Goal: Information Seeking & Learning: Learn about a topic

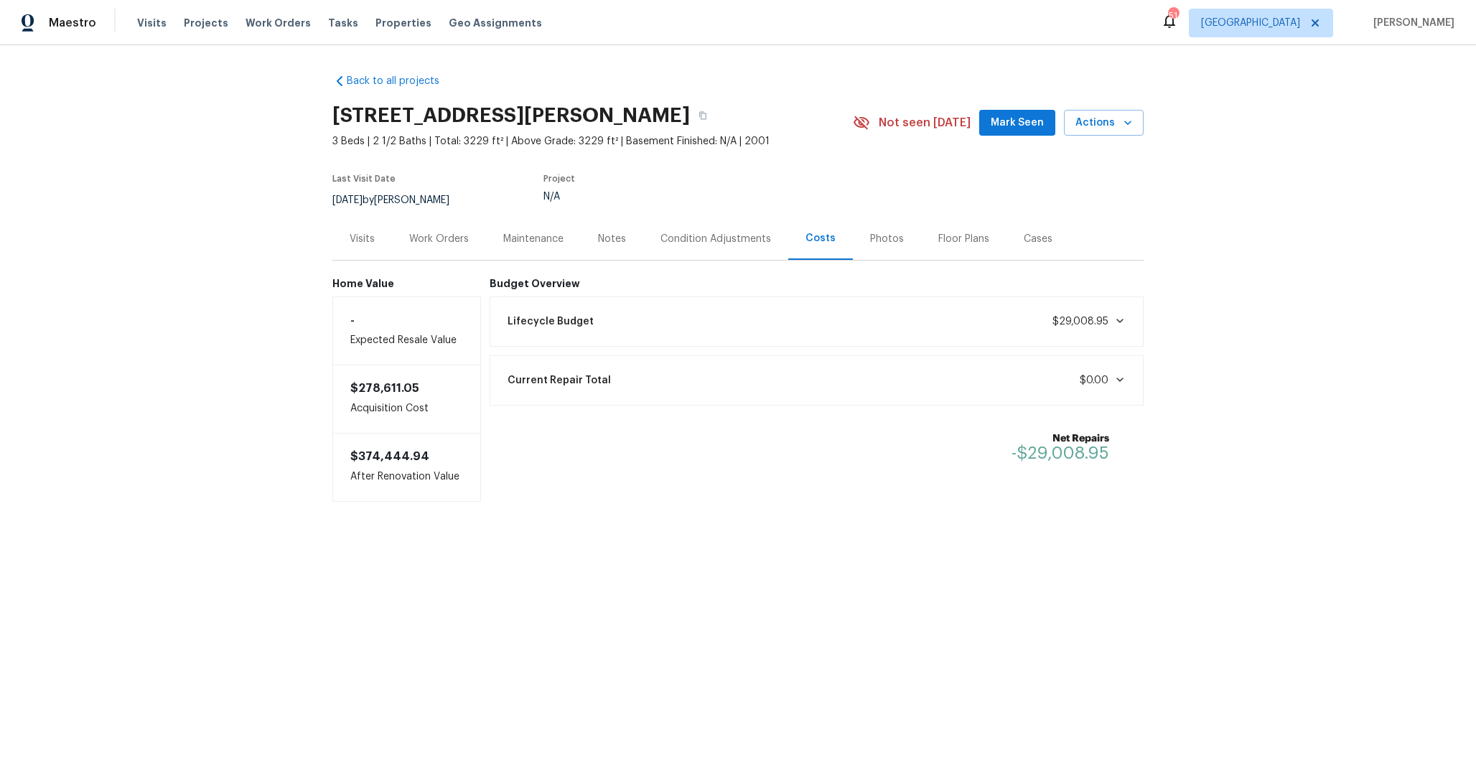
click at [813, 301] on div "Lifecycle Budget $29,008.95" at bounding box center [817, 322] width 655 height 50
click at [806, 332] on div "Lifecycle Budget $29,008.95" at bounding box center [817, 322] width 636 height 32
click at [806, 330] on div "Lifecycle Budget $29,008.95" at bounding box center [817, 322] width 636 height 32
click at [992, 57] on div "Back to all projects 513 Keble Dr, Crowley, TX 76036 3 Beds | 2 1/2 Baths | Tot…" at bounding box center [738, 316] width 1476 height 543
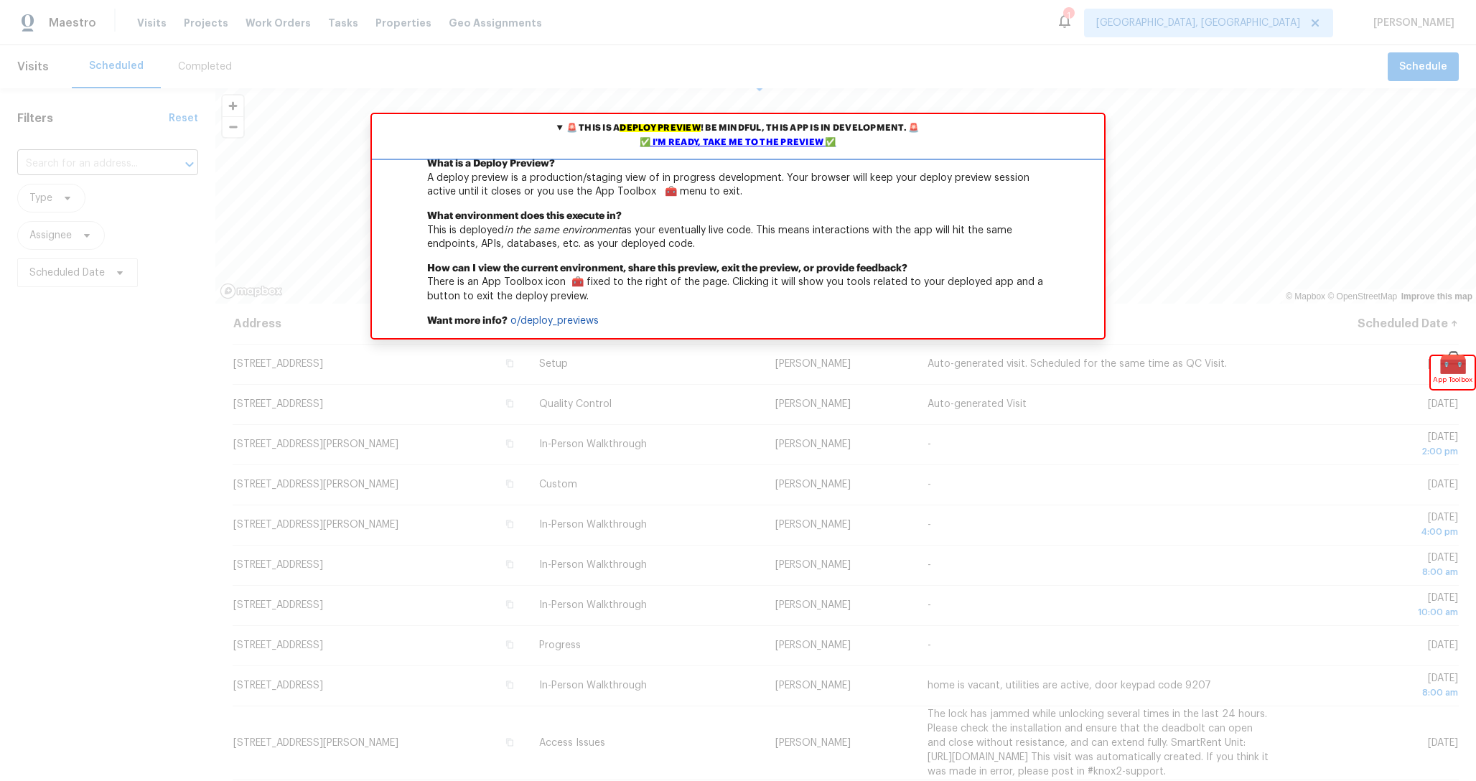
click at [792, 144] on div "✅ I'm ready, take me to the preview ✅" at bounding box center [738, 143] width 725 height 14
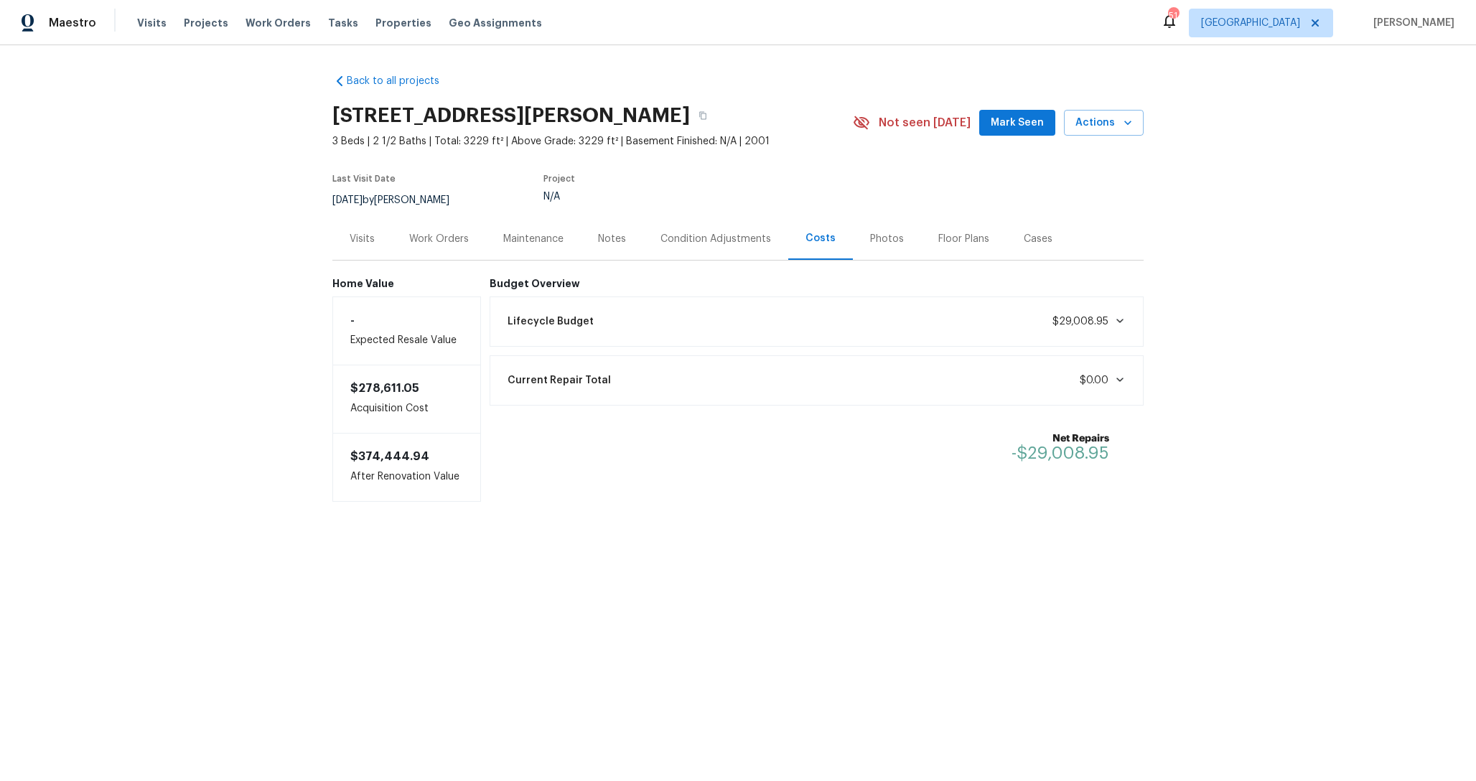
click at [223, 173] on div "Back to all projects [STREET_ADDRESS][PERSON_NAME] 3 Beds | 2 1/2 Baths | Total…" at bounding box center [738, 316] width 1476 height 543
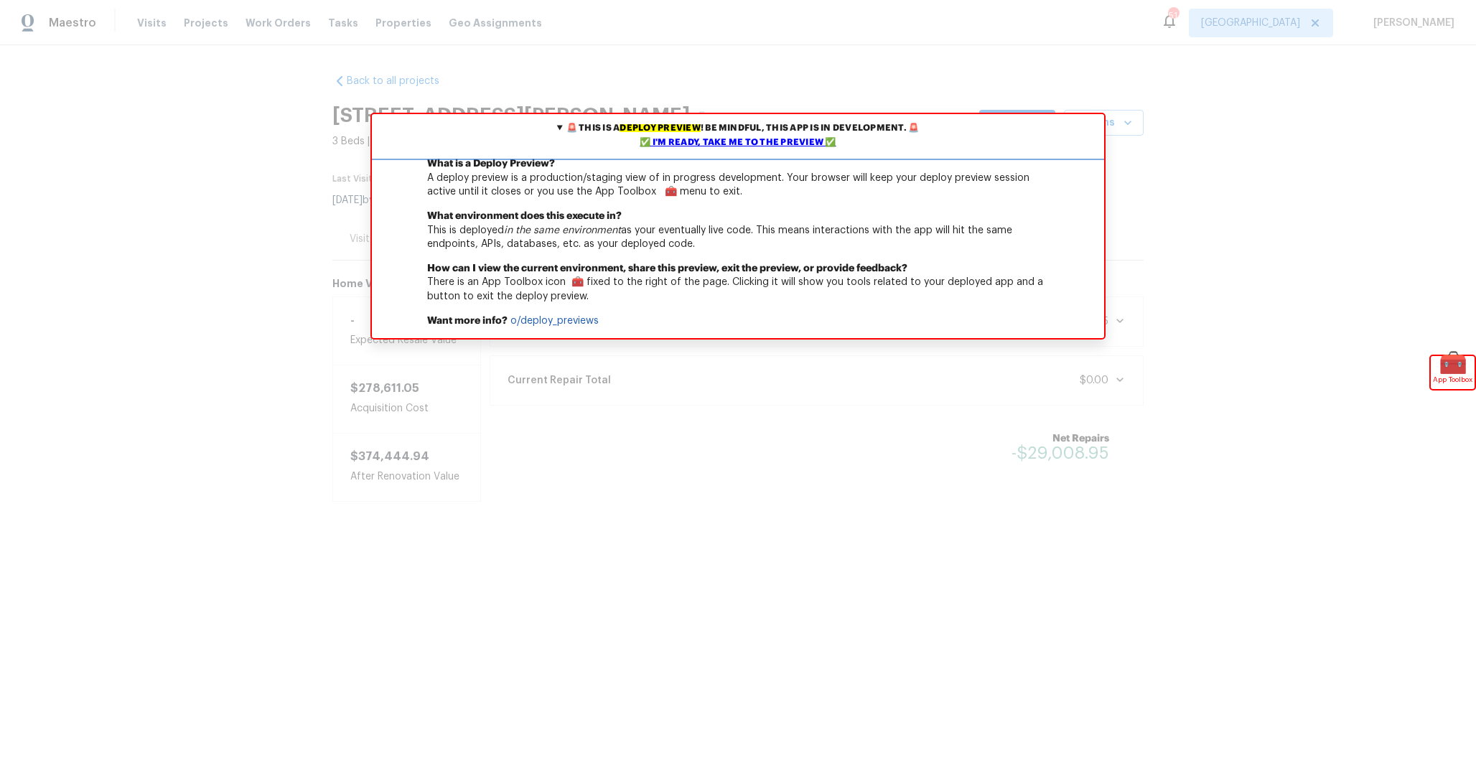
click at [741, 140] on div "✅ I'm ready, take me to the preview ✅" at bounding box center [738, 143] width 725 height 14
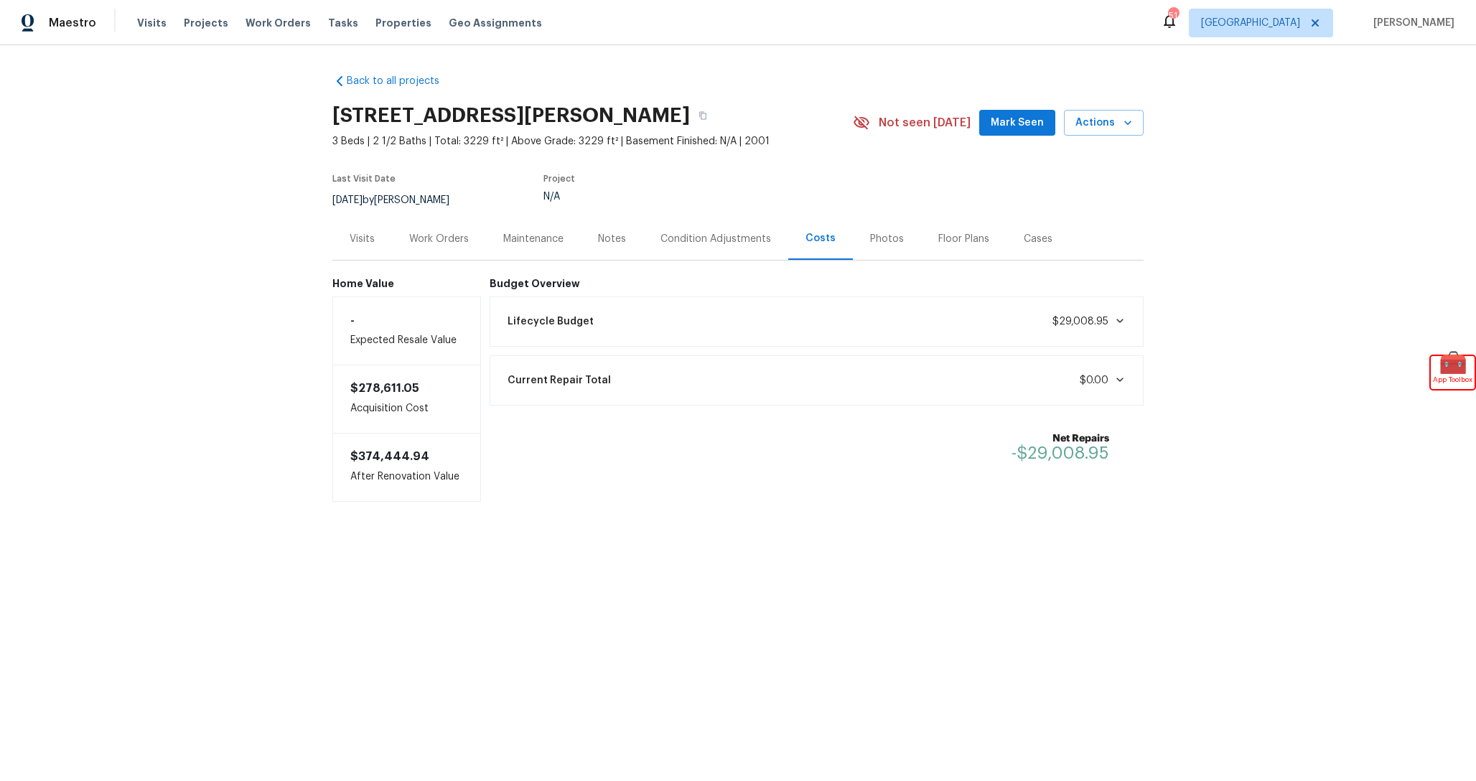
click at [813, 312] on div "Lifecycle Budget $29,008.95" at bounding box center [817, 322] width 636 height 32
click at [810, 312] on div "Lifecycle Budget $29,008.95" at bounding box center [817, 322] width 636 height 32
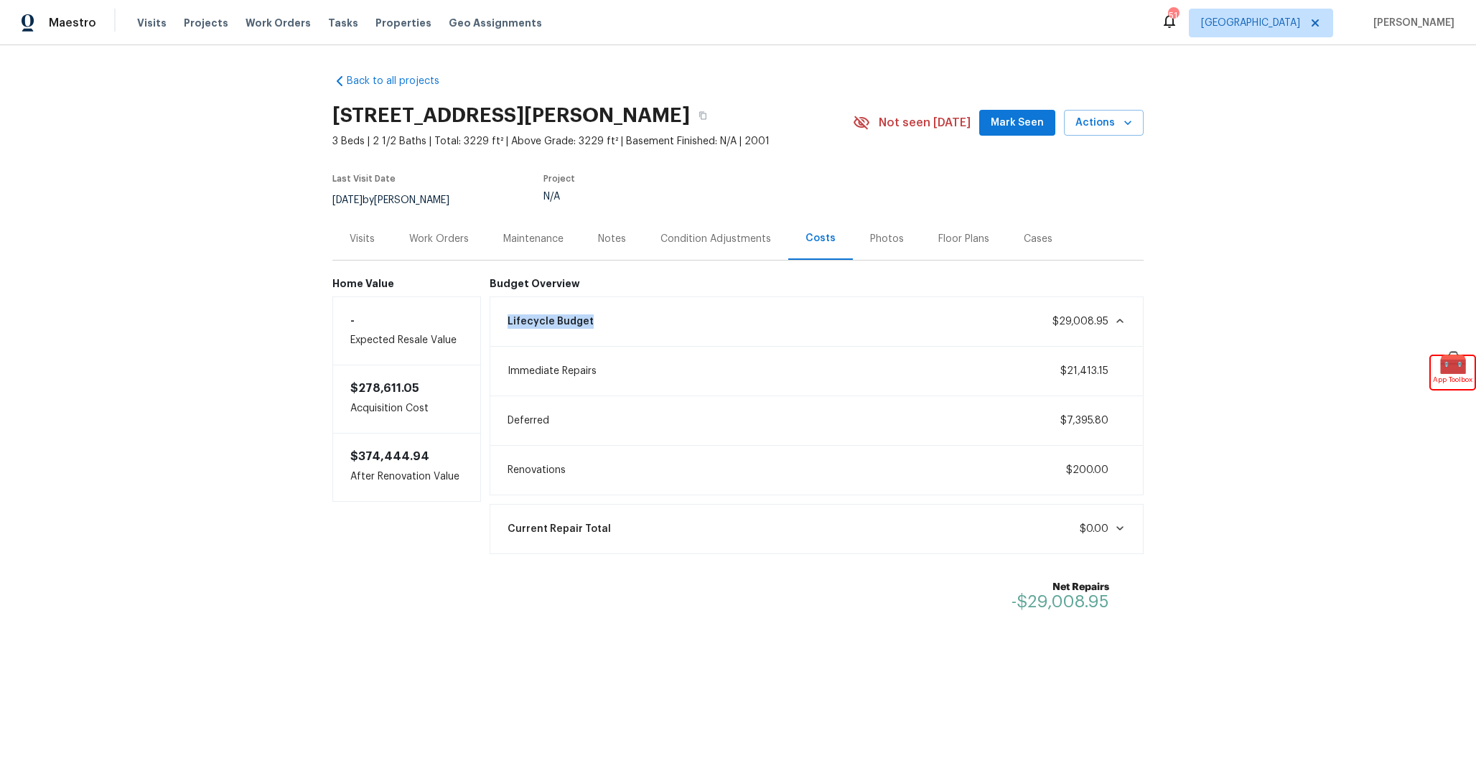
click at [814, 320] on div "Lifecycle Budget $29,008.95" at bounding box center [817, 322] width 636 height 32
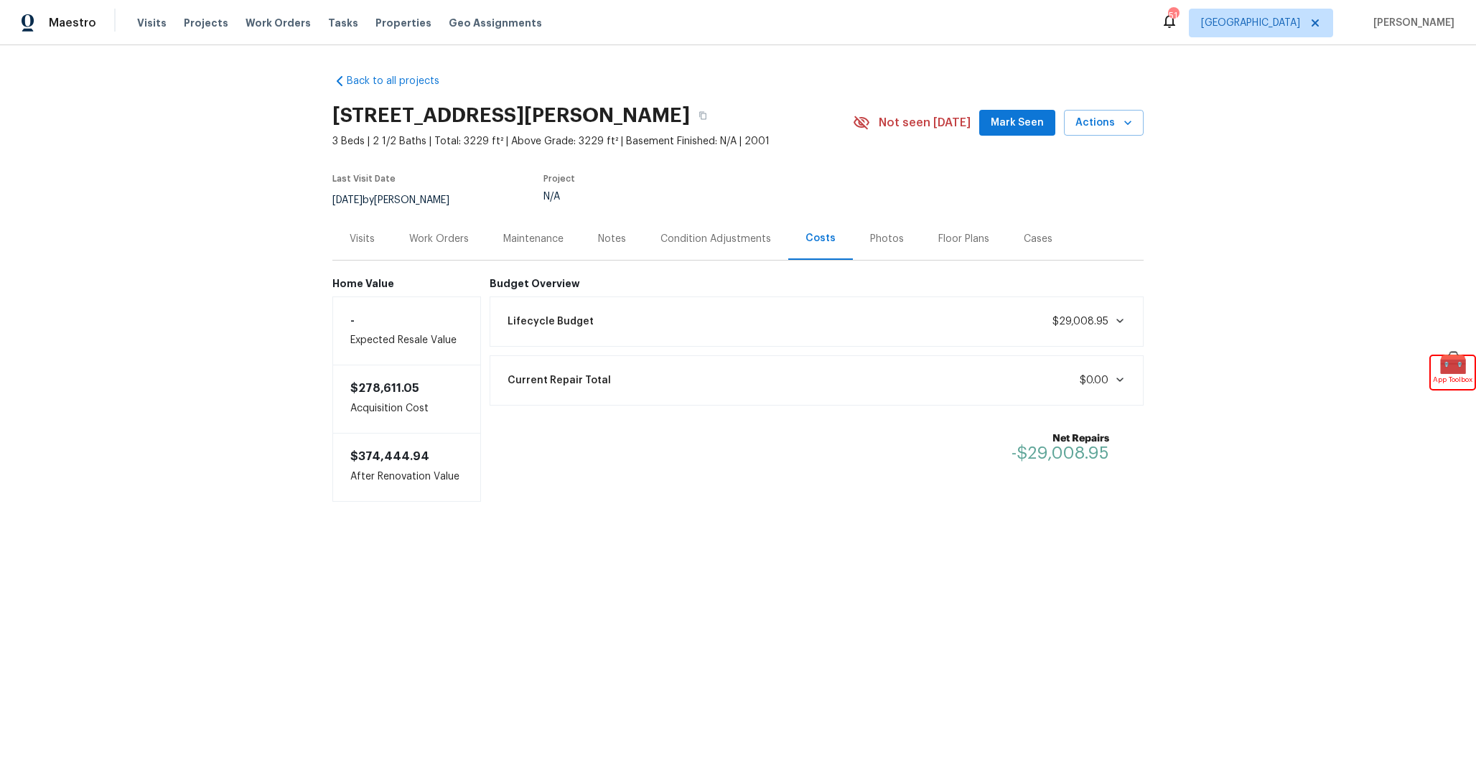
click at [814, 320] on div "Lifecycle Budget $29,008.95" at bounding box center [817, 322] width 636 height 32
click at [835, 321] on div "Lifecycle Budget $29,008.95" at bounding box center [817, 322] width 636 height 32
click at [1185, 221] on div "Back to all projects [STREET_ADDRESS][PERSON_NAME] 3 Beds | 2 1/2 Baths | Total…" at bounding box center [738, 316] width 1476 height 543
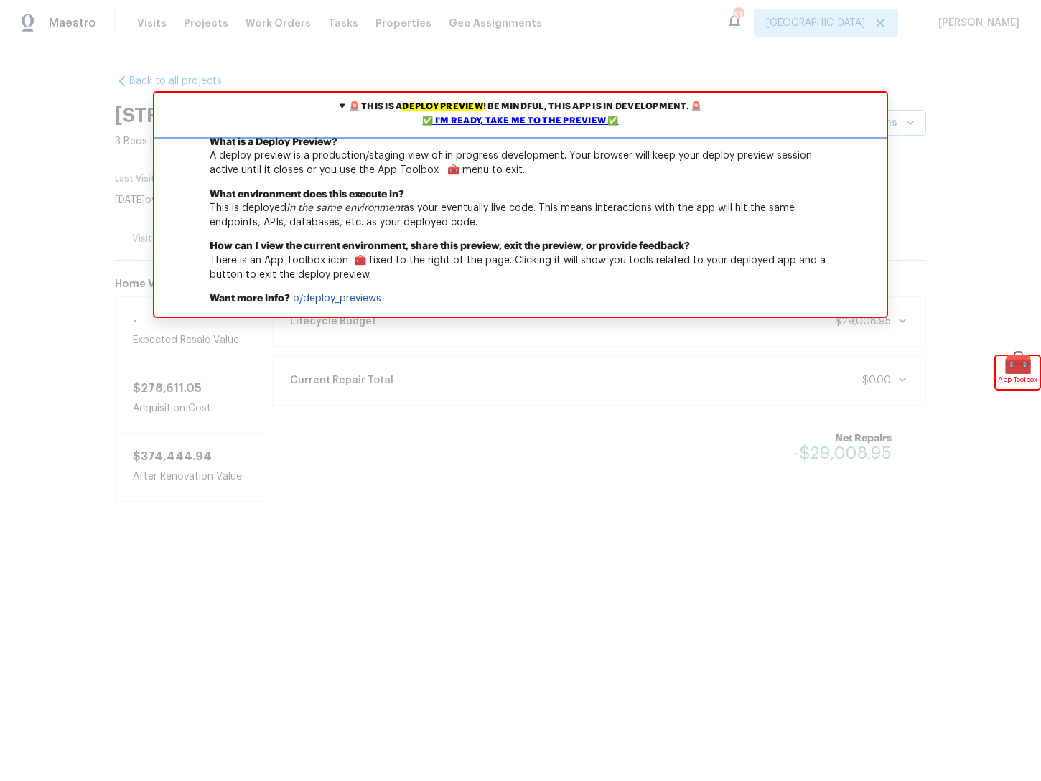
click at [442, 112] on summary "🚨 This is a deploy preview ! Be mindful, this app is in development. 🚨 ✅ I'm re…" at bounding box center [520, 114] width 732 height 43
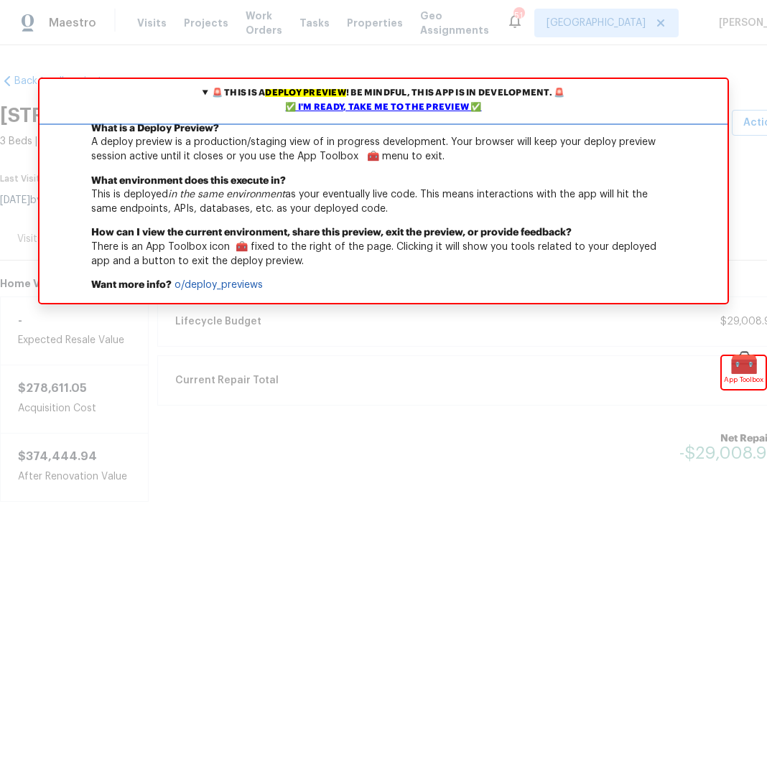
click at [348, 103] on div "✅ I'm ready, take me to the preview ✅" at bounding box center [383, 108] width 680 height 14
click at [389, 106] on div "✅ I'm ready, take me to the preview ✅" at bounding box center [383, 108] width 680 height 14
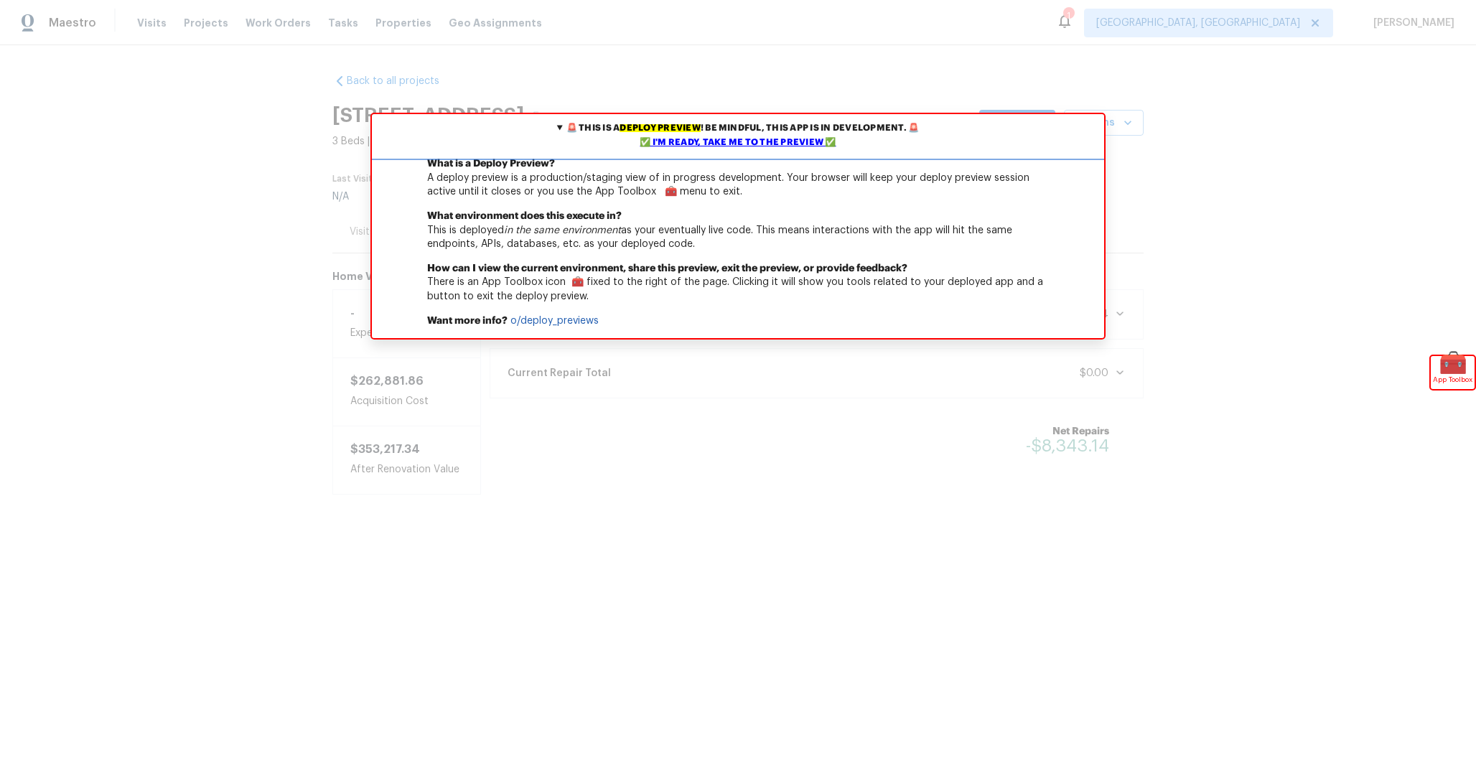
click at [763, 147] on div "✅ I'm ready, take me to the preview ✅" at bounding box center [738, 143] width 725 height 14
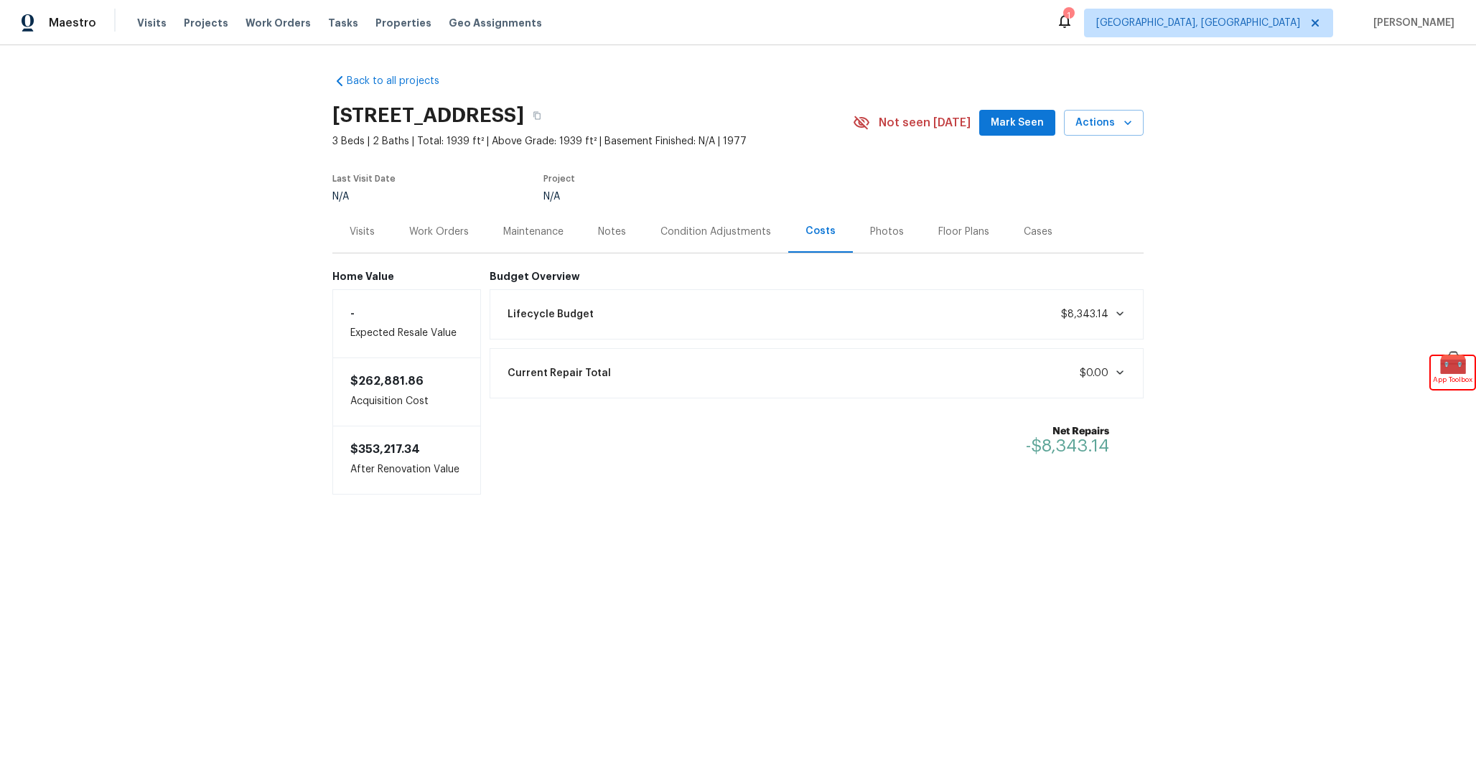
click at [916, 319] on div "Lifecycle Budget $8,343.14" at bounding box center [817, 315] width 636 height 32
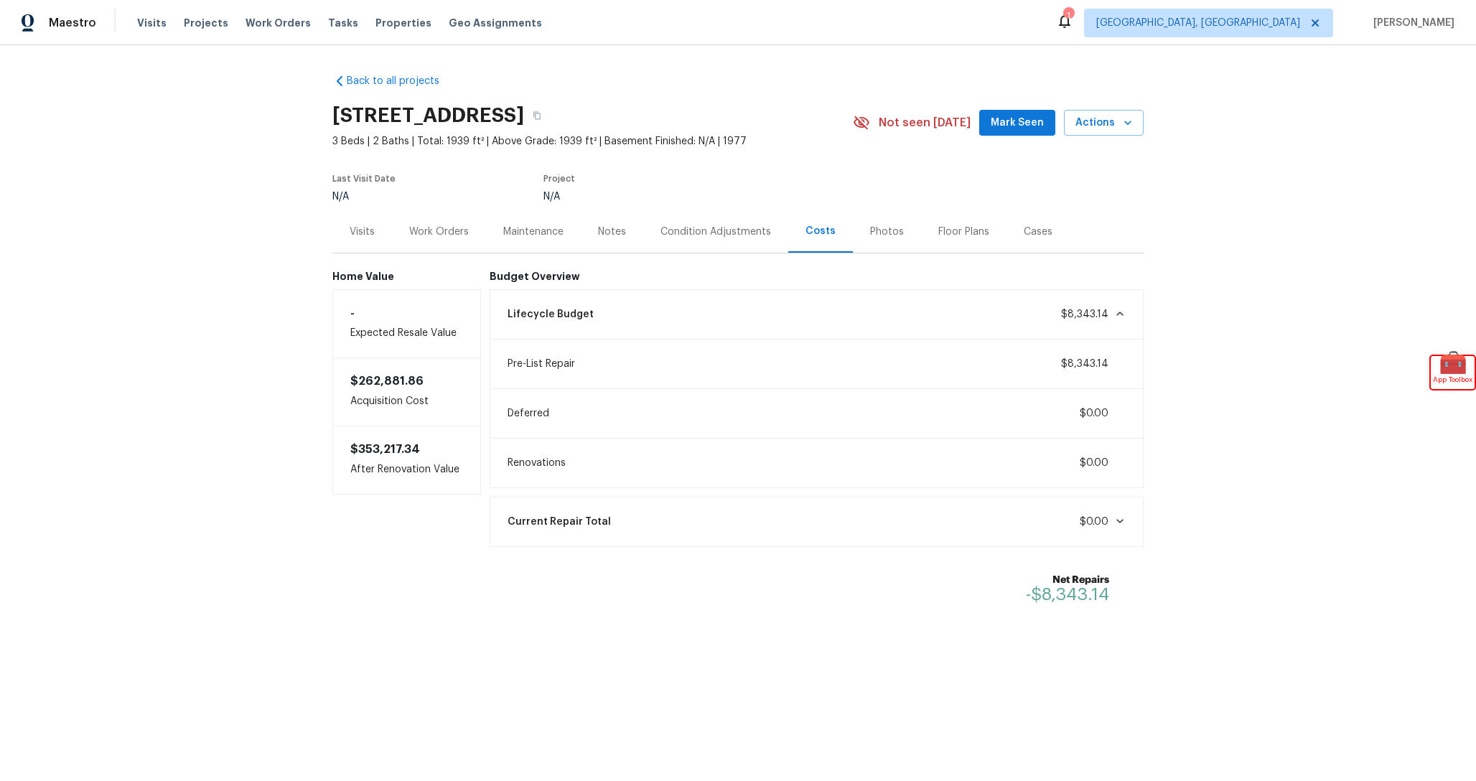
click at [916, 318] on div "Lifecycle Budget $8,343.14" at bounding box center [817, 315] width 636 height 32
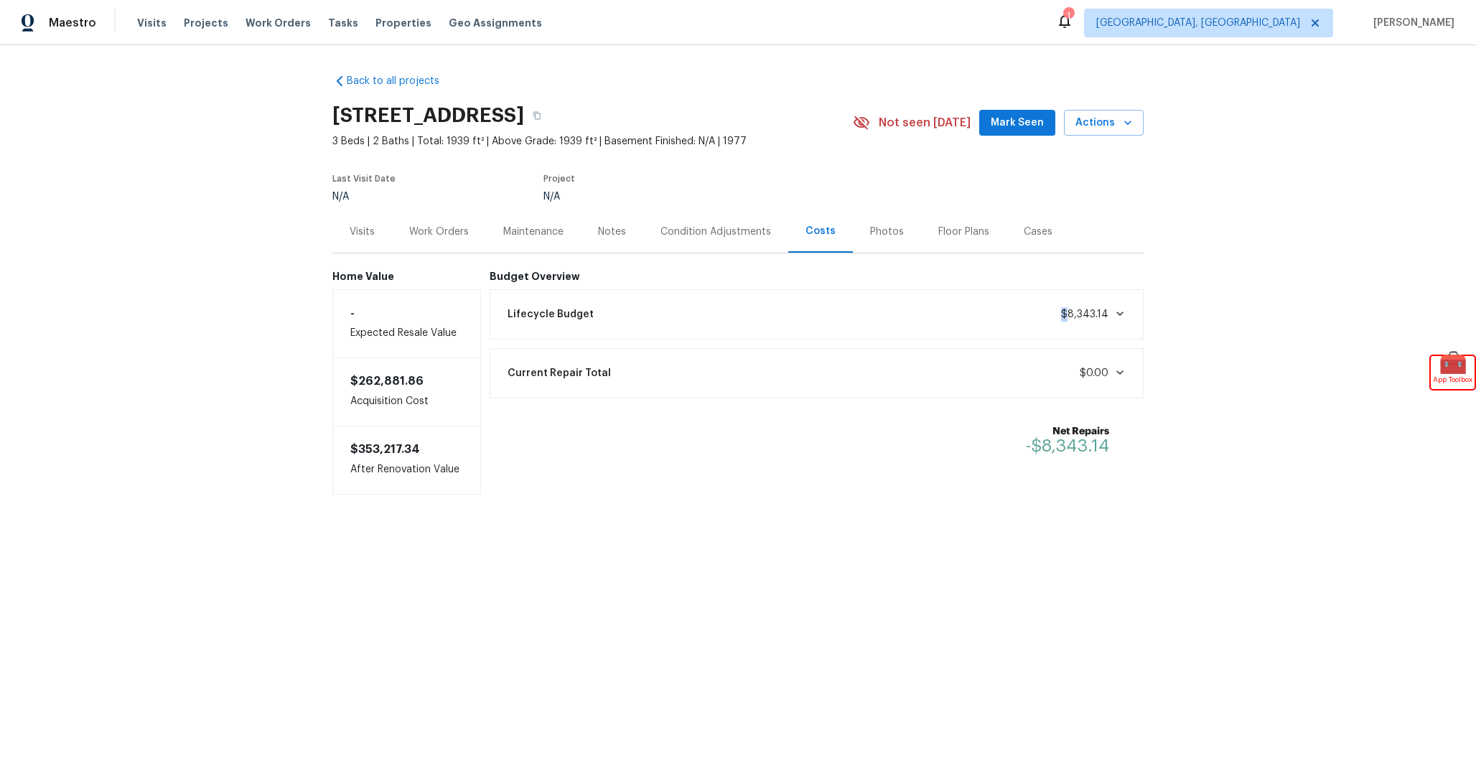
click at [916, 318] on div "Lifecycle Budget $8,343.14" at bounding box center [817, 315] width 636 height 32
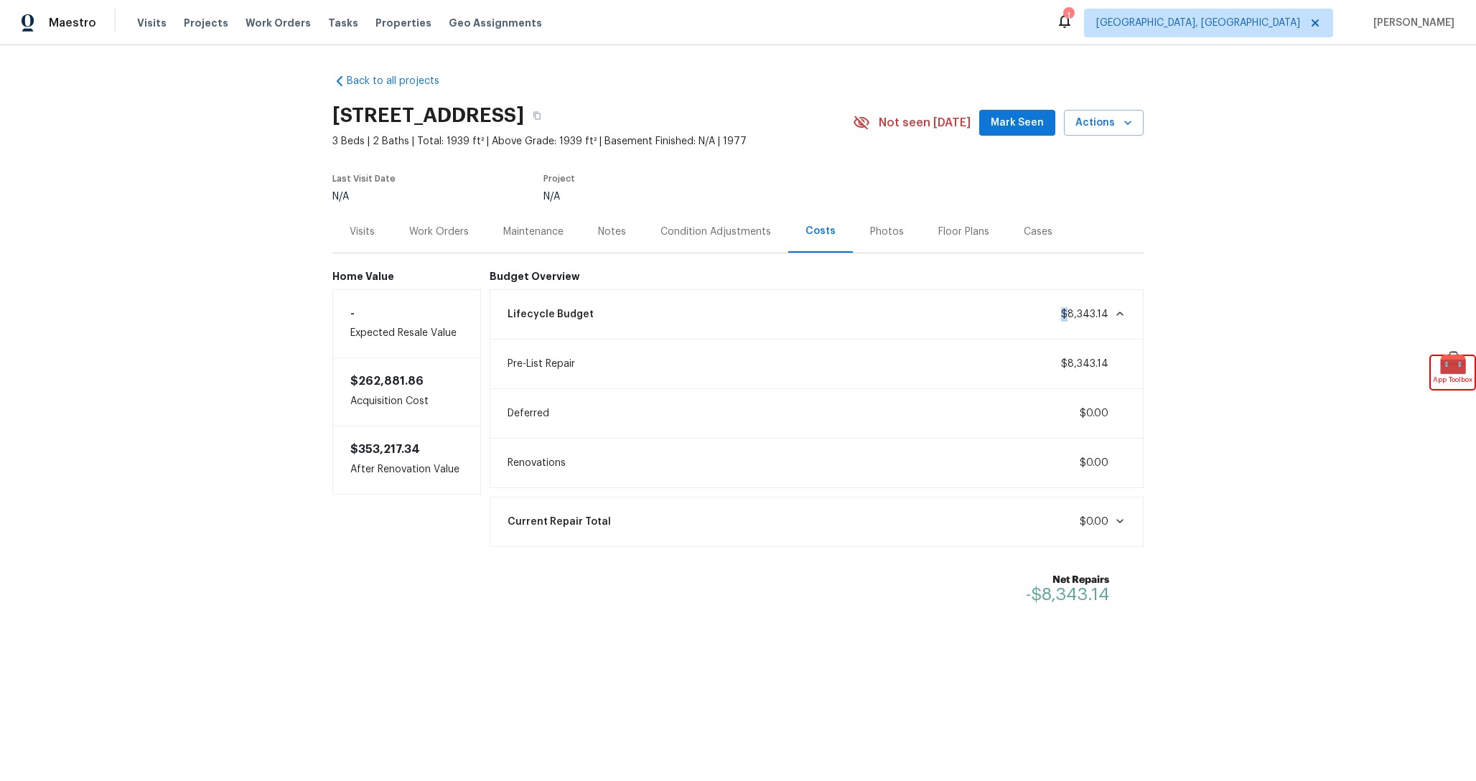
click at [883, 312] on div "Lifecycle Budget $8,343.14" at bounding box center [817, 315] width 636 height 32
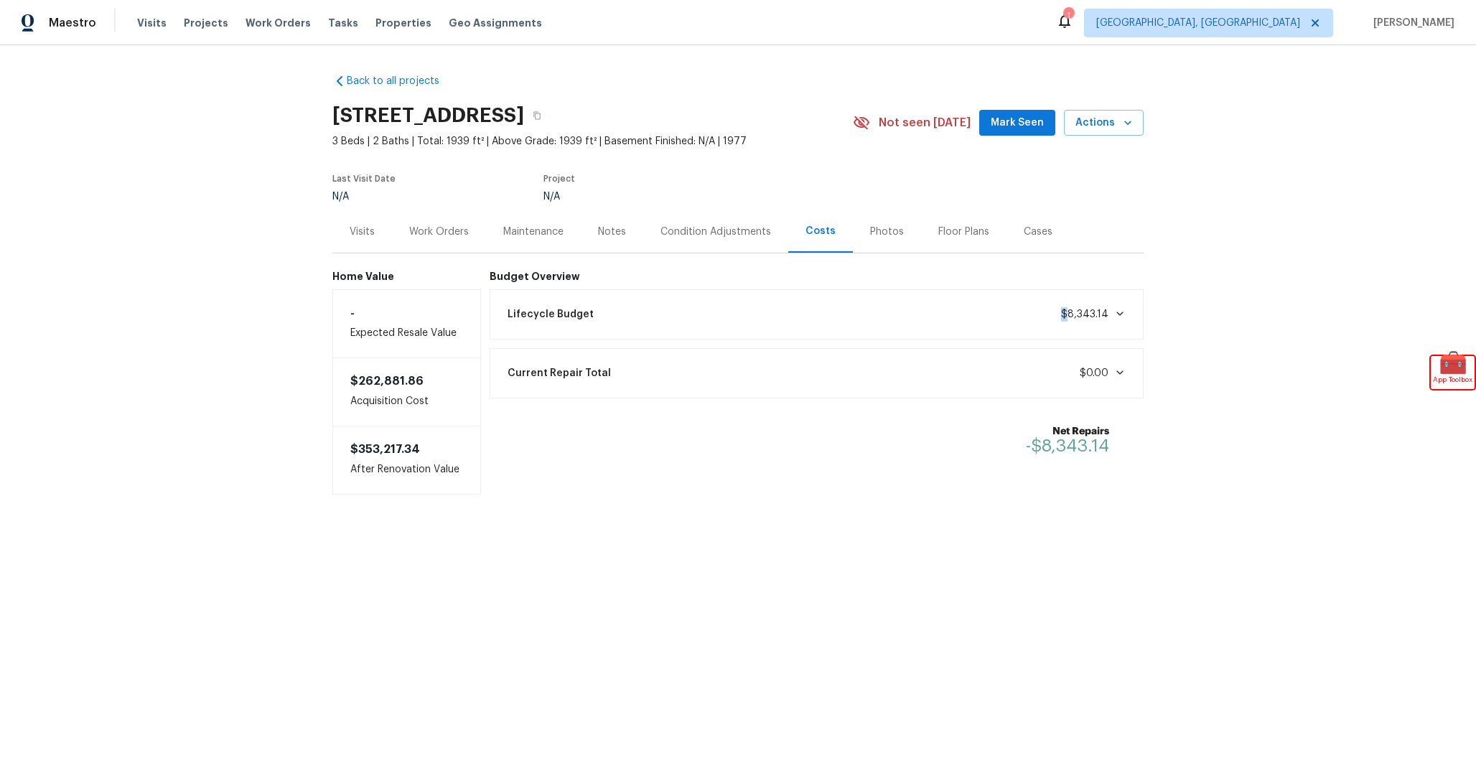
click at [883, 312] on div "Lifecycle Budget $8,343.14" at bounding box center [817, 315] width 636 height 32
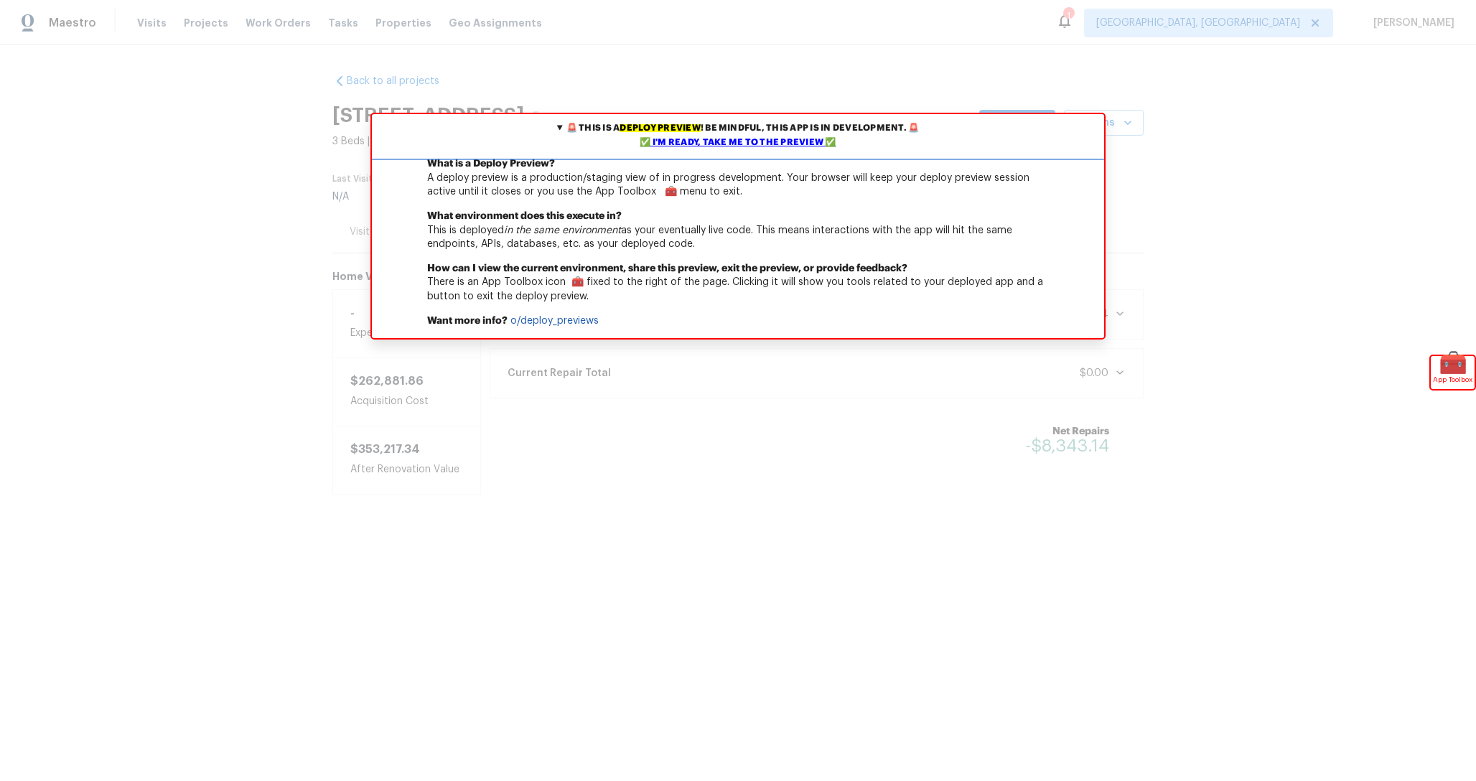
click at [683, 143] on div "✅ I'm ready, take me to the preview ✅" at bounding box center [738, 143] width 725 height 14
click at [748, 145] on div "✅ I'm ready, take me to the preview ✅" at bounding box center [738, 143] width 725 height 14
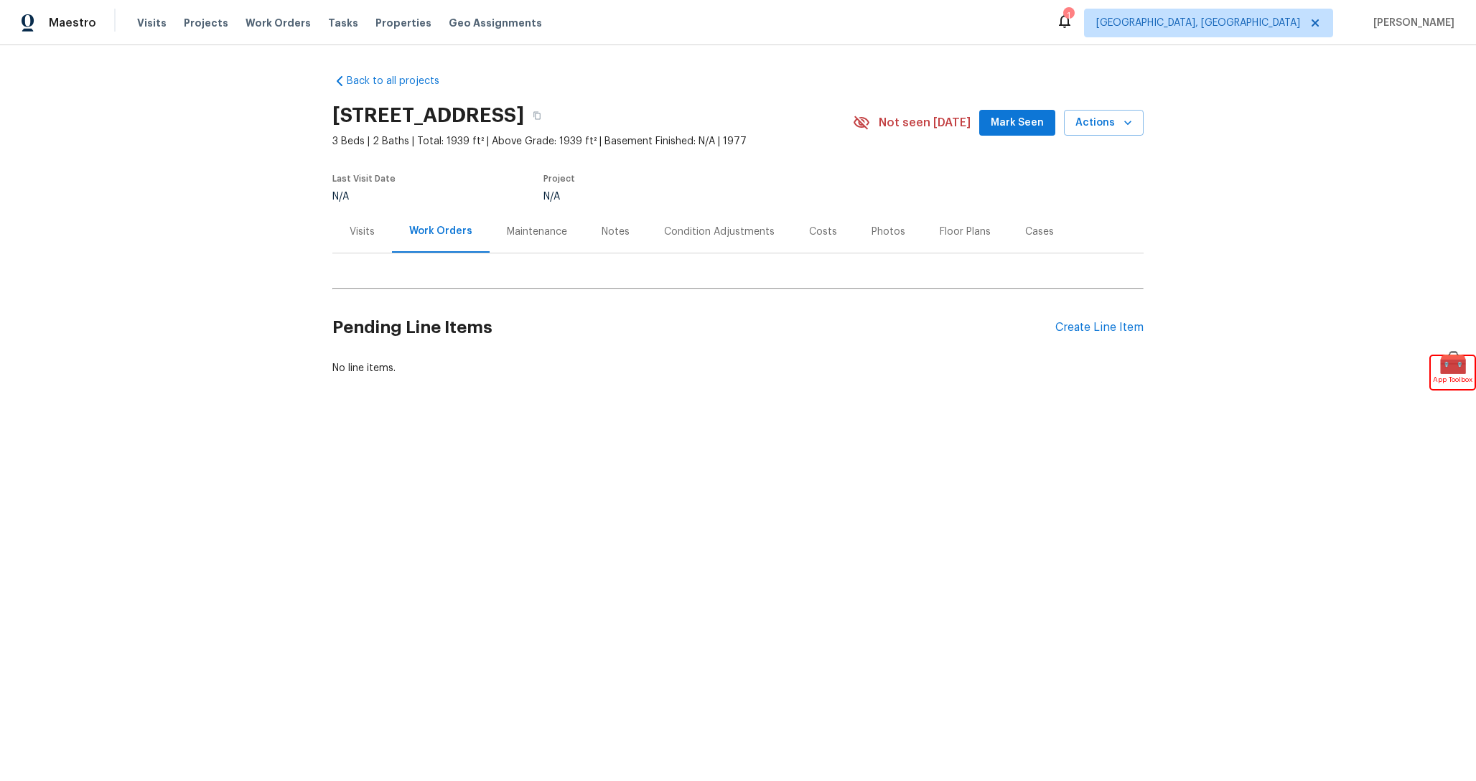
click at [692, 234] on div "Condition Adjustments" at bounding box center [719, 232] width 111 height 14
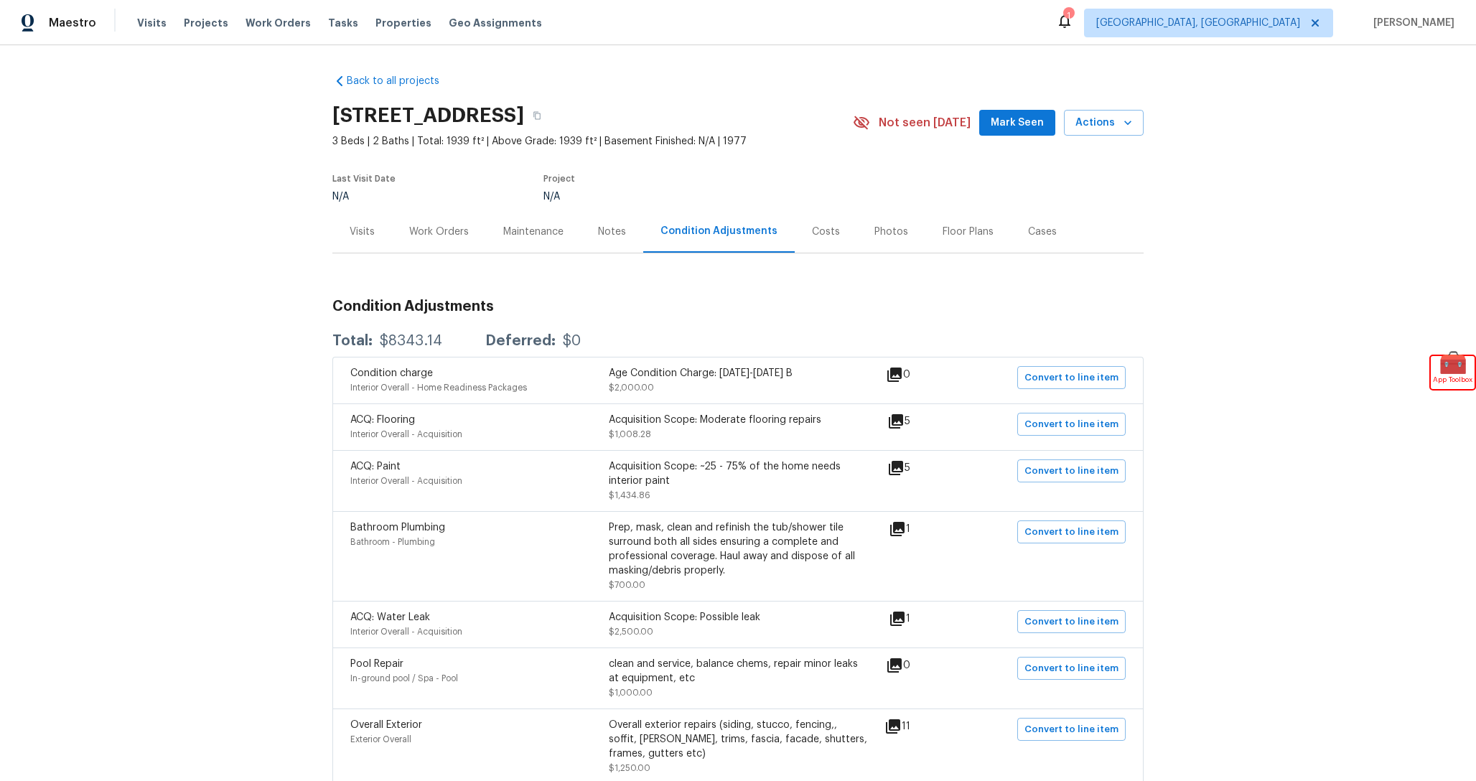
click at [816, 241] on div "Costs" at bounding box center [826, 231] width 62 height 42
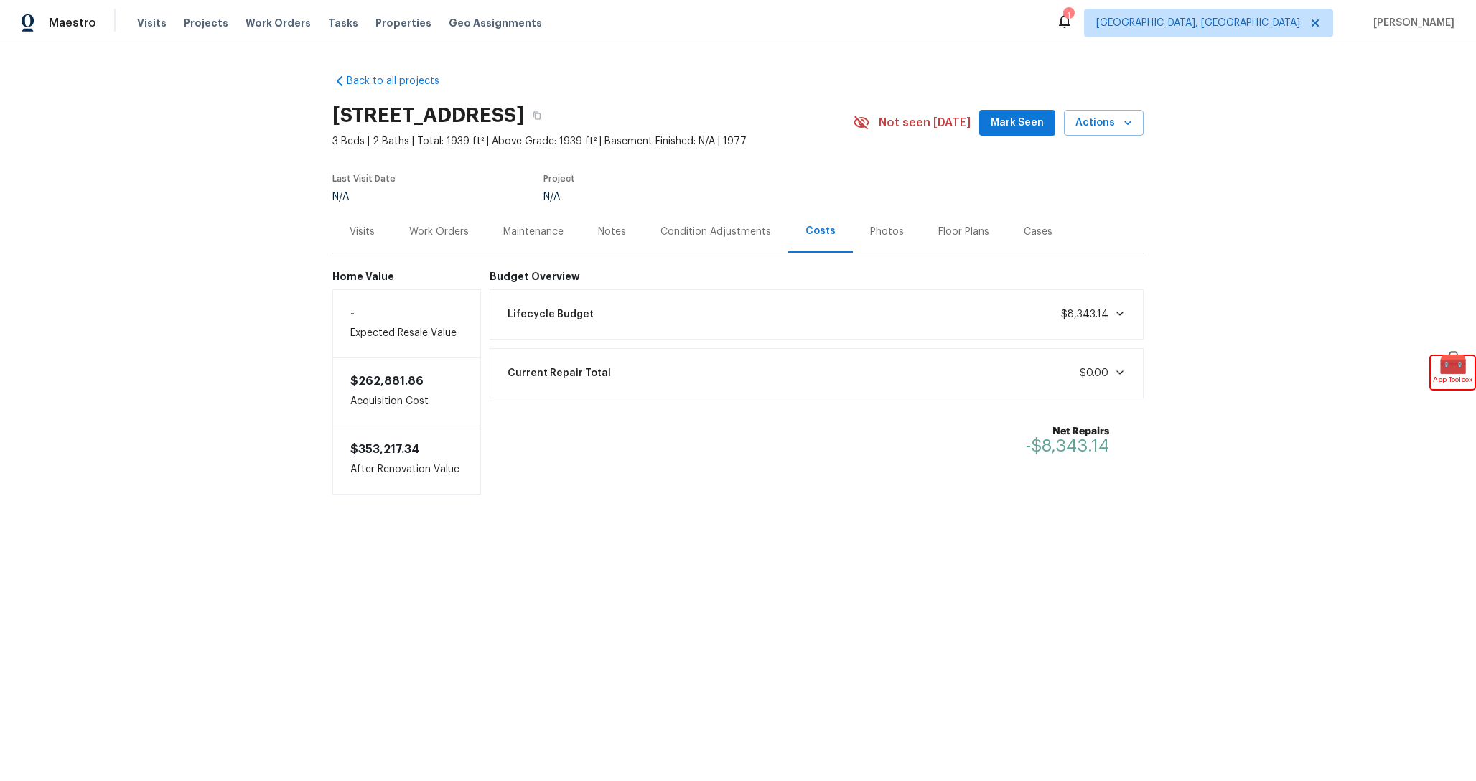
click at [858, 323] on div "Lifecycle Budget $8,343.14" at bounding box center [817, 315] width 636 height 32
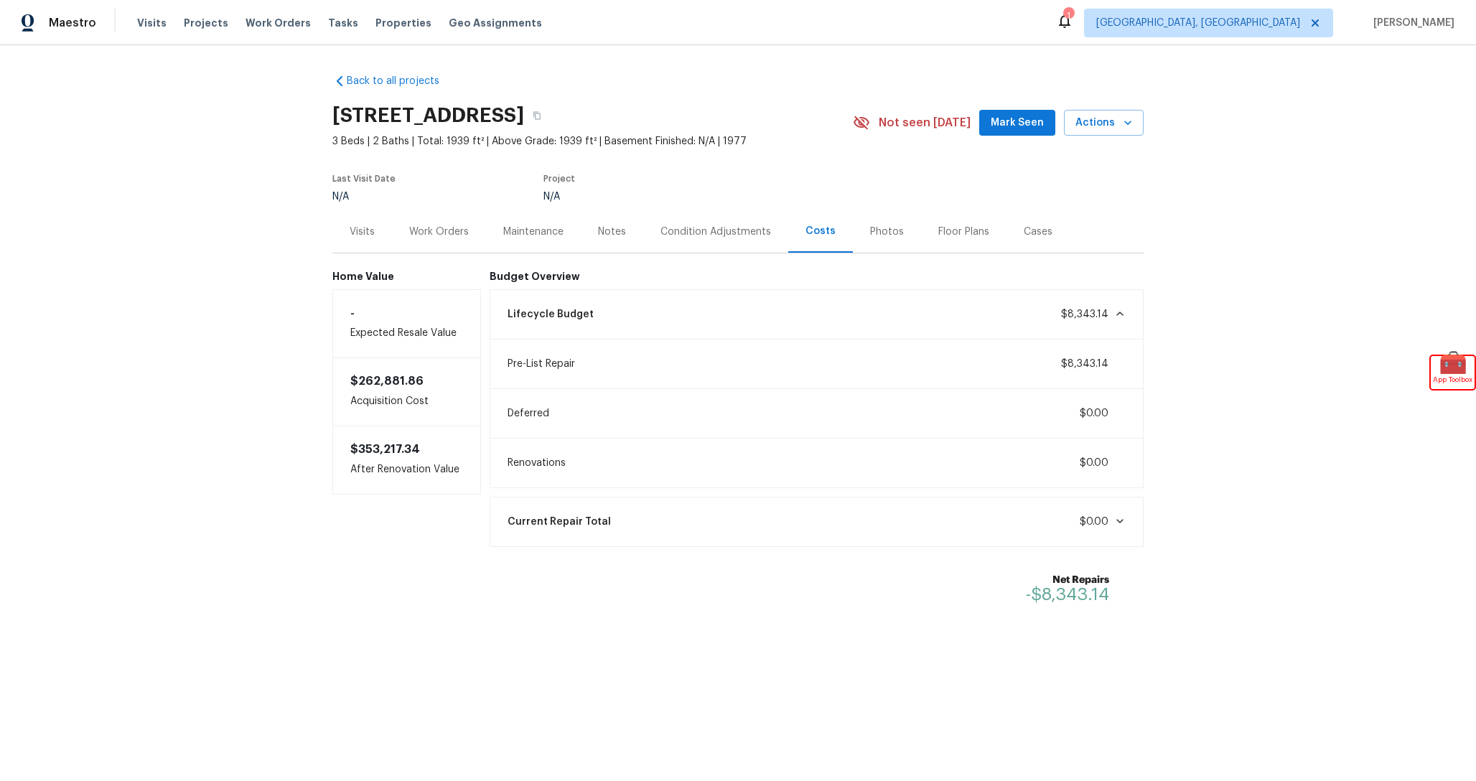
click at [857, 320] on div "Lifecycle Budget $8,343.14" at bounding box center [817, 315] width 636 height 32
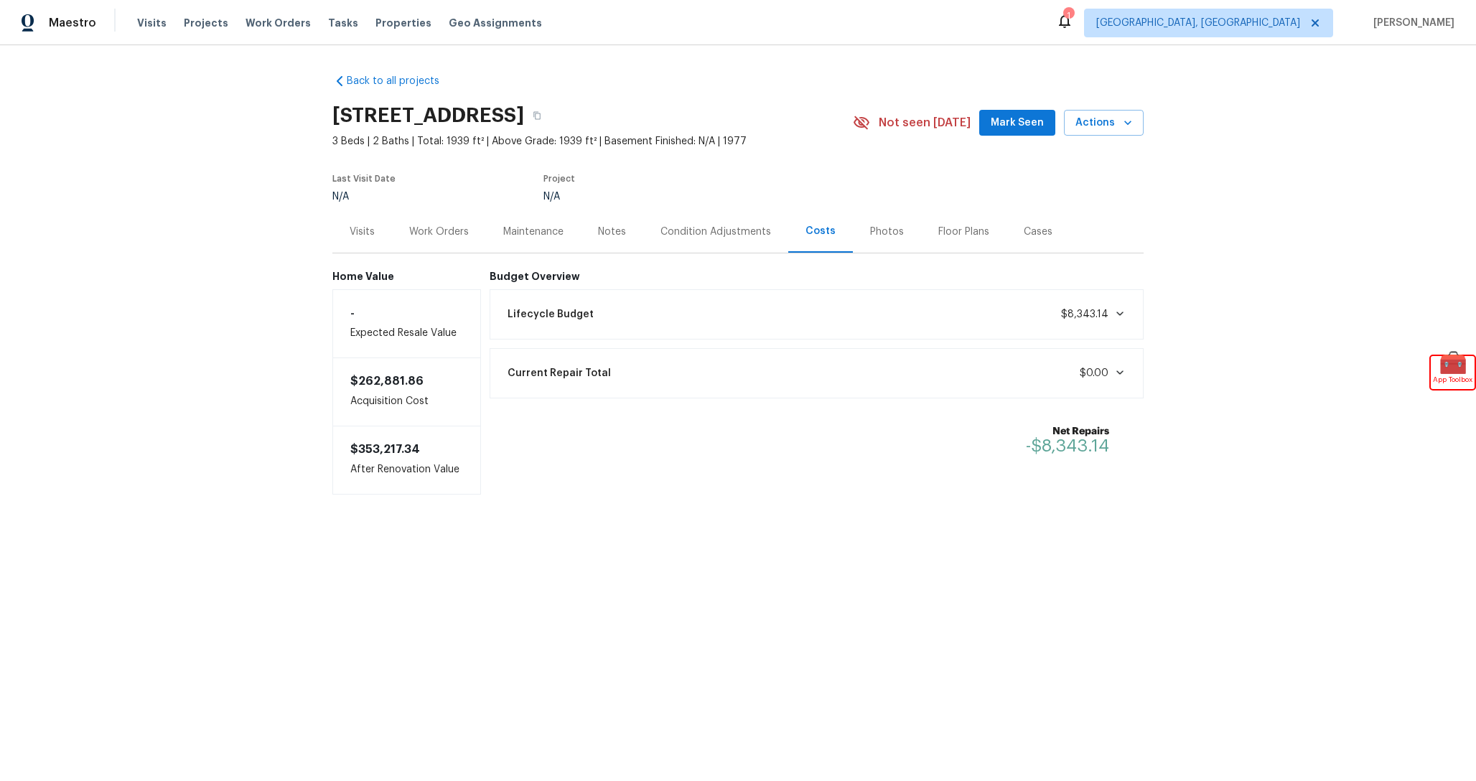
click at [857, 317] on div "Lifecycle Budget $8,343.14" at bounding box center [817, 315] width 636 height 32
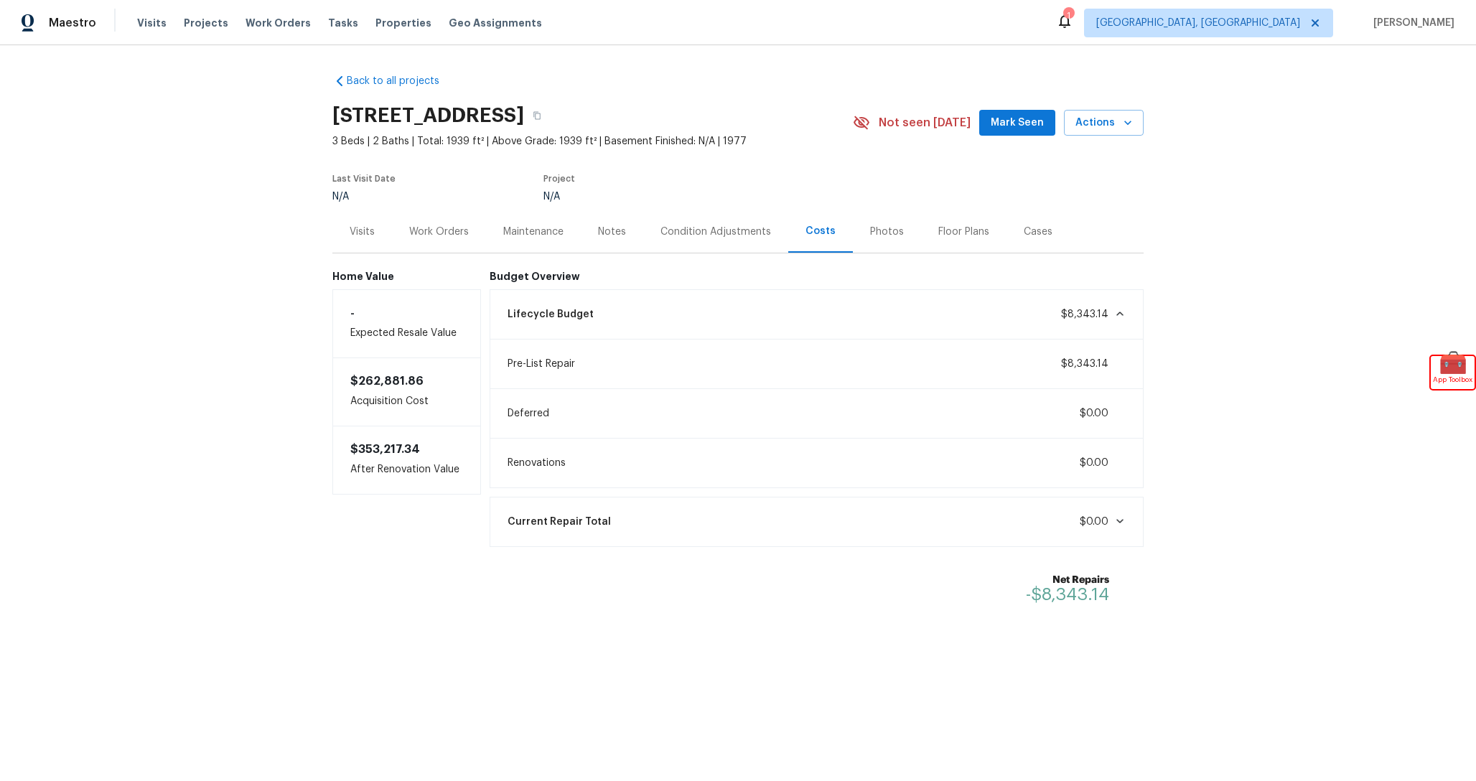
click at [852, 316] on div "Lifecycle Budget $8,343.14" at bounding box center [817, 315] width 636 height 32
click at [837, 314] on div "Lifecycle Budget $8,343.14" at bounding box center [817, 315] width 636 height 32
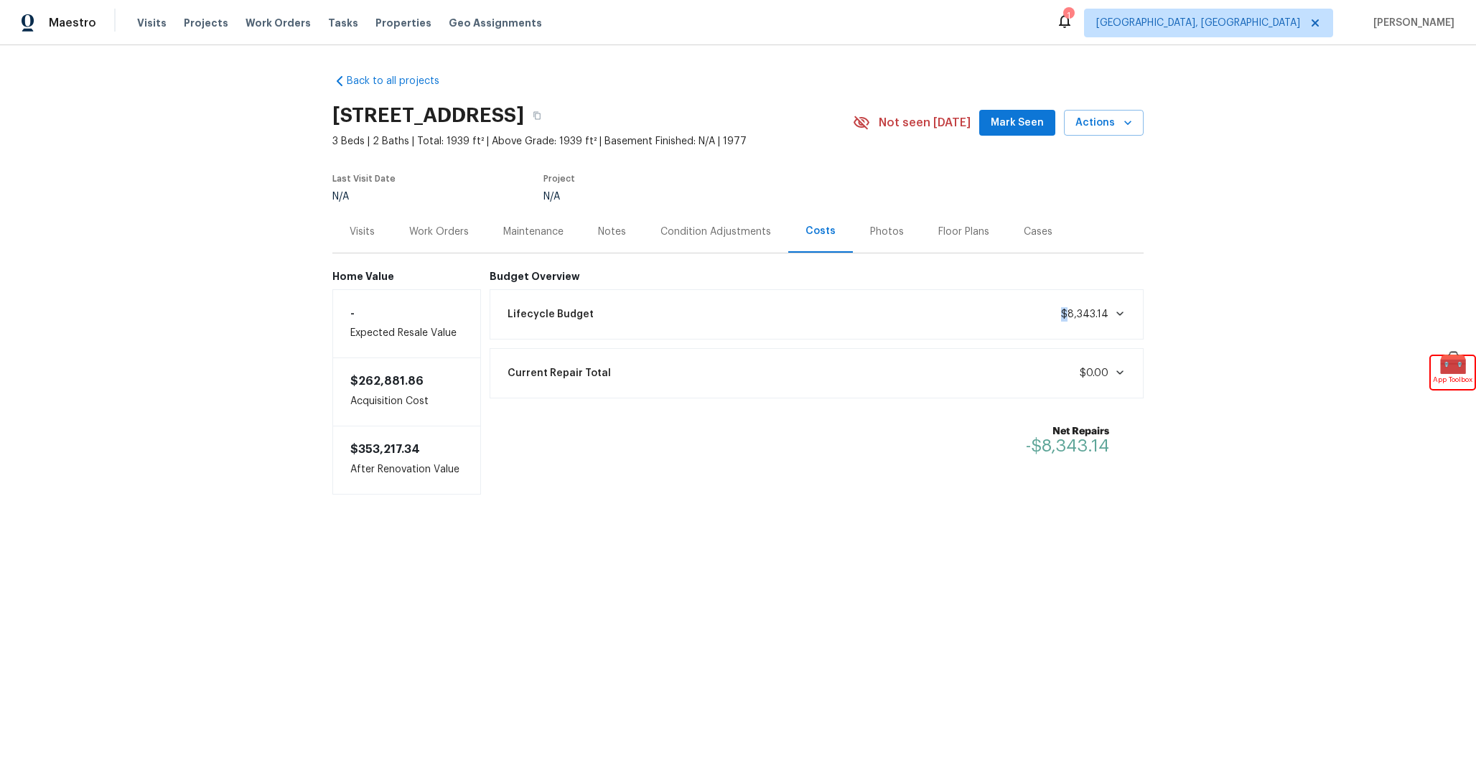
click at [837, 314] on div "Lifecycle Budget $8,343.14" at bounding box center [817, 315] width 636 height 32
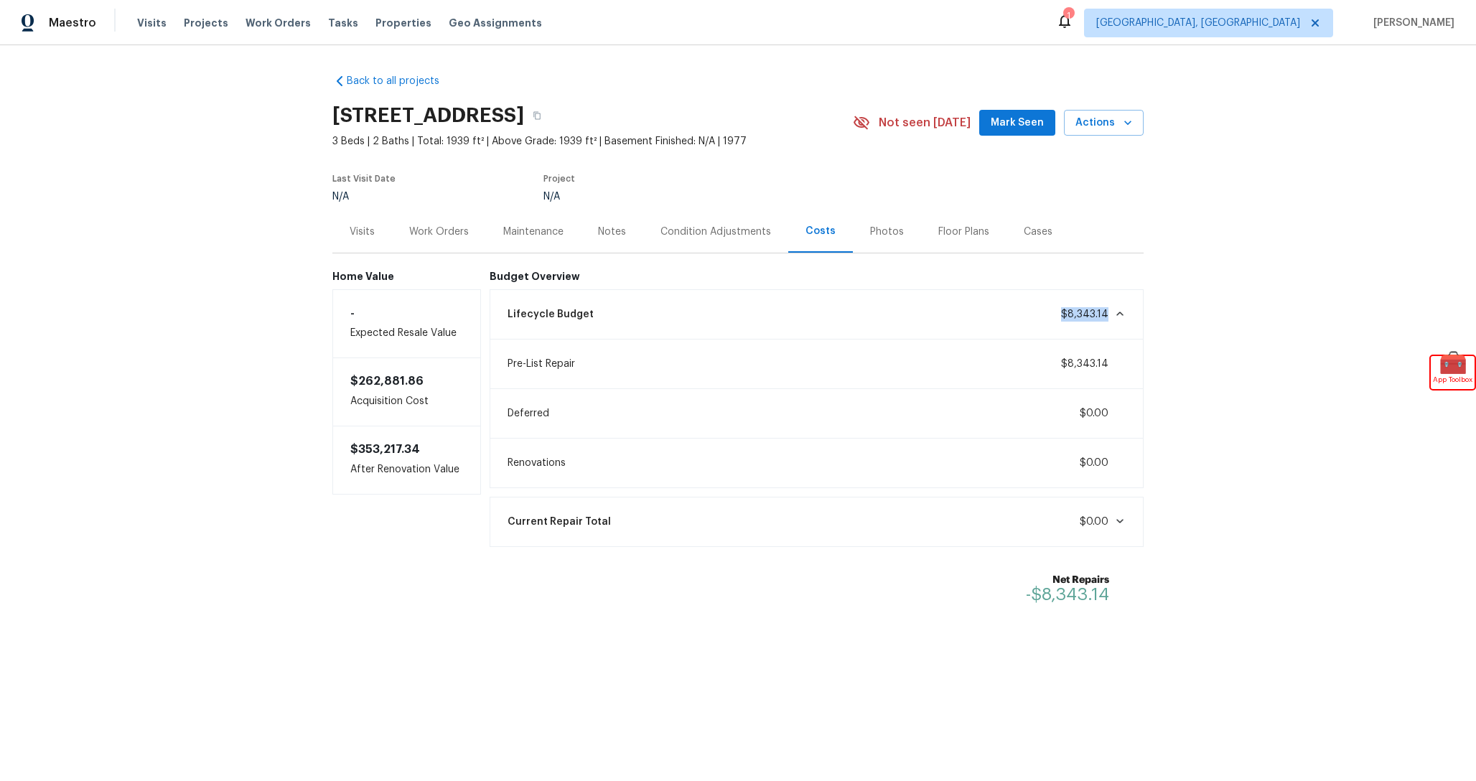
click at [837, 314] on div "Lifecycle Budget $8,343.14" at bounding box center [817, 315] width 636 height 32
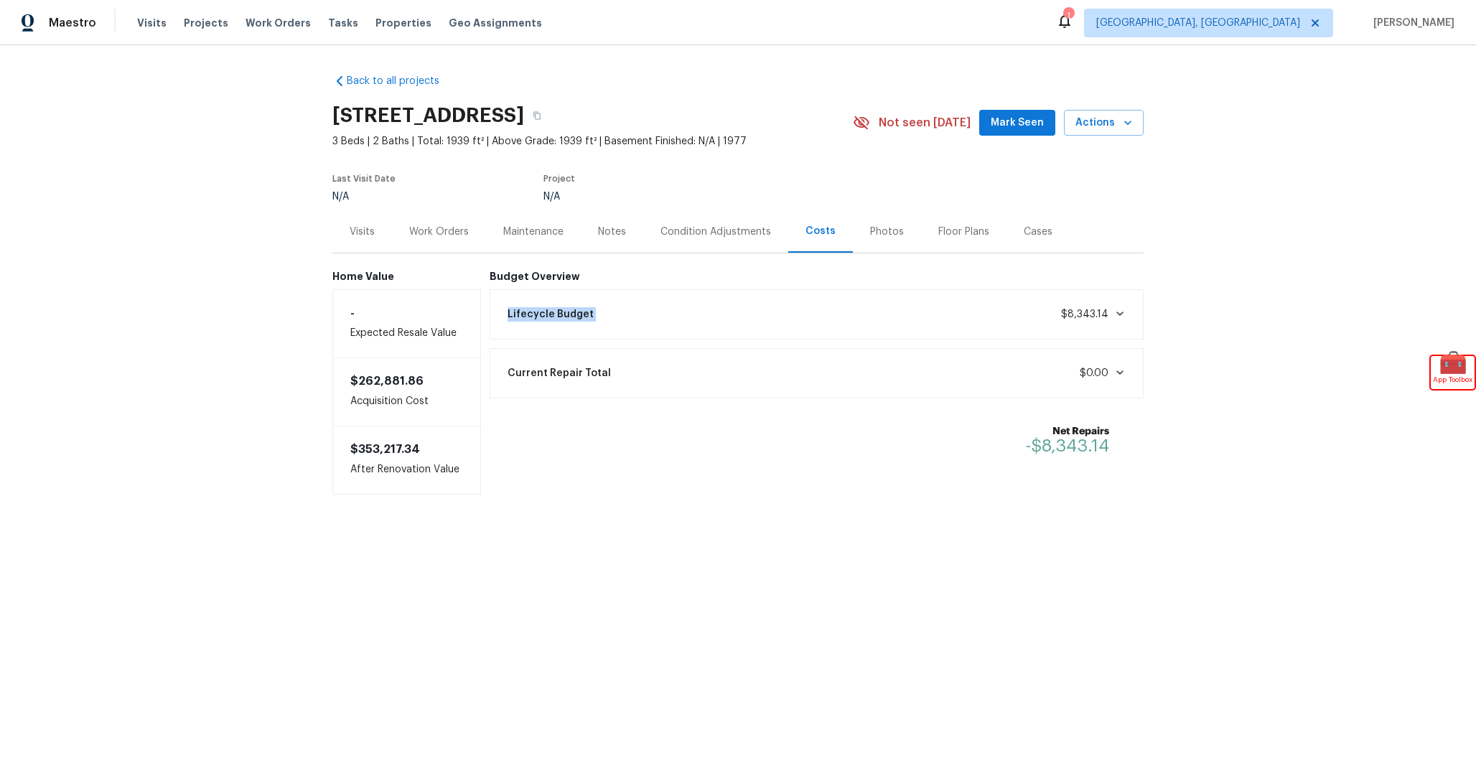
click at [837, 314] on div "Lifecycle Budget $8,343.14" at bounding box center [817, 315] width 636 height 32
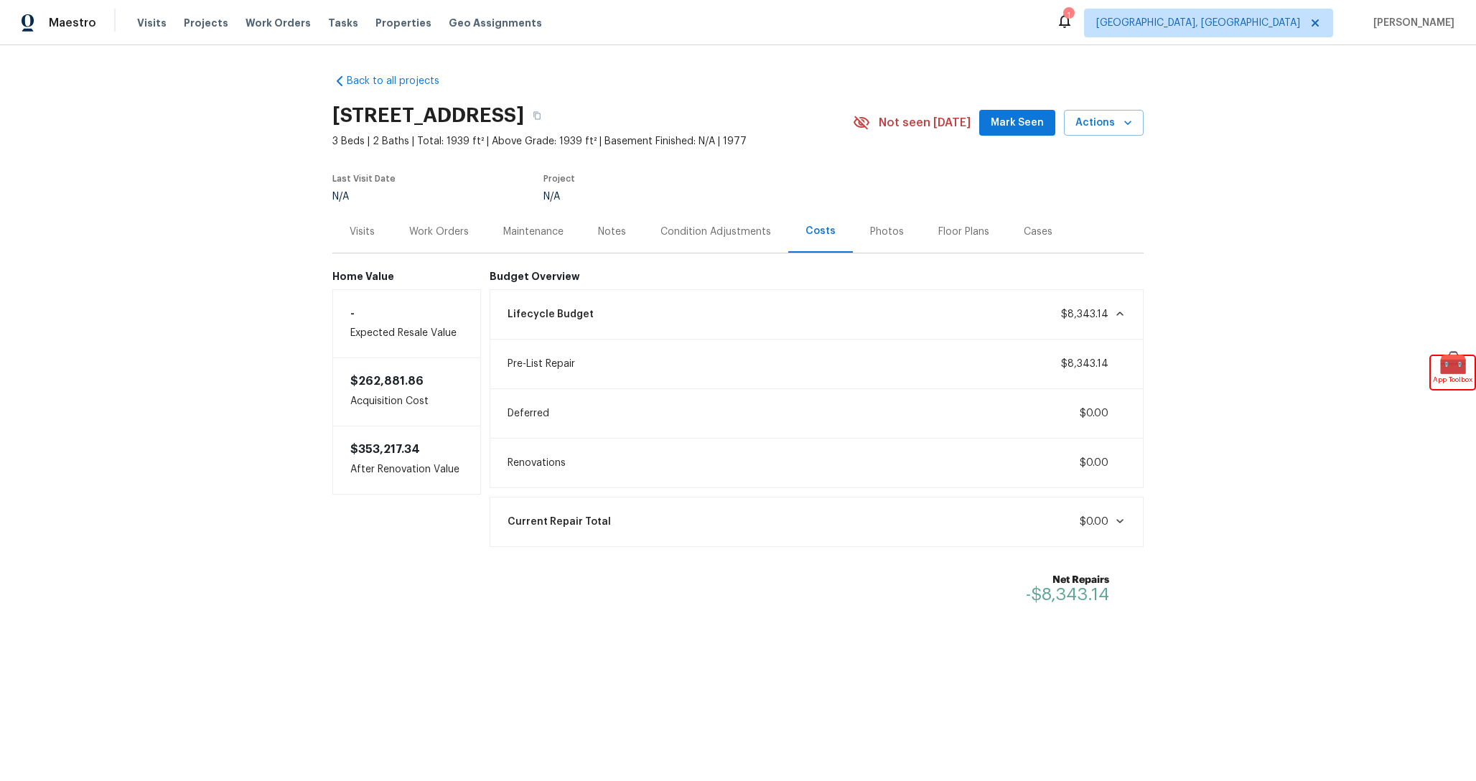
click at [1255, 254] on div "Back to all projects 3142 Bluestem Dr, Garland, TX 75044 3 Beds | 2 Baths | Tot…" at bounding box center [738, 376] width 1476 height 663
click at [977, 332] on div "Lifecycle Budget $8,343.14" at bounding box center [817, 314] width 655 height 50
click at [1005, 327] on div "Lifecycle Budget $8,343.14" at bounding box center [817, 315] width 636 height 32
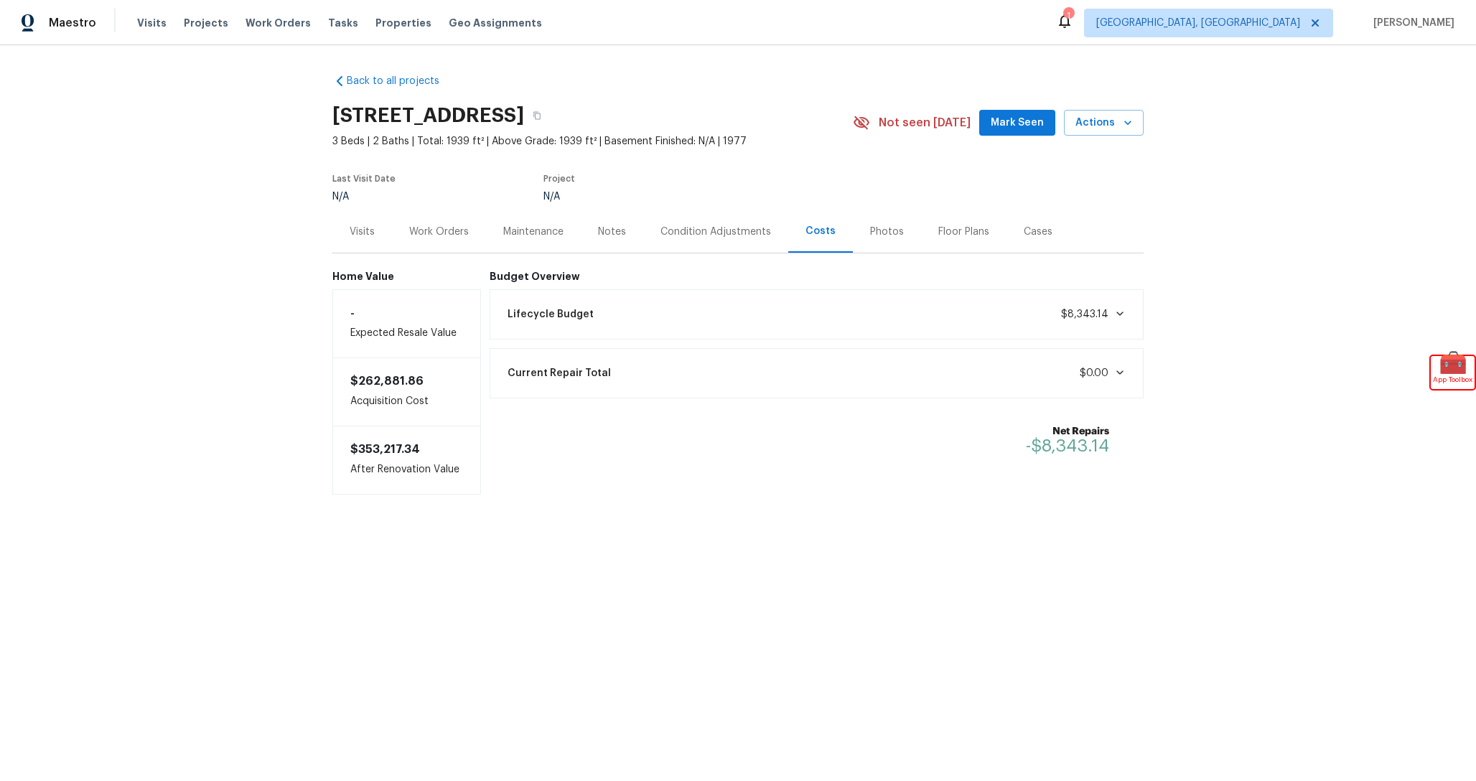
click at [1010, 321] on div "Lifecycle Budget $8,343.14" at bounding box center [817, 315] width 636 height 32
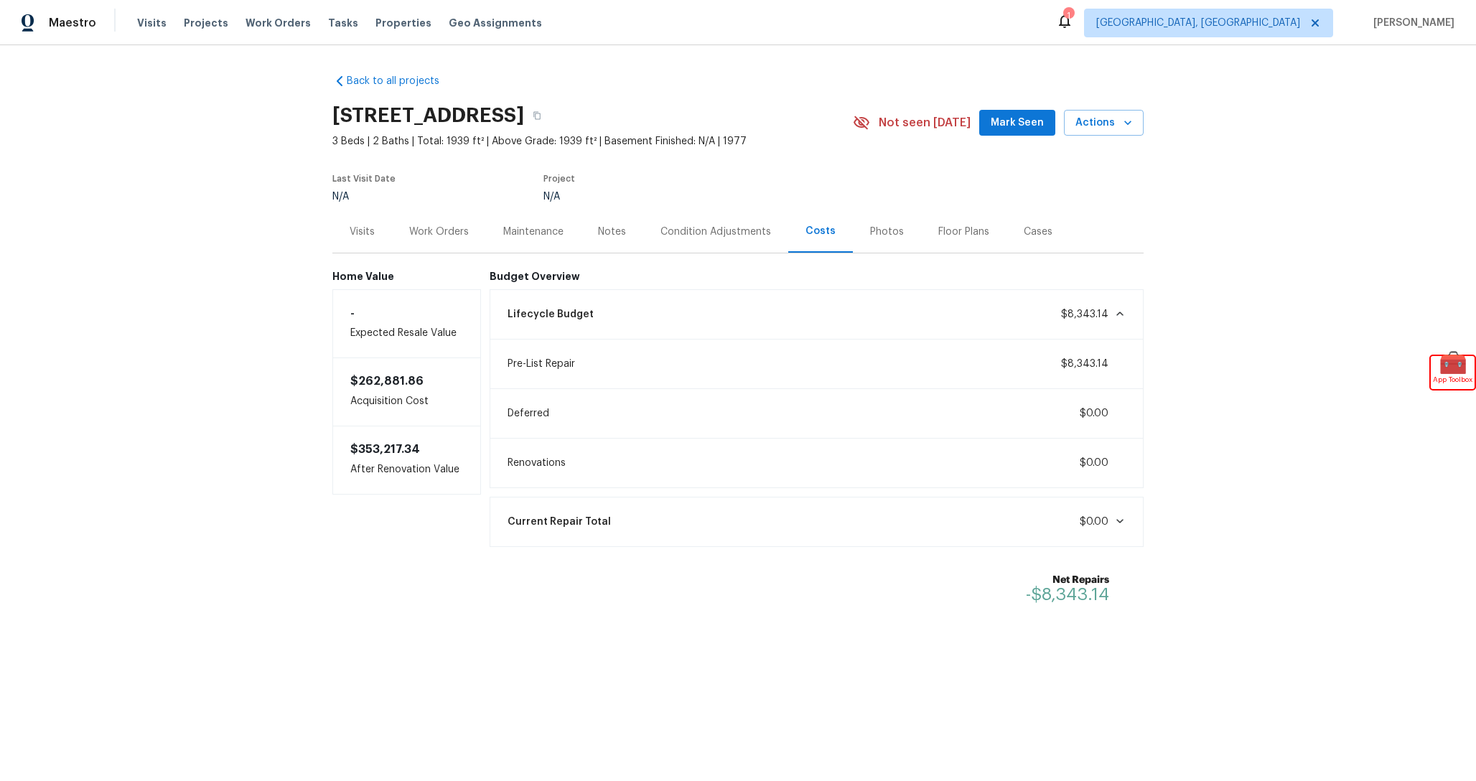
click at [523, 236] on div "Maintenance" at bounding box center [533, 232] width 60 height 14
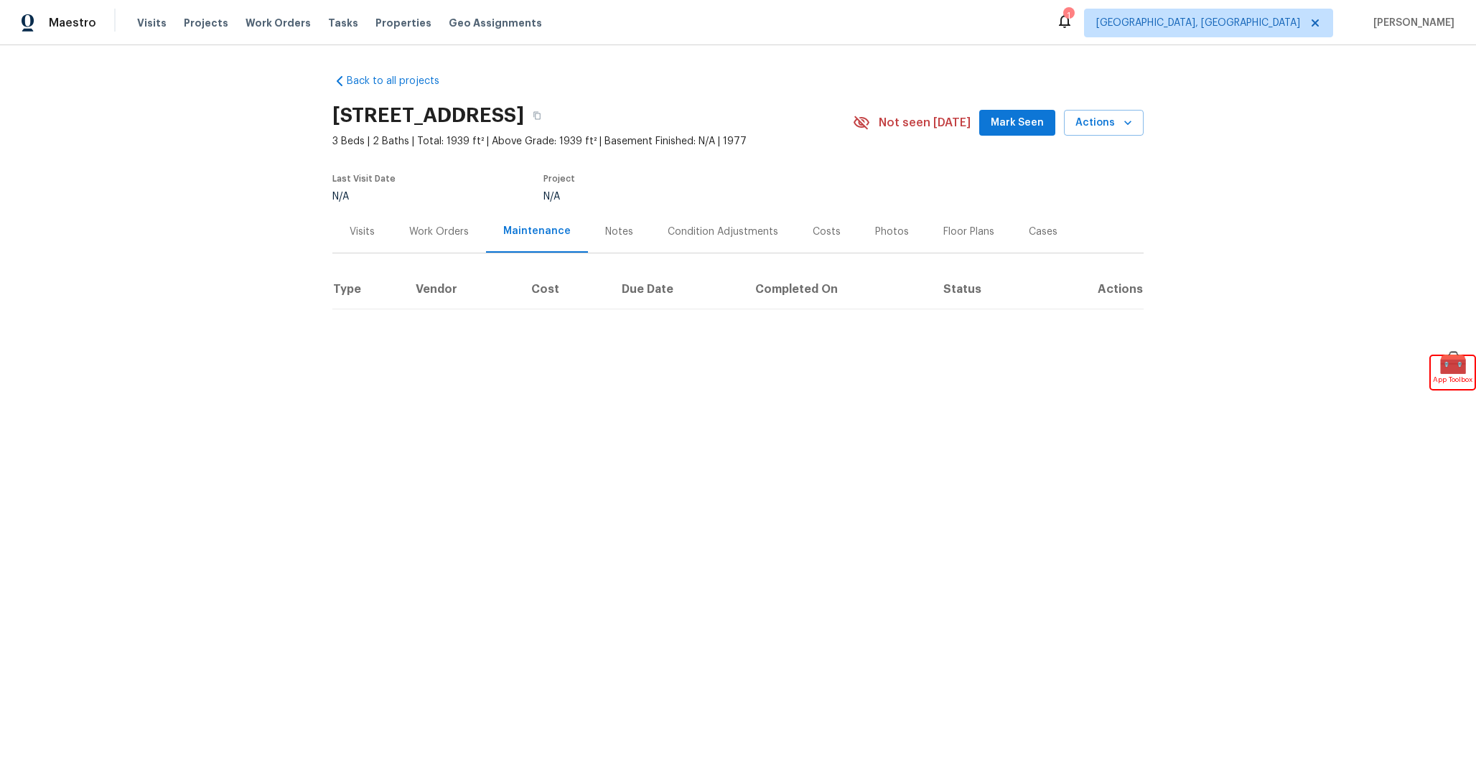
click at [674, 238] on div "Condition Adjustments" at bounding box center [723, 232] width 111 height 14
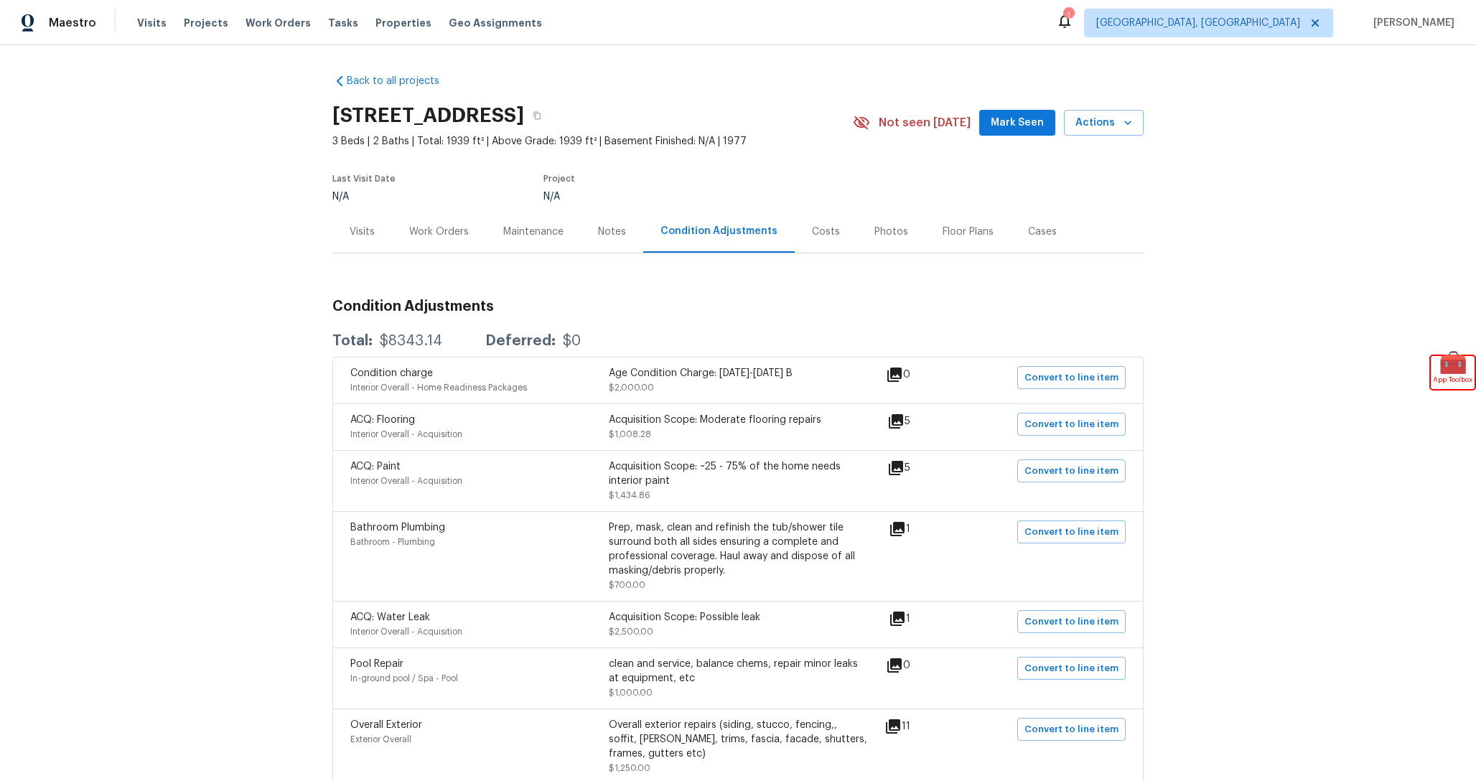
click at [796, 228] on div "Costs" at bounding box center [826, 231] width 62 height 42
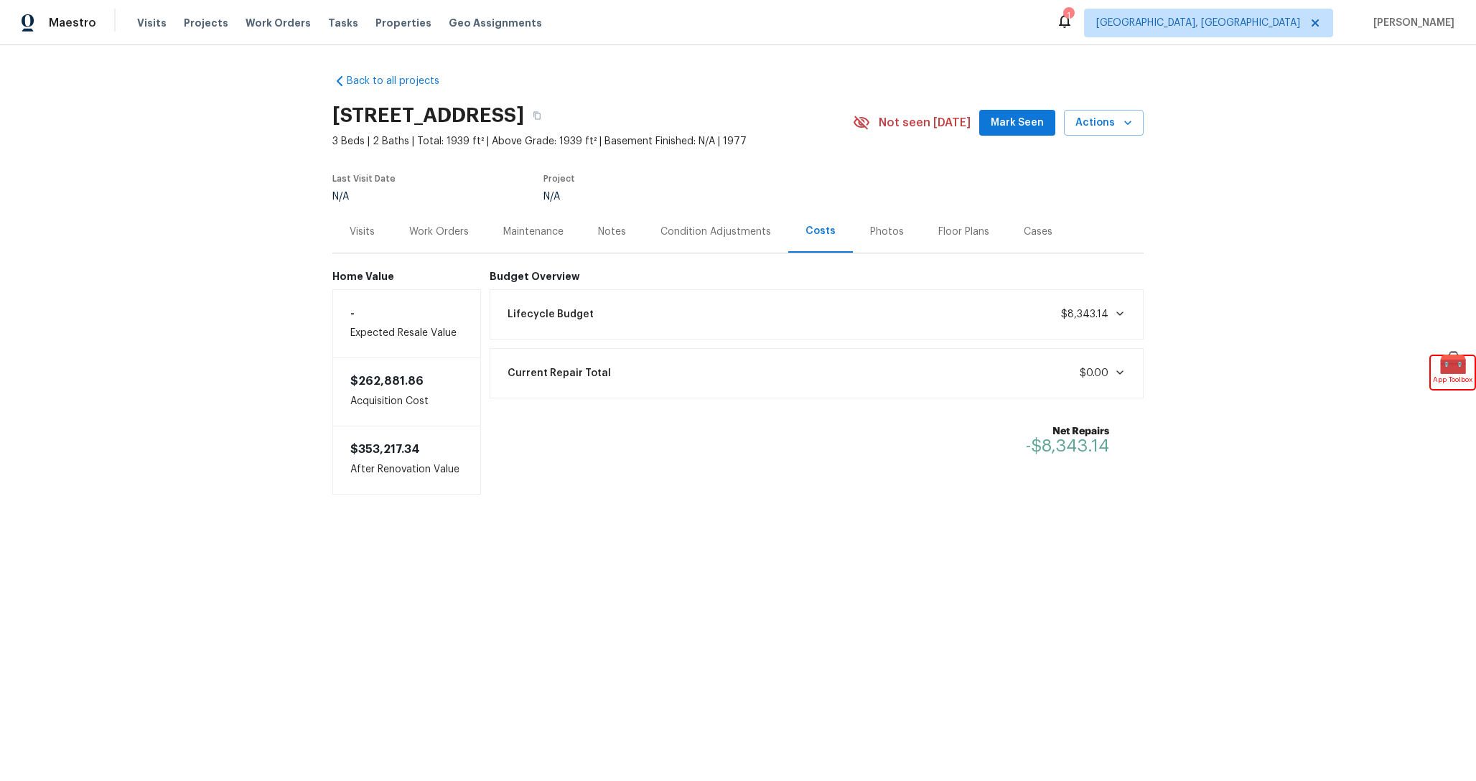
click at [748, 232] on div "Condition Adjustments" at bounding box center [716, 232] width 111 height 14
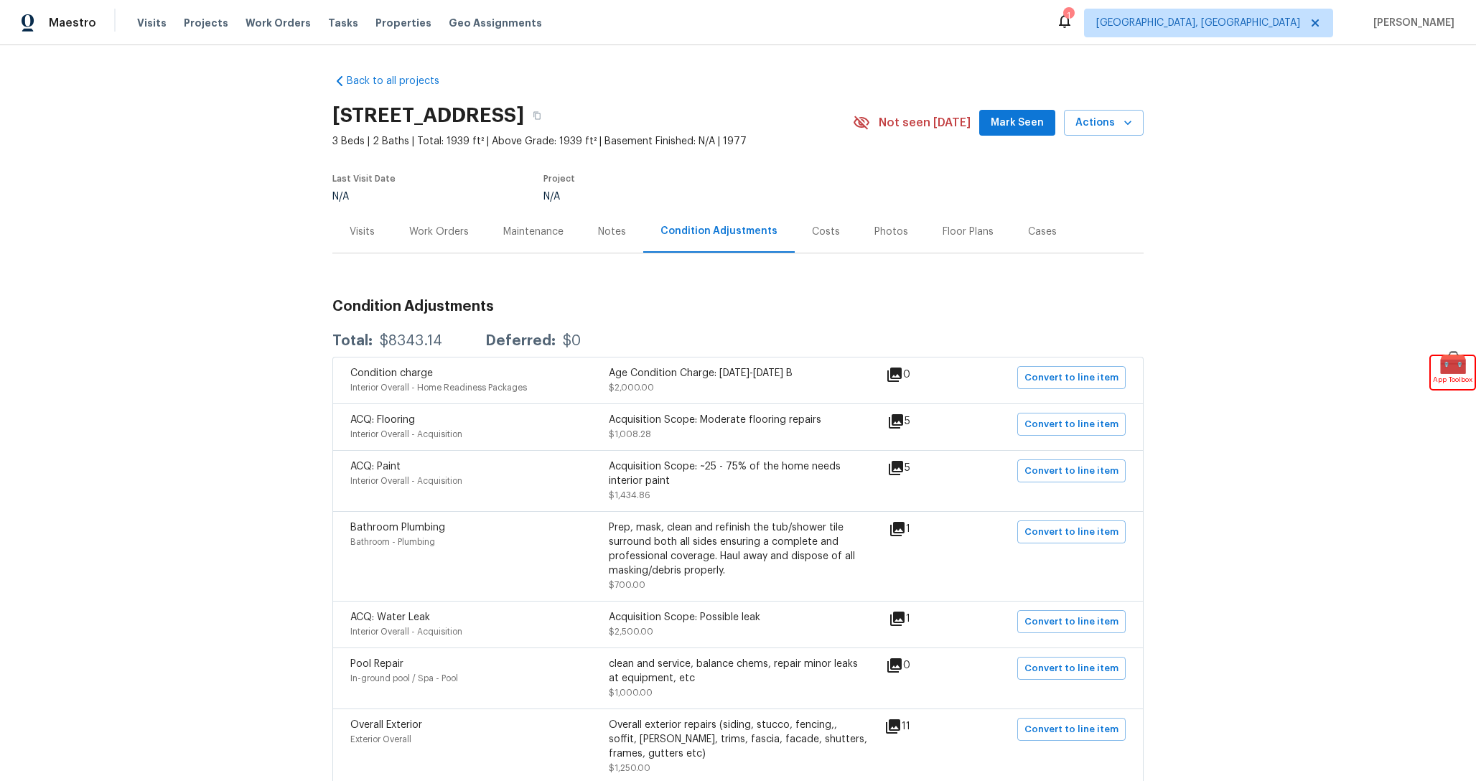
click at [824, 233] on div "Costs" at bounding box center [826, 232] width 28 height 14
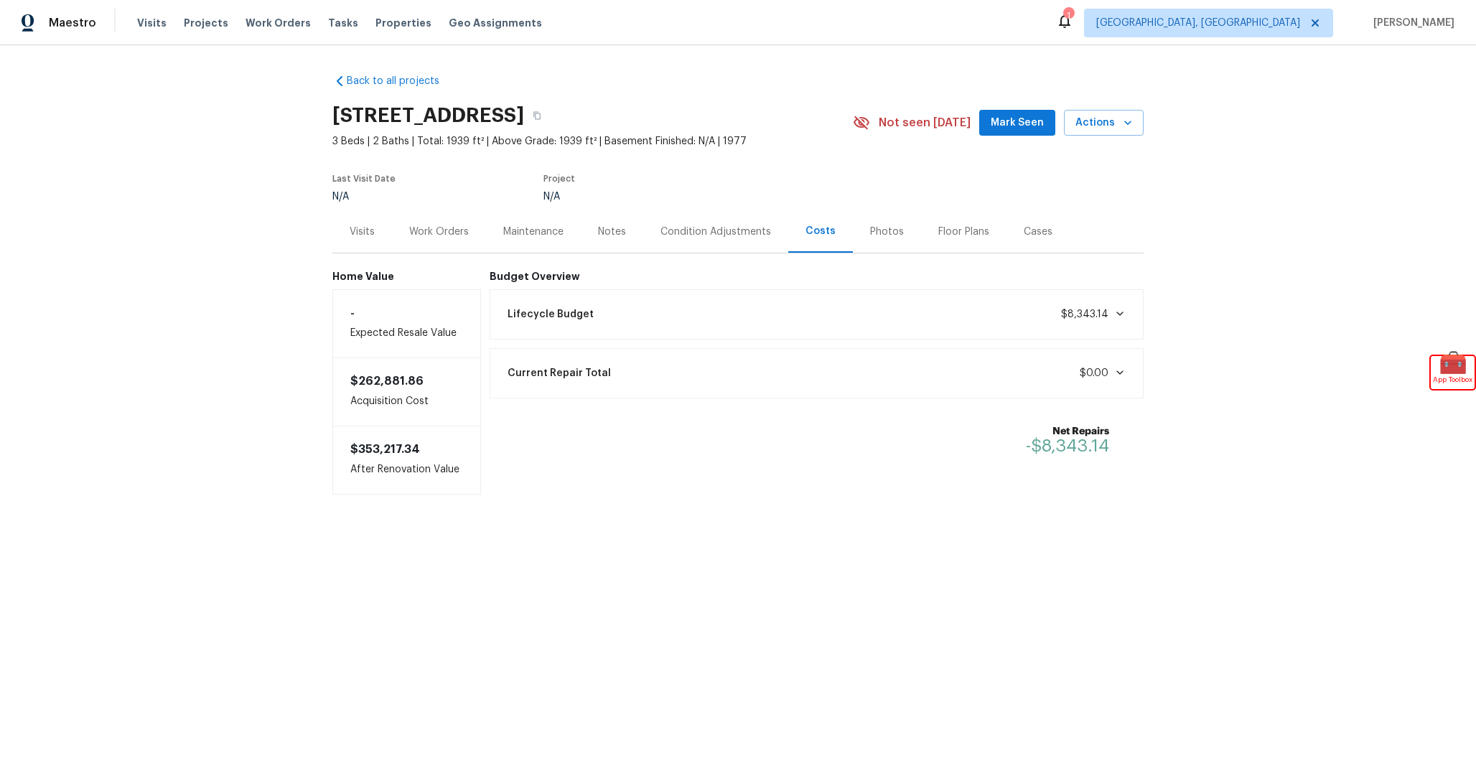
click at [745, 240] on div "Condition Adjustments" at bounding box center [715, 231] width 145 height 42
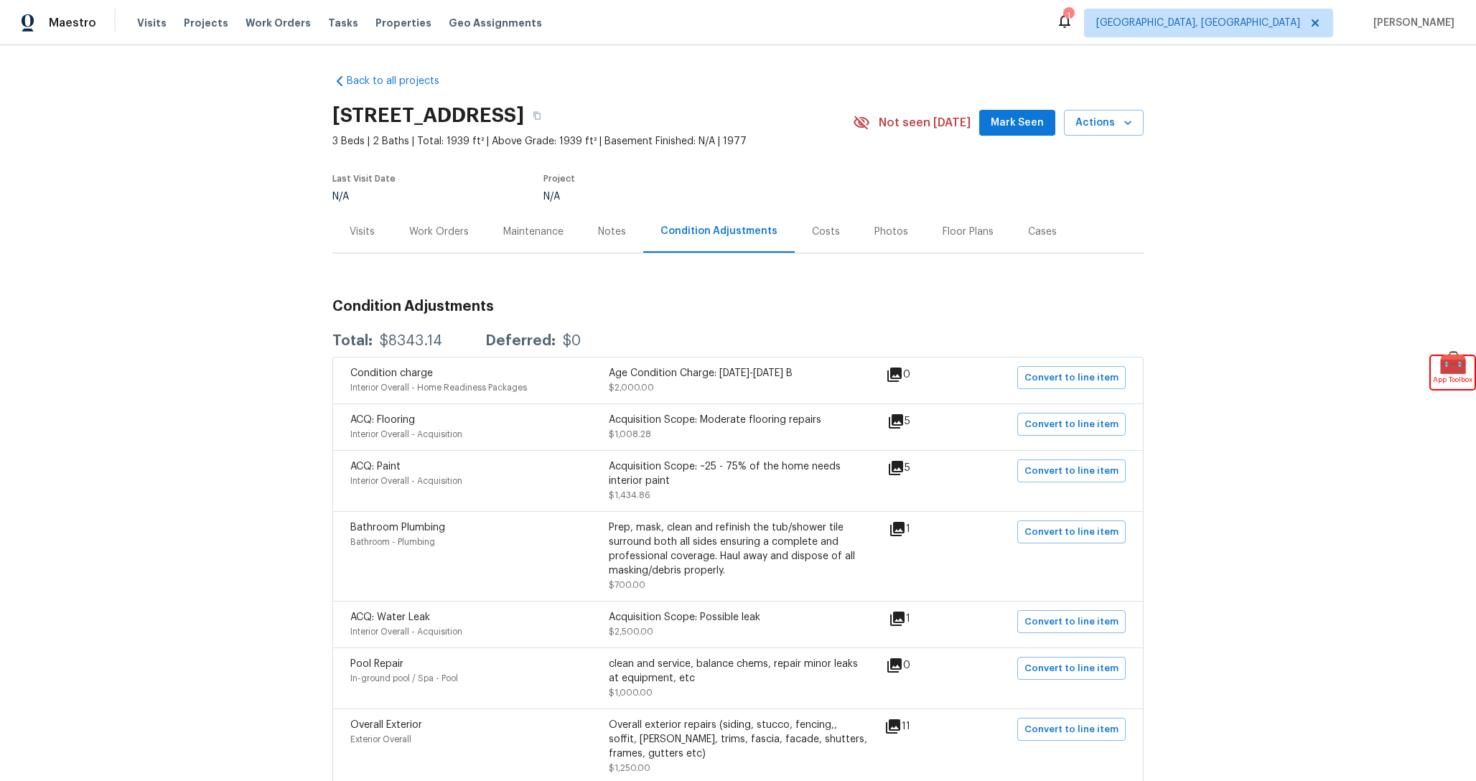
click at [829, 241] on div "Costs" at bounding box center [826, 231] width 62 height 42
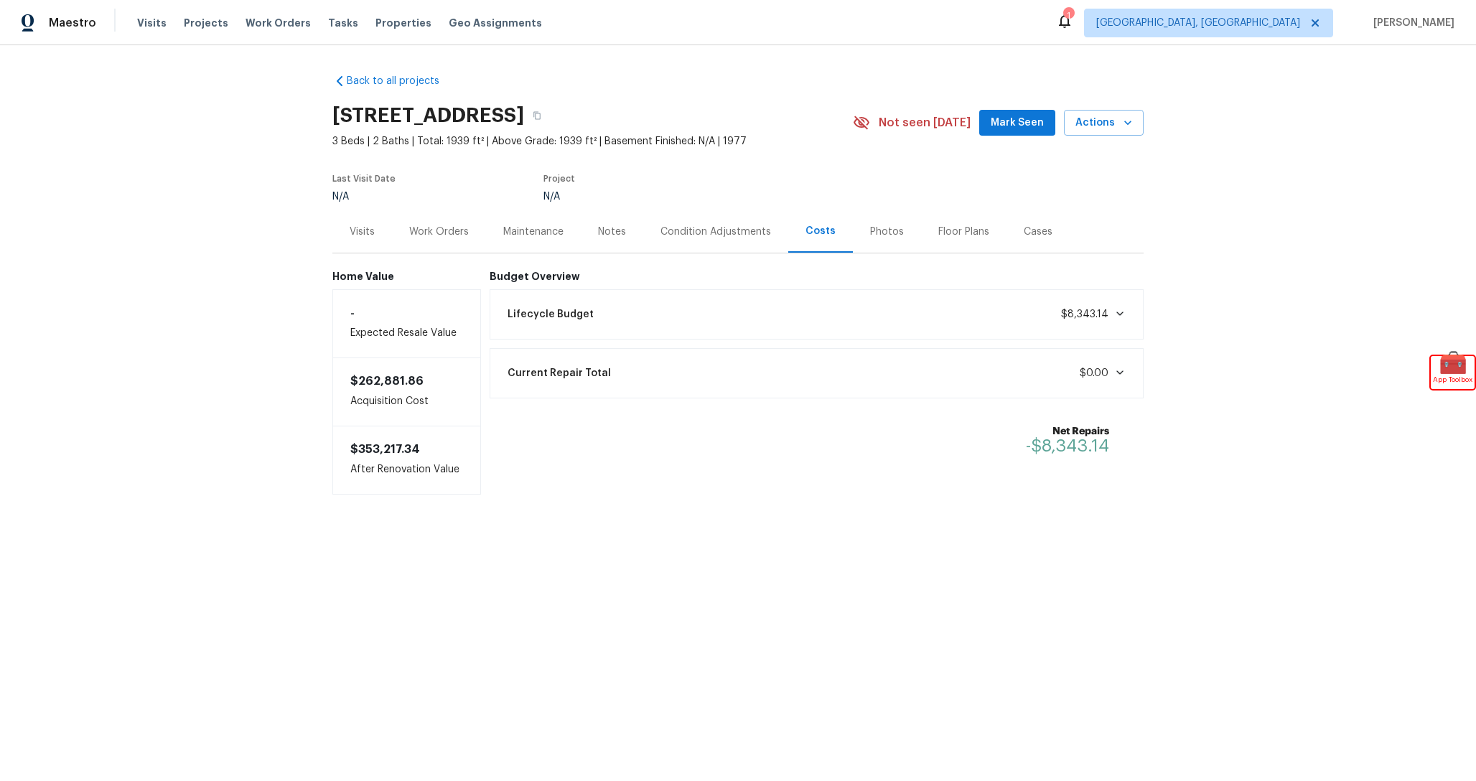
click at [756, 241] on div "Condition Adjustments" at bounding box center [715, 231] width 145 height 42
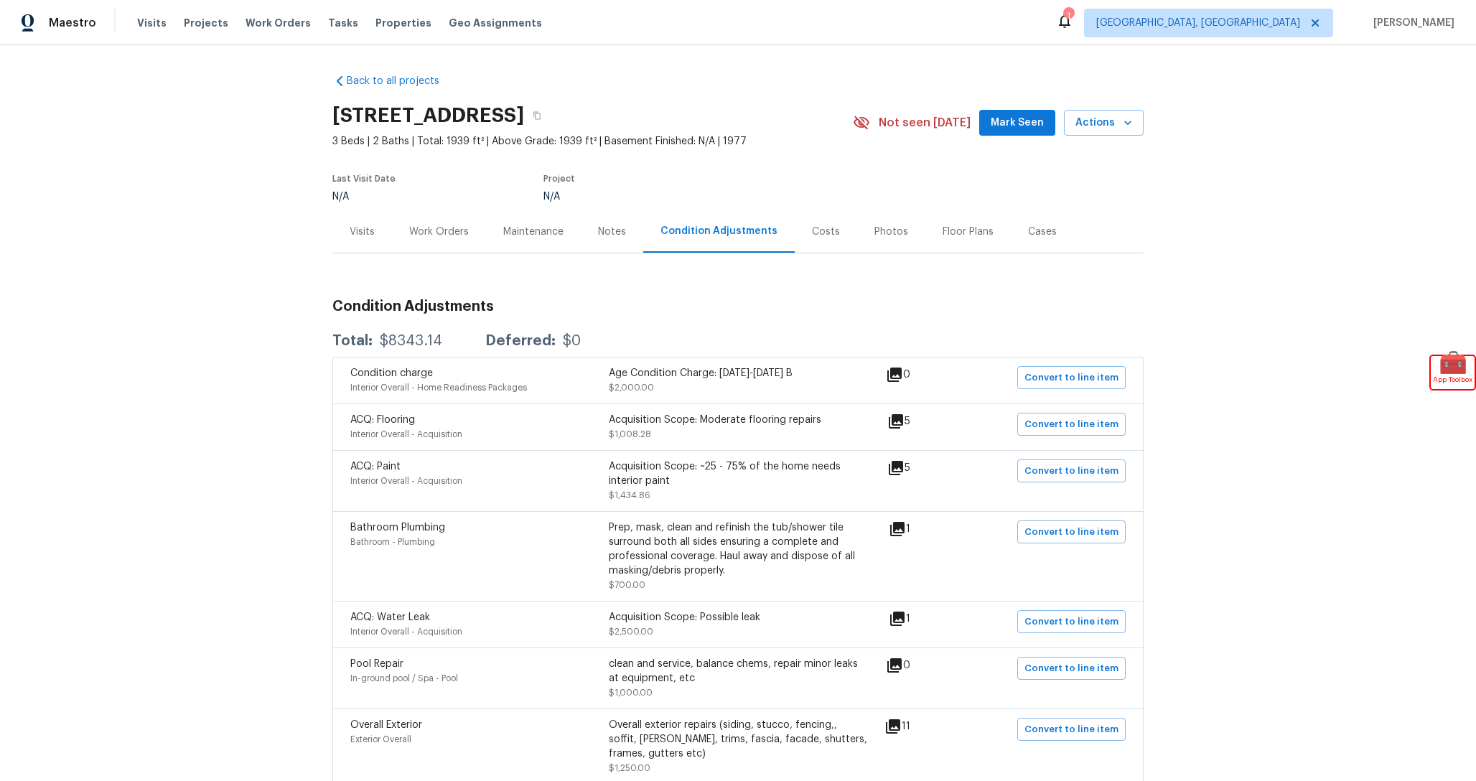
click at [831, 243] on div "Costs" at bounding box center [826, 231] width 62 height 42
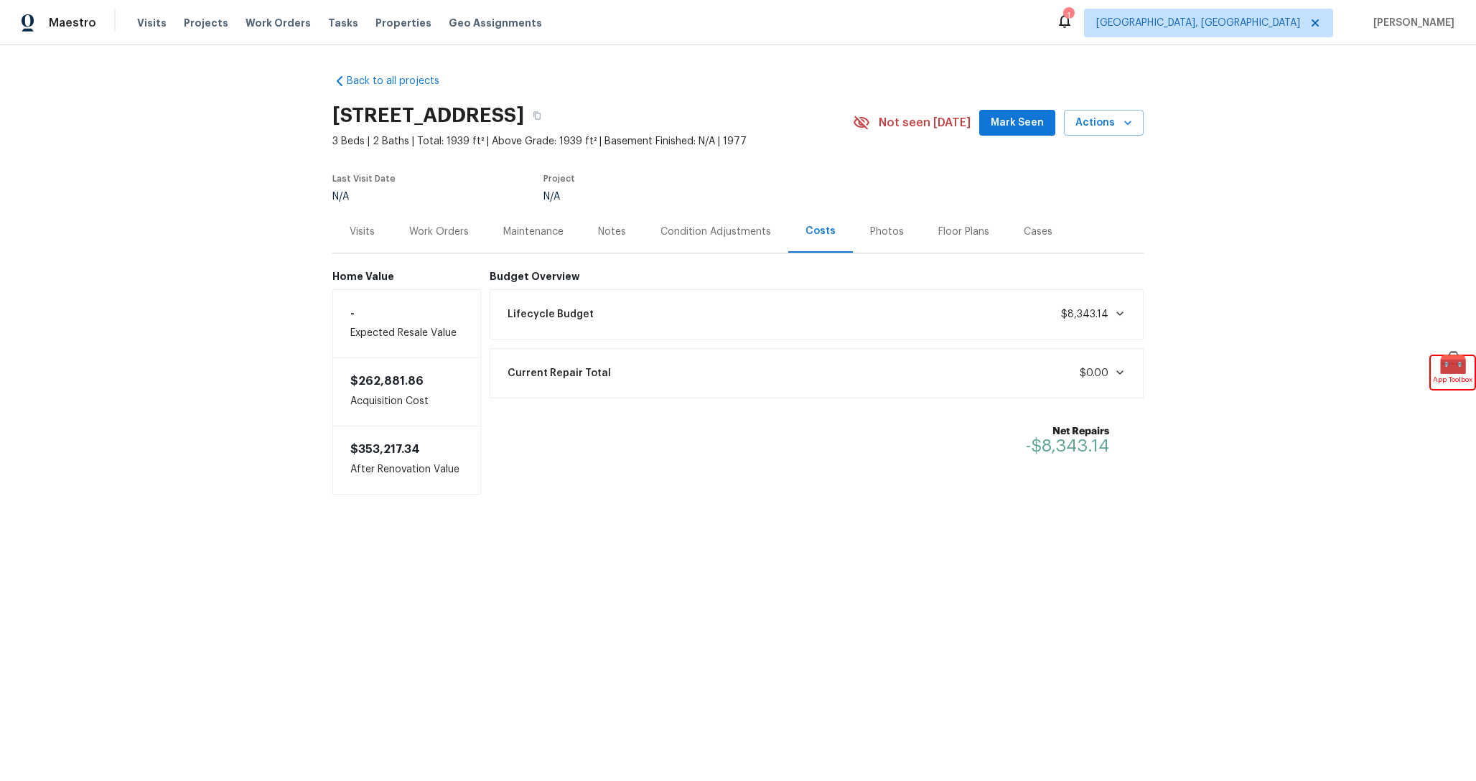
click at [760, 243] on div "Condition Adjustments" at bounding box center [715, 231] width 145 height 42
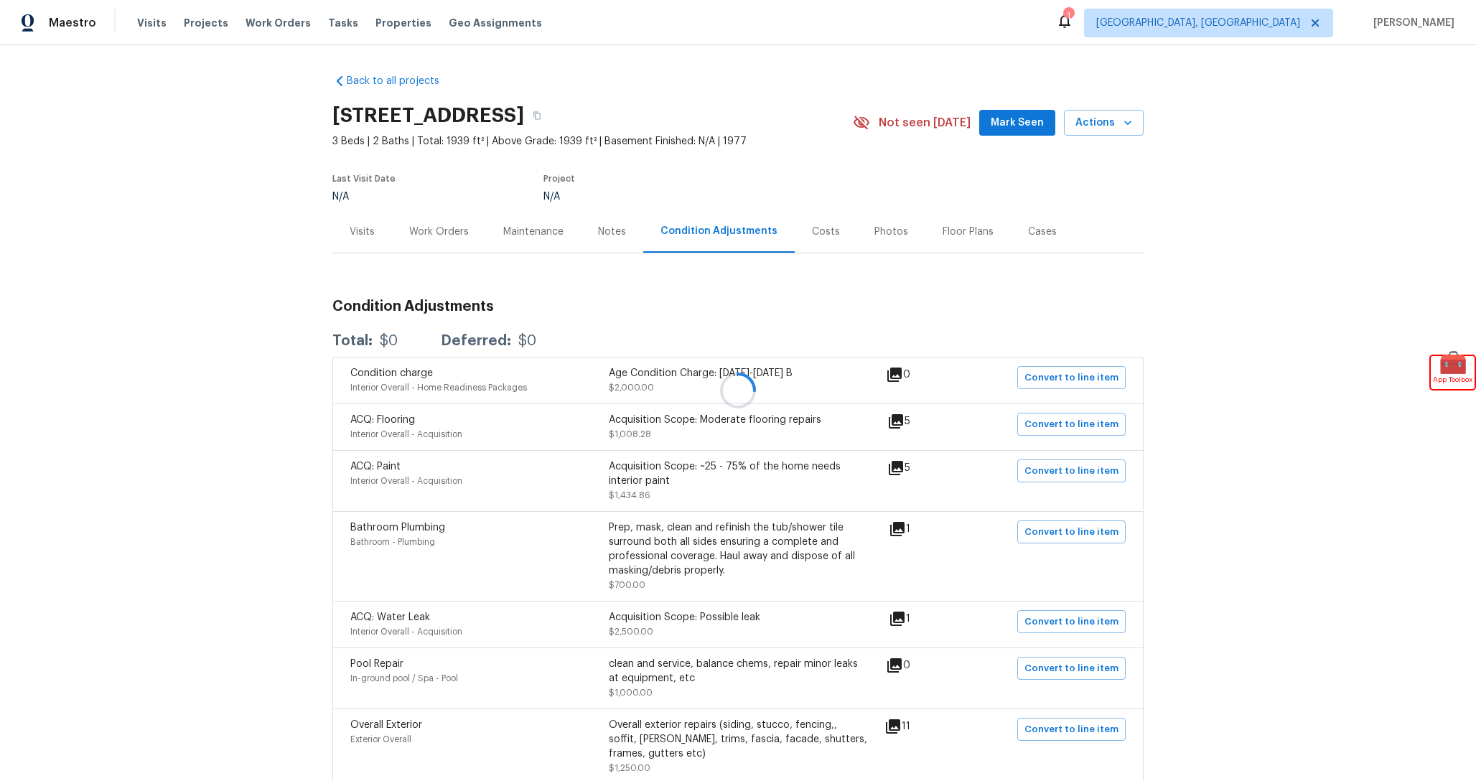
click at [809, 243] on div at bounding box center [738, 390] width 1476 height 781
click at [754, 243] on div "Condition Adjustments" at bounding box center [719, 231] width 152 height 42
click at [820, 243] on div "Costs" at bounding box center [826, 231] width 62 height 42
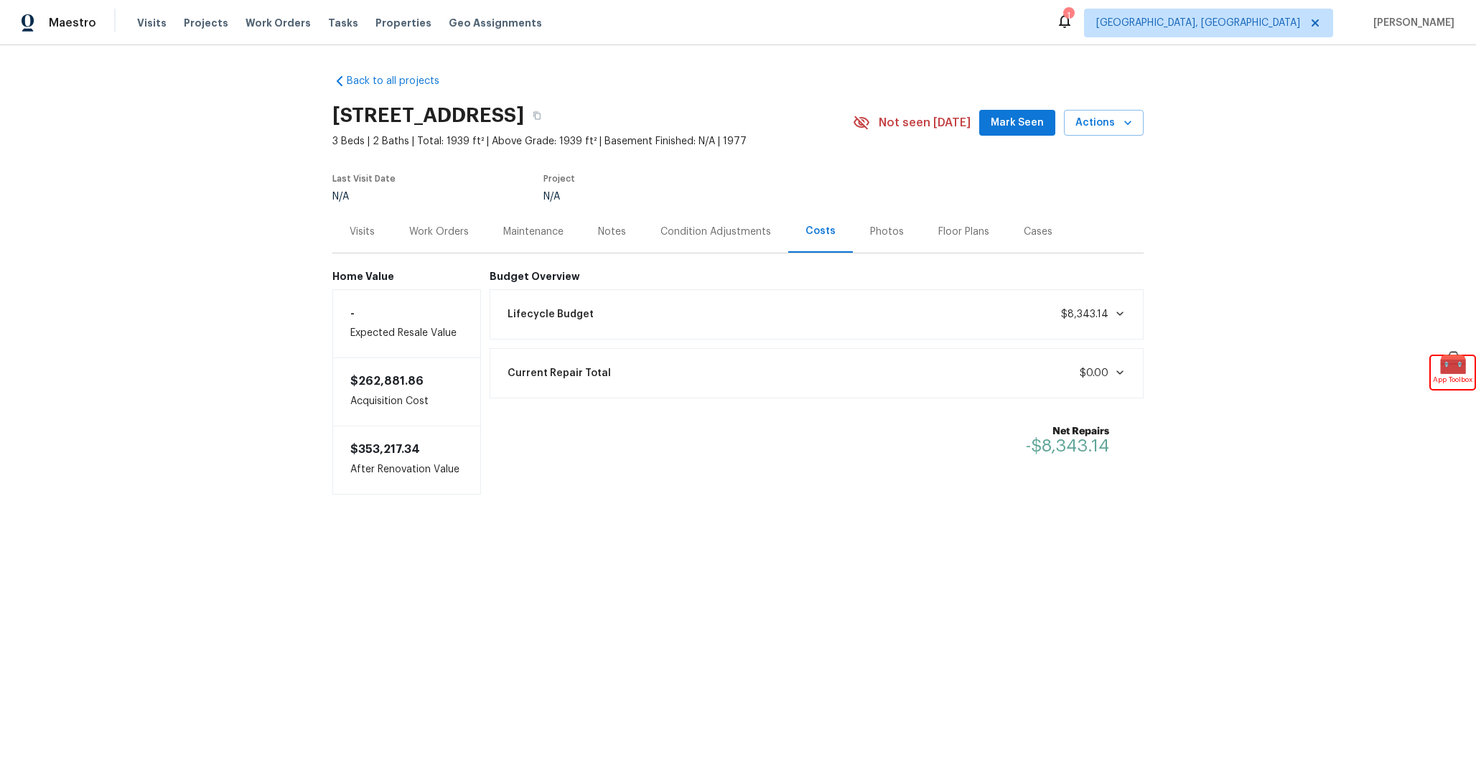
click at [750, 243] on div "Condition Adjustments" at bounding box center [715, 231] width 145 height 42
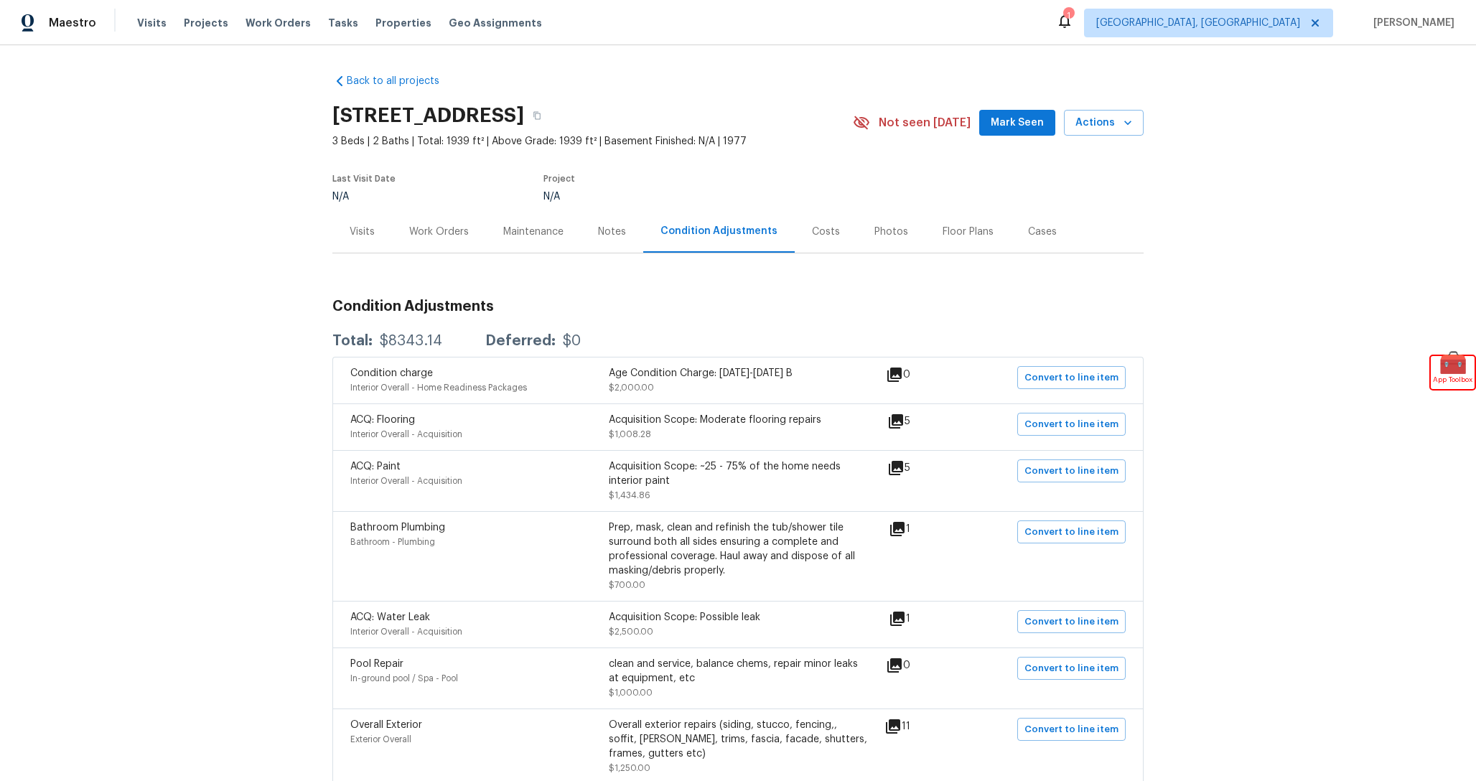
click at [826, 243] on div "Costs" at bounding box center [826, 231] width 62 height 42
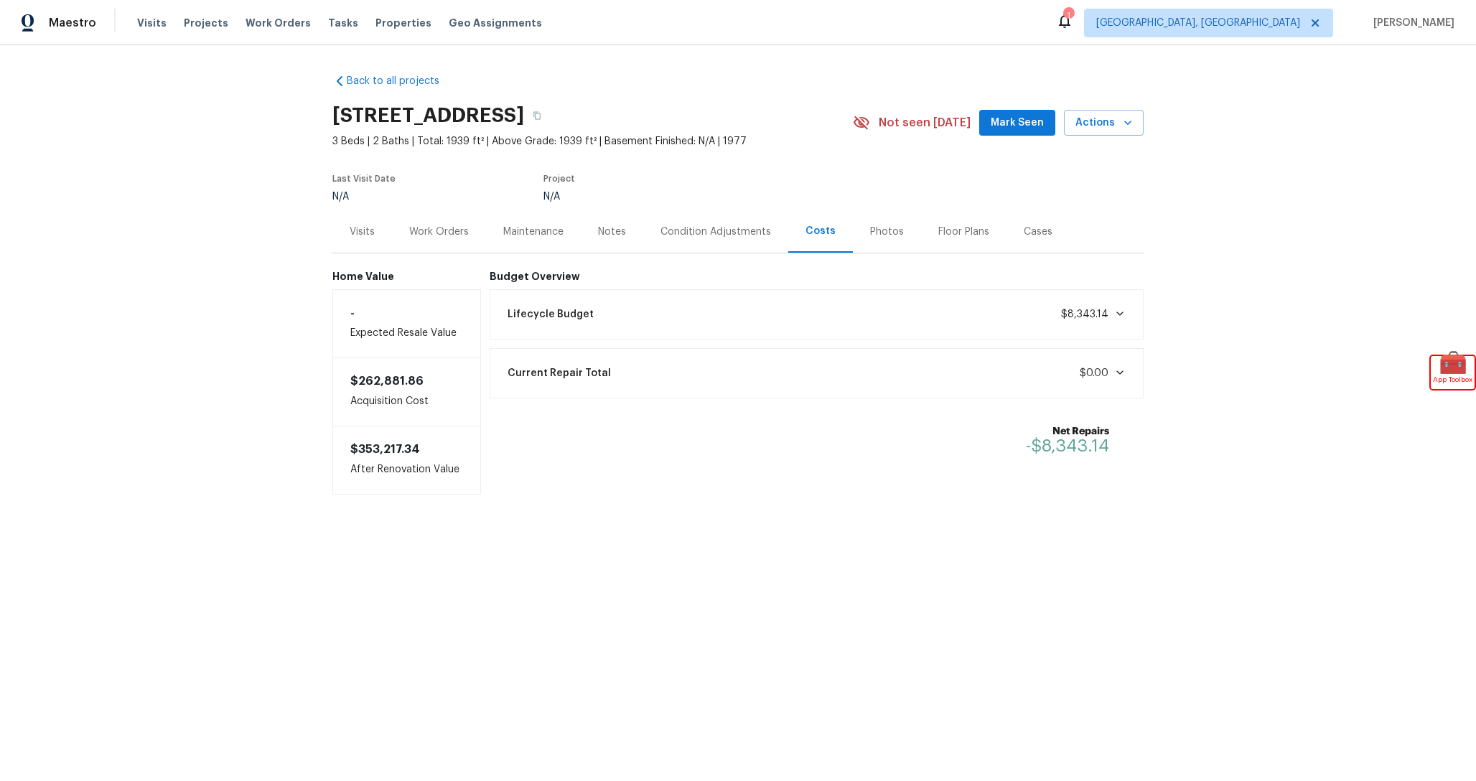
click at [736, 243] on div "Condition Adjustments" at bounding box center [715, 231] width 145 height 42
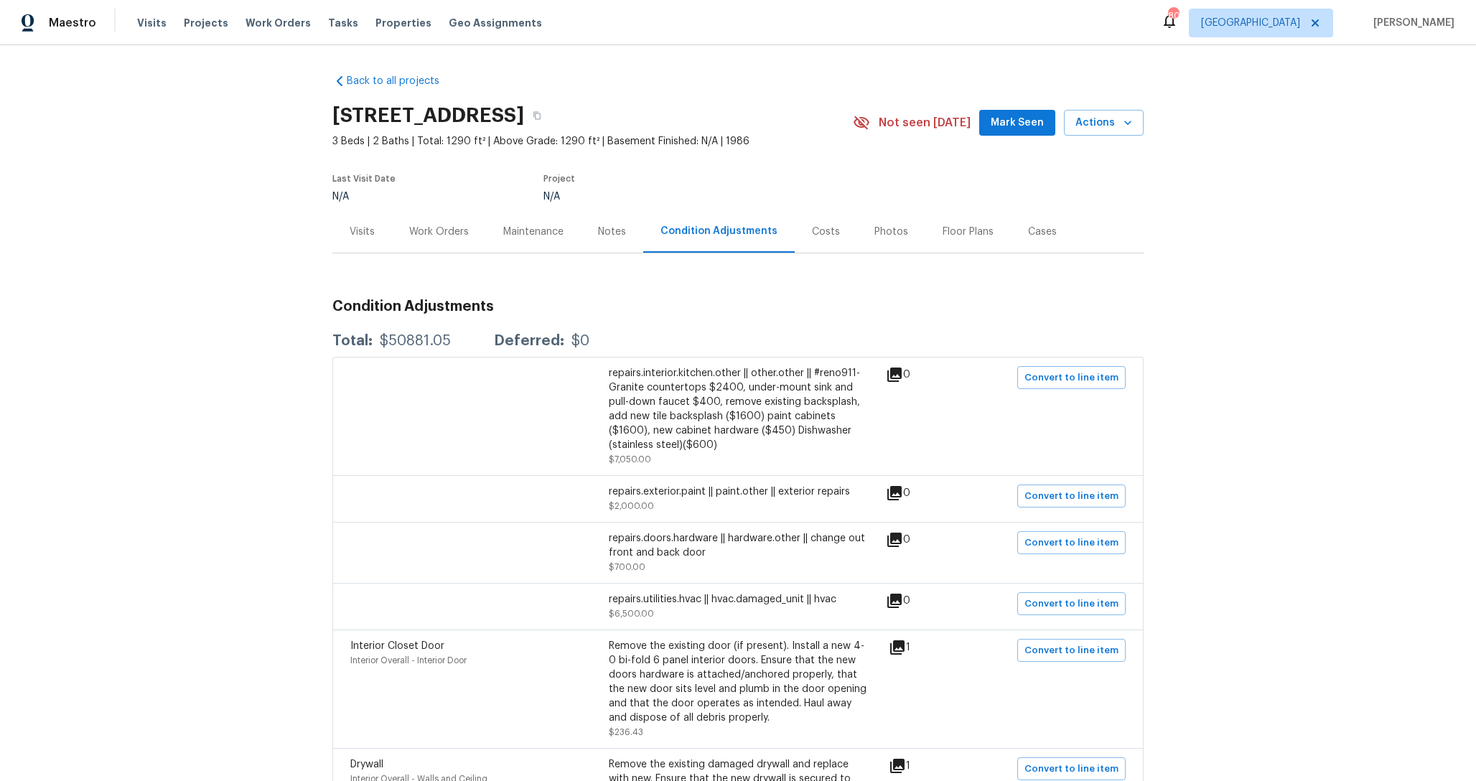
click at [804, 238] on div "Costs" at bounding box center [826, 231] width 62 height 42
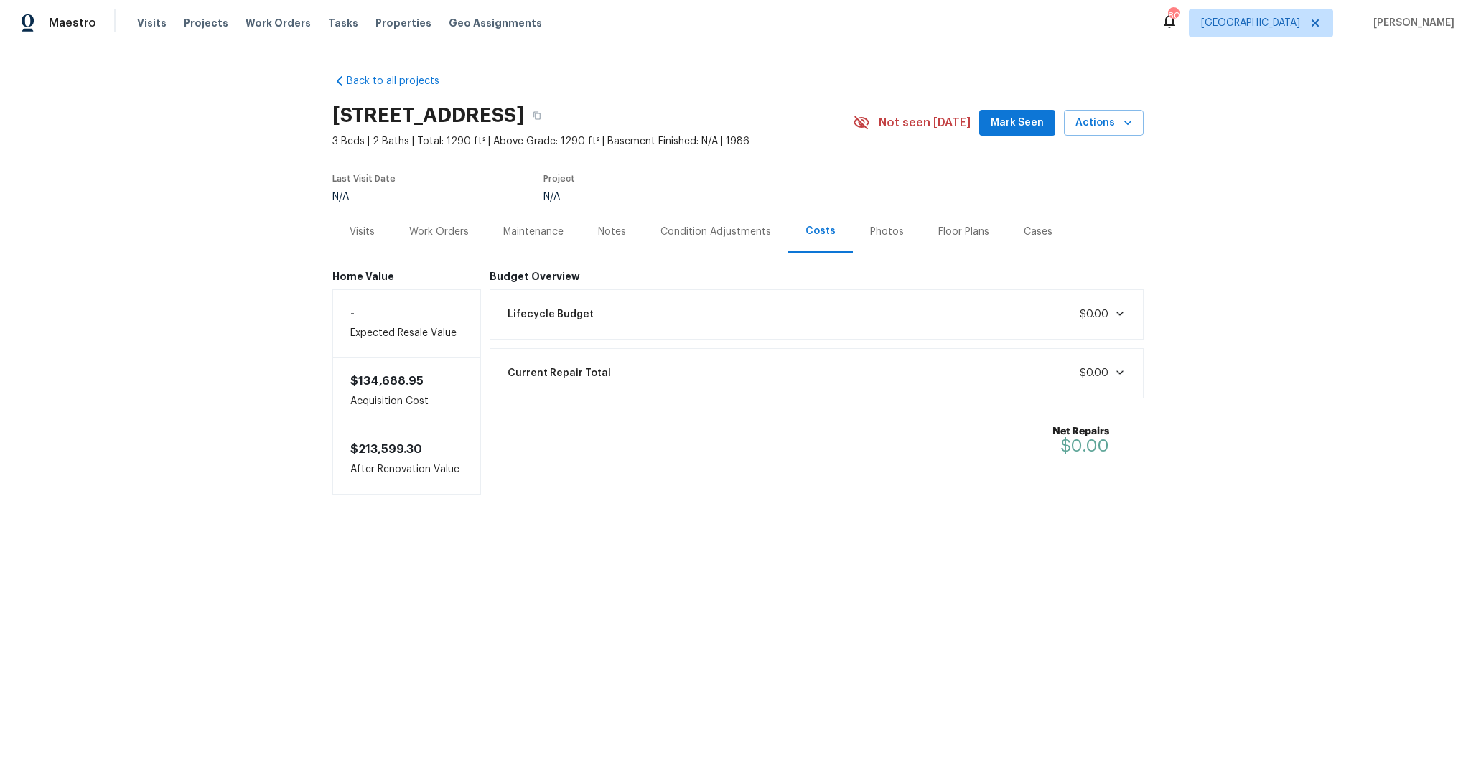
click at [910, 315] on div "Lifecycle Budget $0.00" at bounding box center [817, 315] width 636 height 32
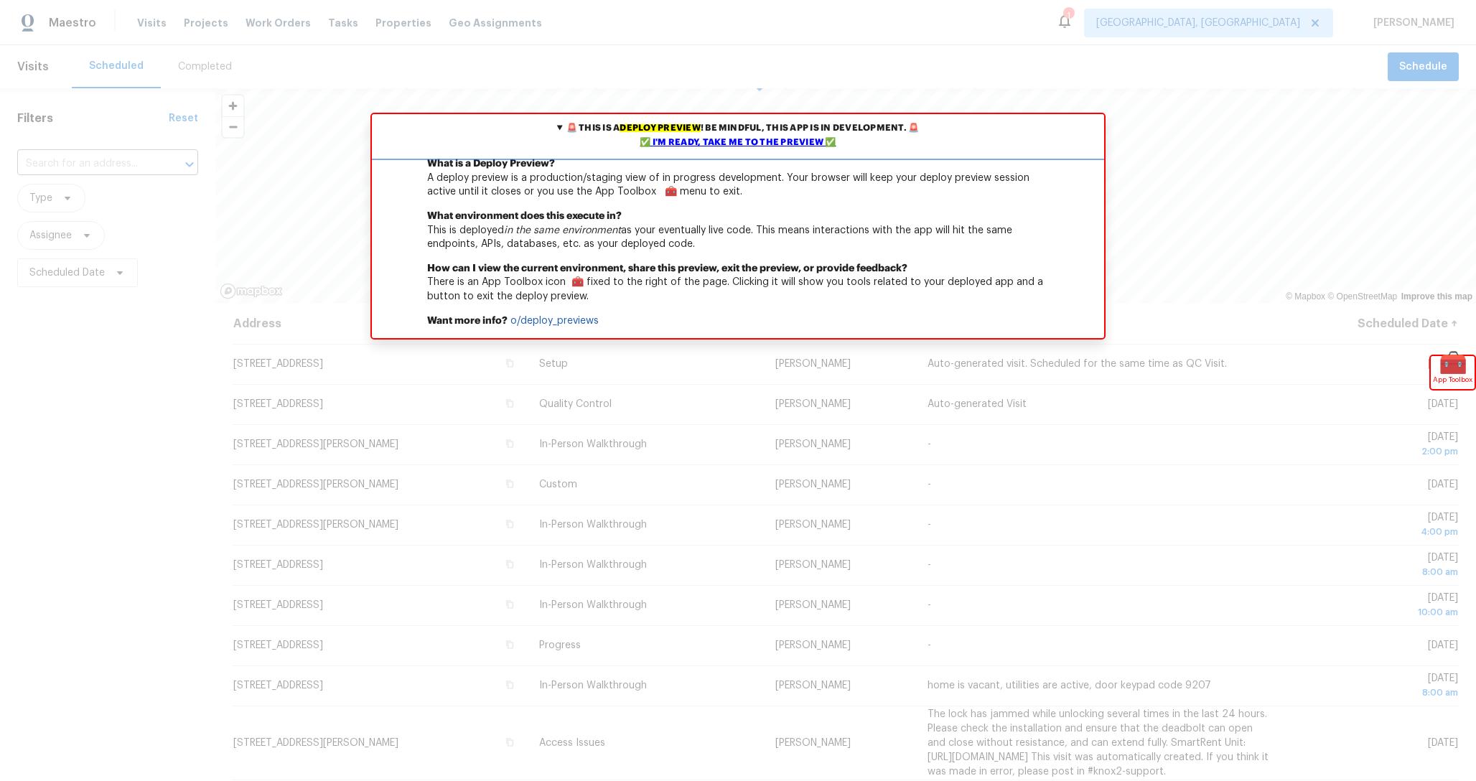
click at [751, 139] on div "✅ I'm ready, take me to the preview ✅" at bounding box center [738, 143] width 725 height 14
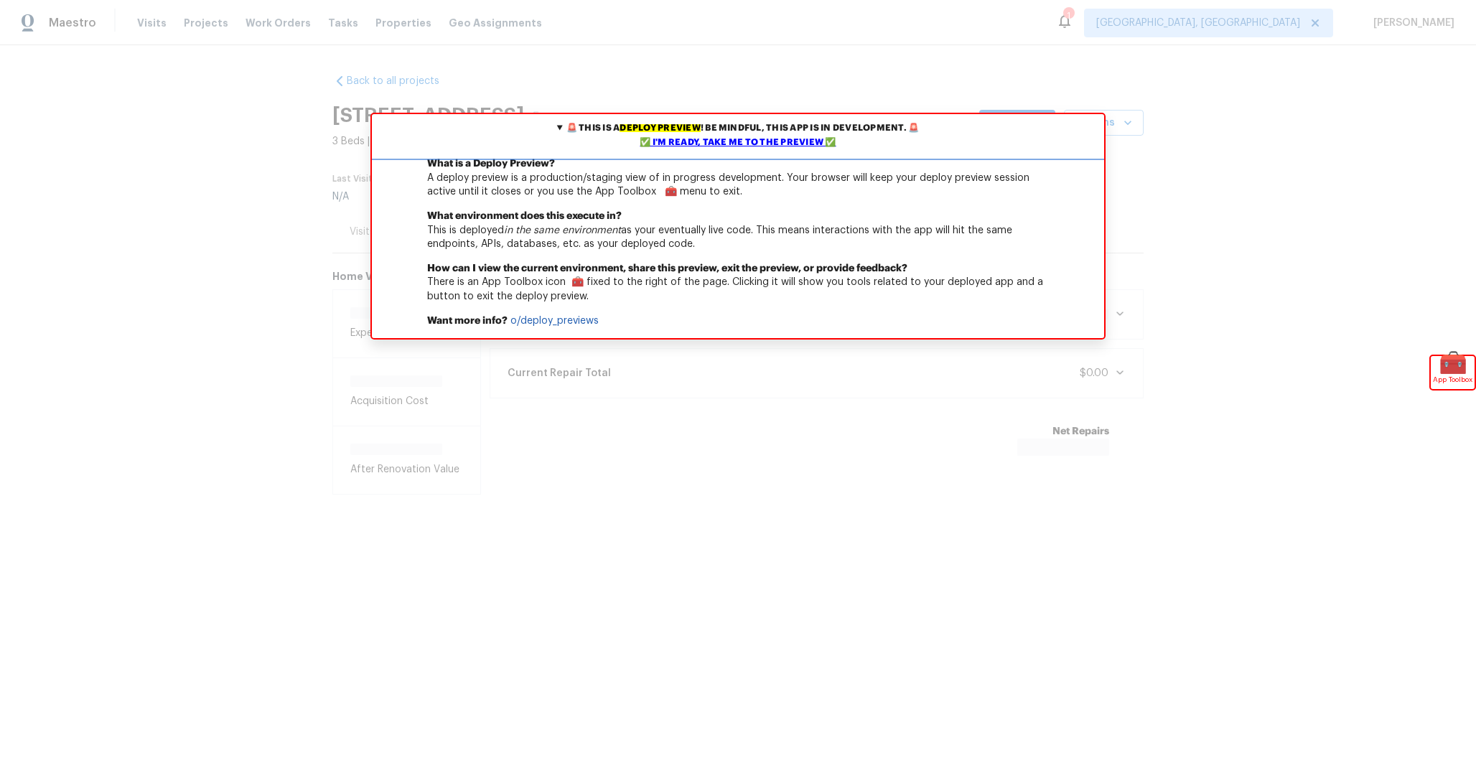
click at [700, 144] on div "✅ I'm ready, take me to the preview ✅" at bounding box center [738, 143] width 725 height 14
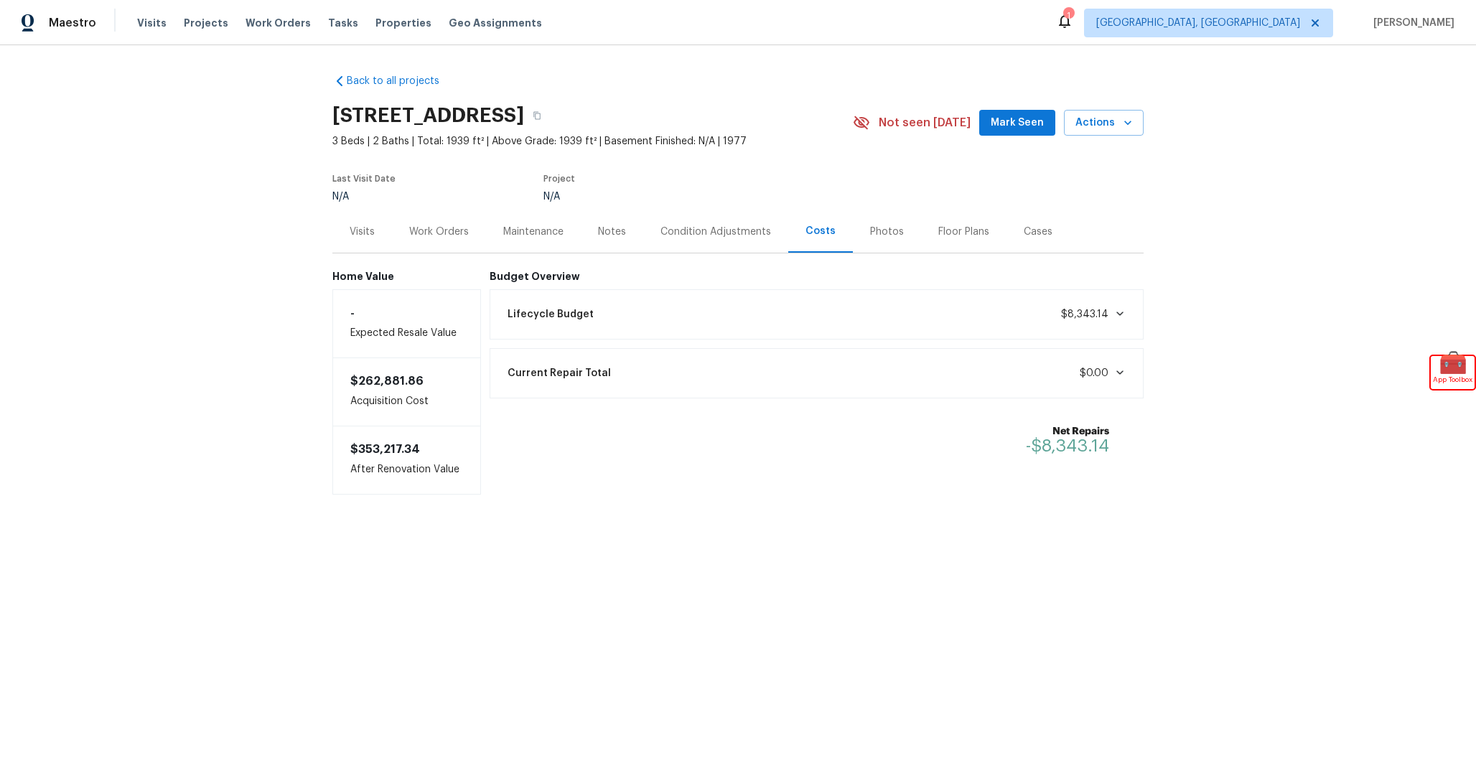
click at [716, 313] on div "Lifecycle Budget $8,343.14" at bounding box center [817, 315] width 636 height 32
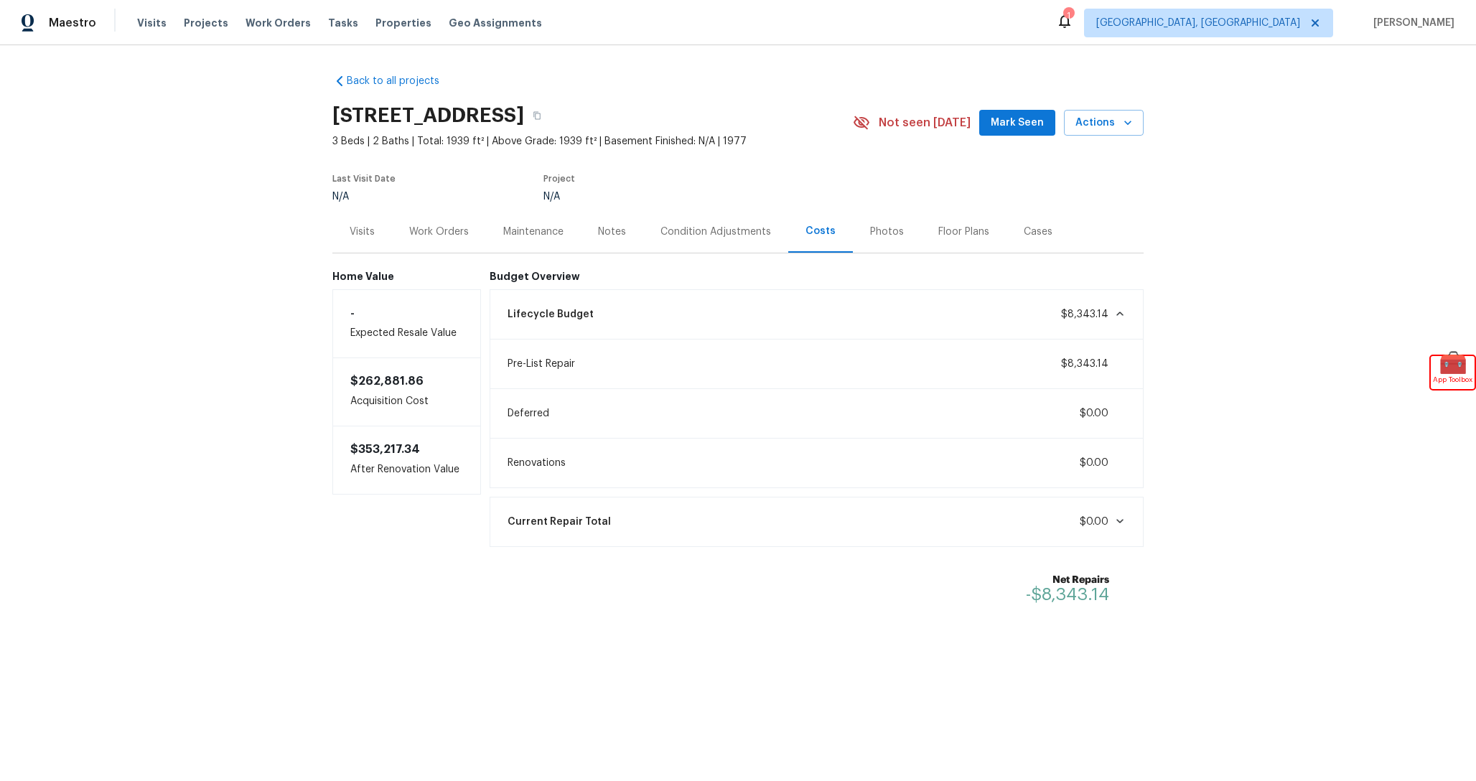
click at [663, 233] on div "Condition Adjustments" at bounding box center [716, 232] width 111 height 14
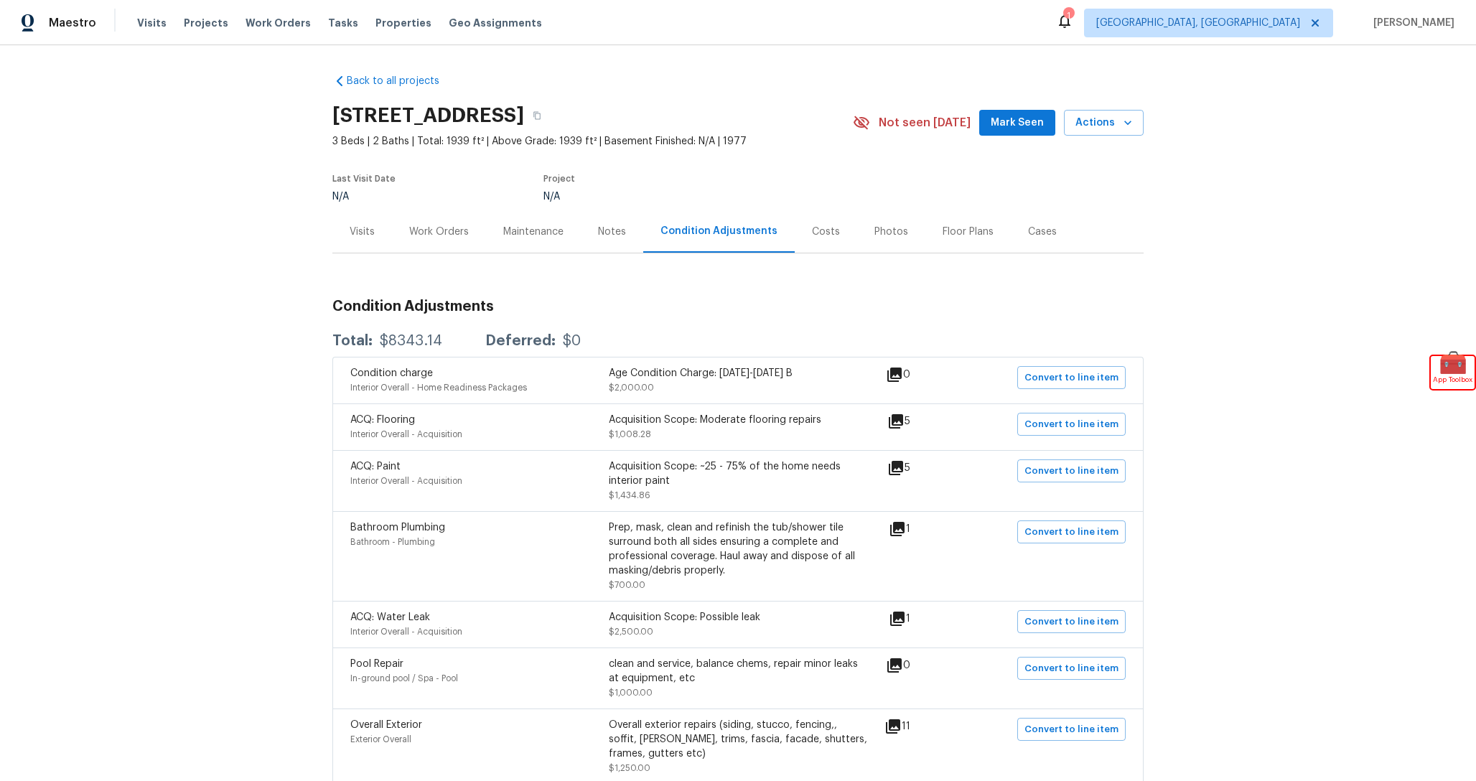
click at [826, 236] on div "Costs" at bounding box center [826, 232] width 28 height 14
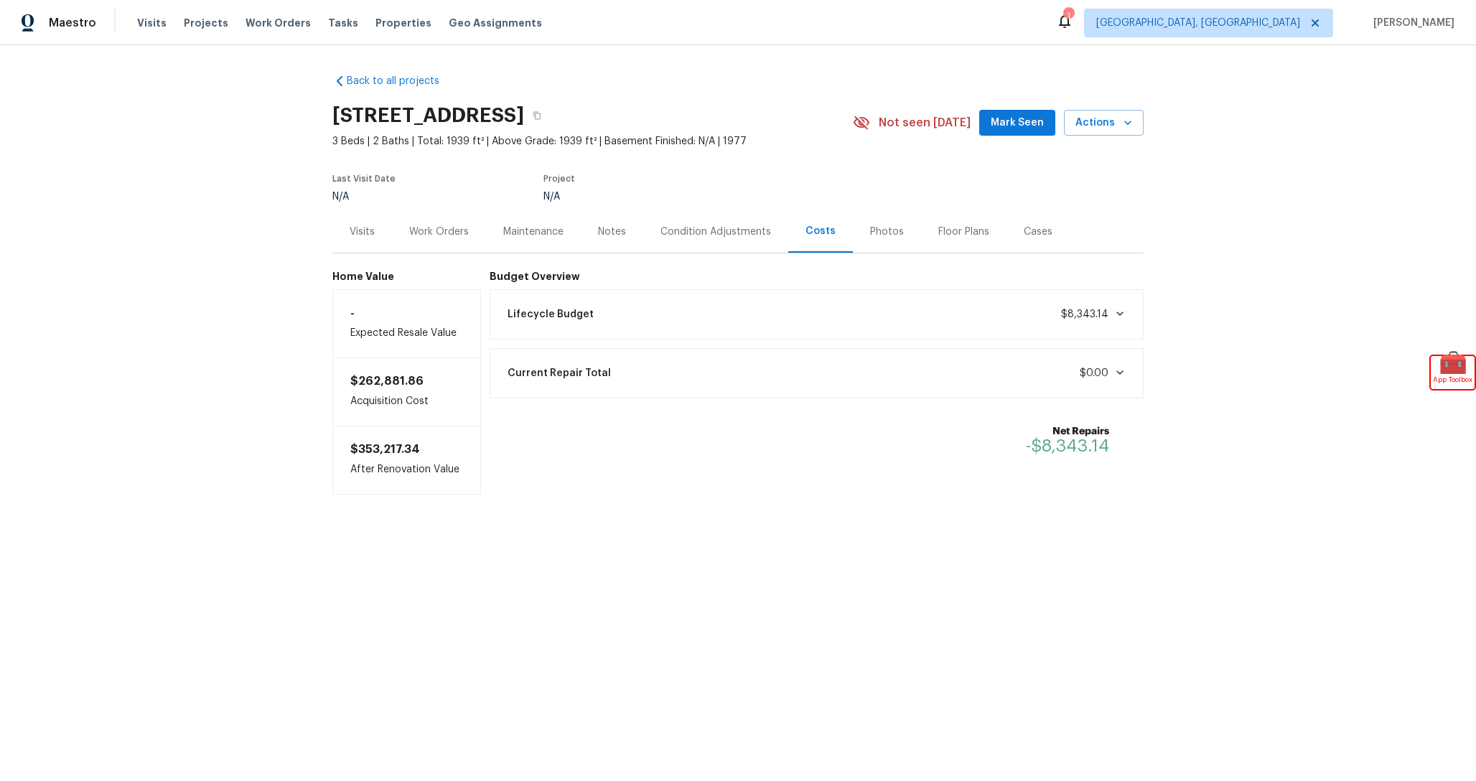
click at [728, 288] on div "Budget Overview Lifecycle Budget $8,343.14 Current Repair Total $0.00 Net Repai…" at bounding box center [817, 383] width 655 height 224
click at [728, 299] on div "Lifecycle Budget $8,343.14" at bounding box center [817, 315] width 636 height 32
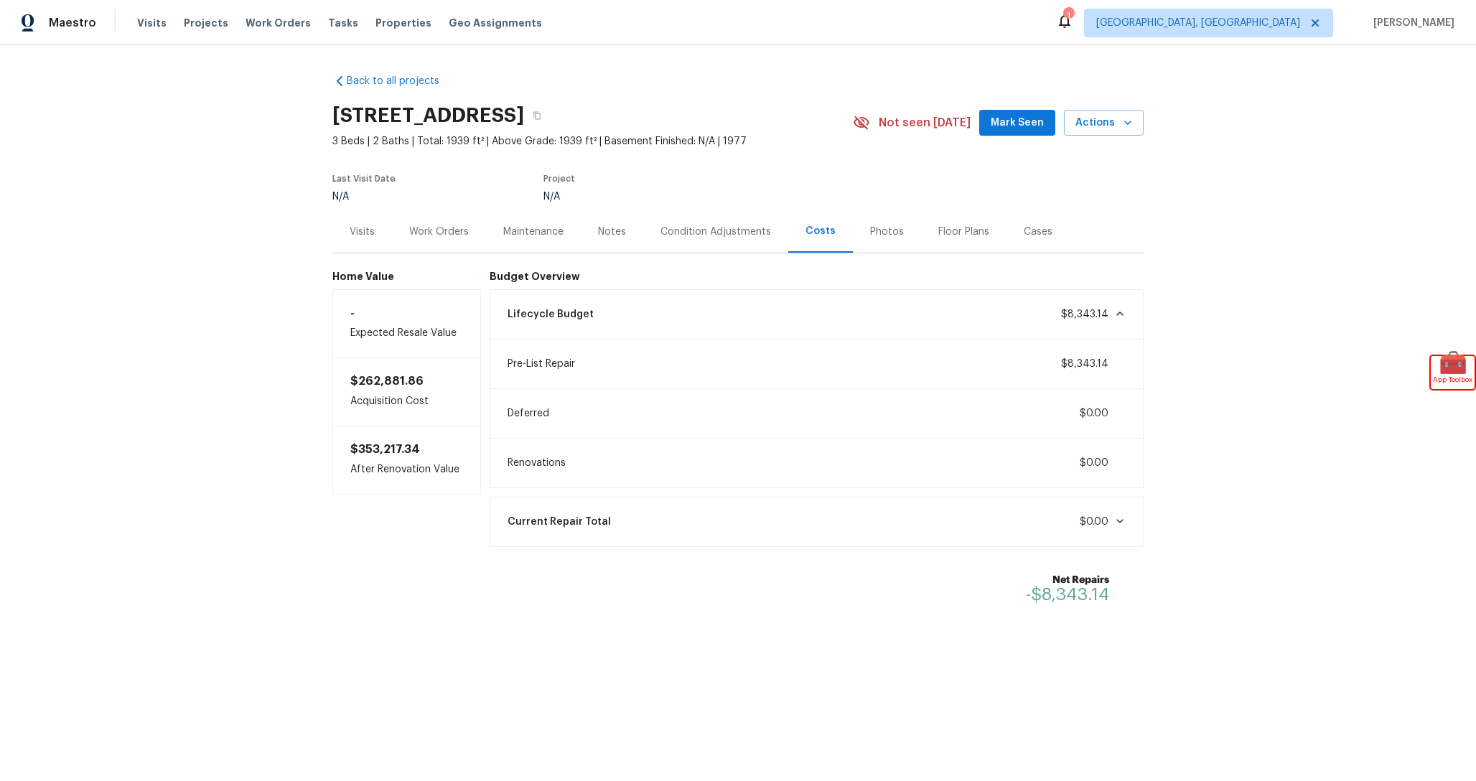
click at [727, 306] on div "Lifecycle Budget $8,343.14" at bounding box center [817, 315] width 636 height 32
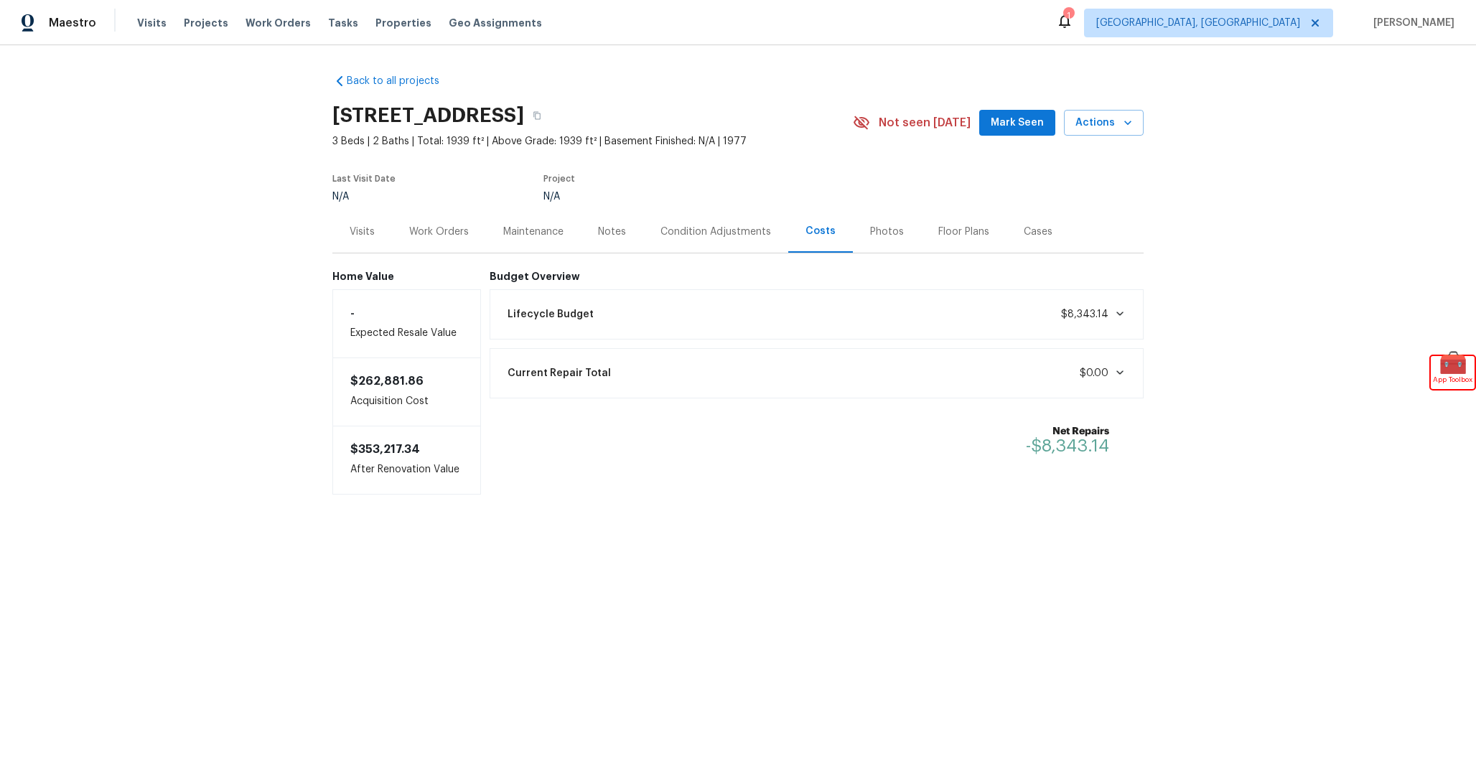
click at [678, 230] on div "Condition Adjustments" at bounding box center [716, 232] width 111 height 14
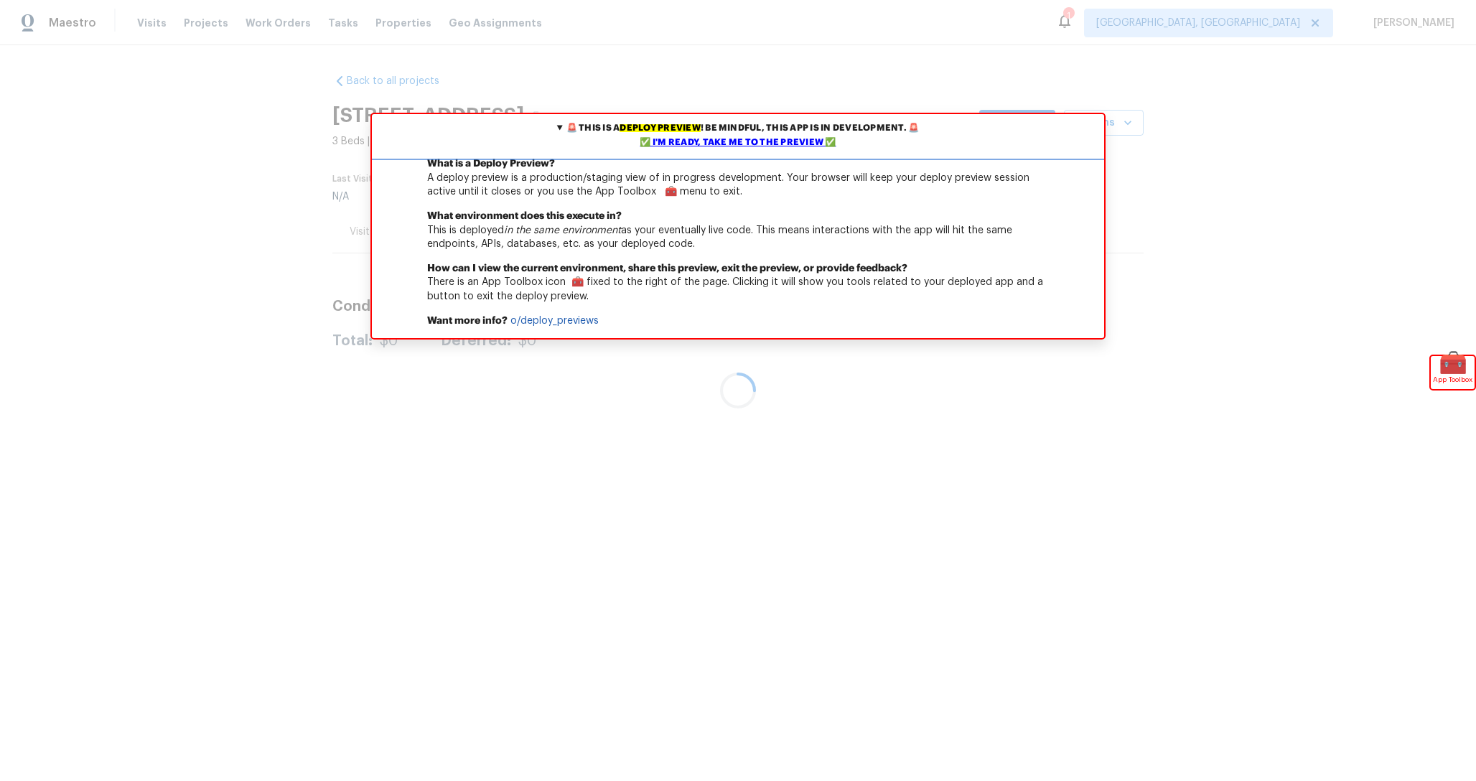
click at [758, 150] on div "✅ I'm ready, take me to the preview ✅" at bounding box center [738, 143] width 725 height 14
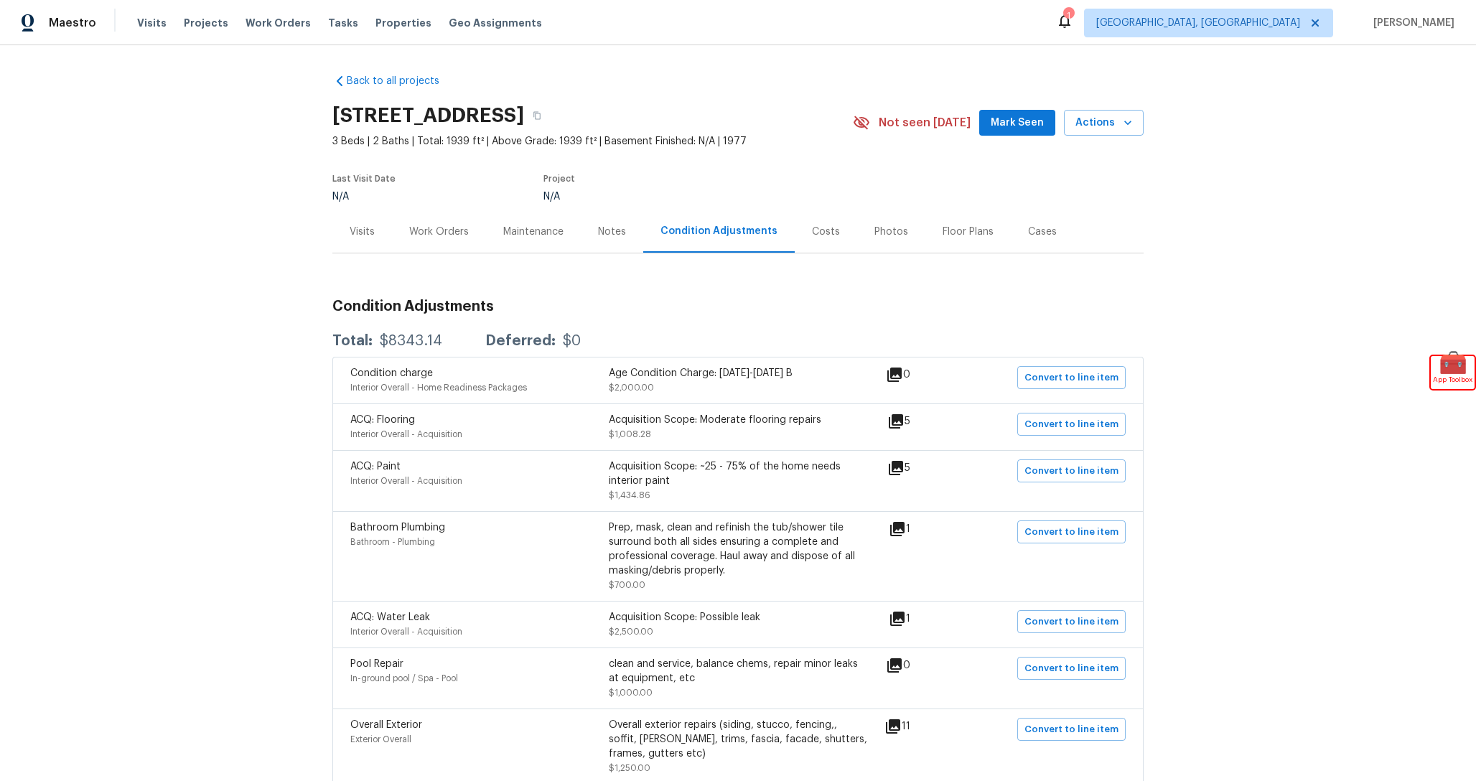
click at [829, 241] on div "Costs" at bounding box center [826, 231] width 62 height 42
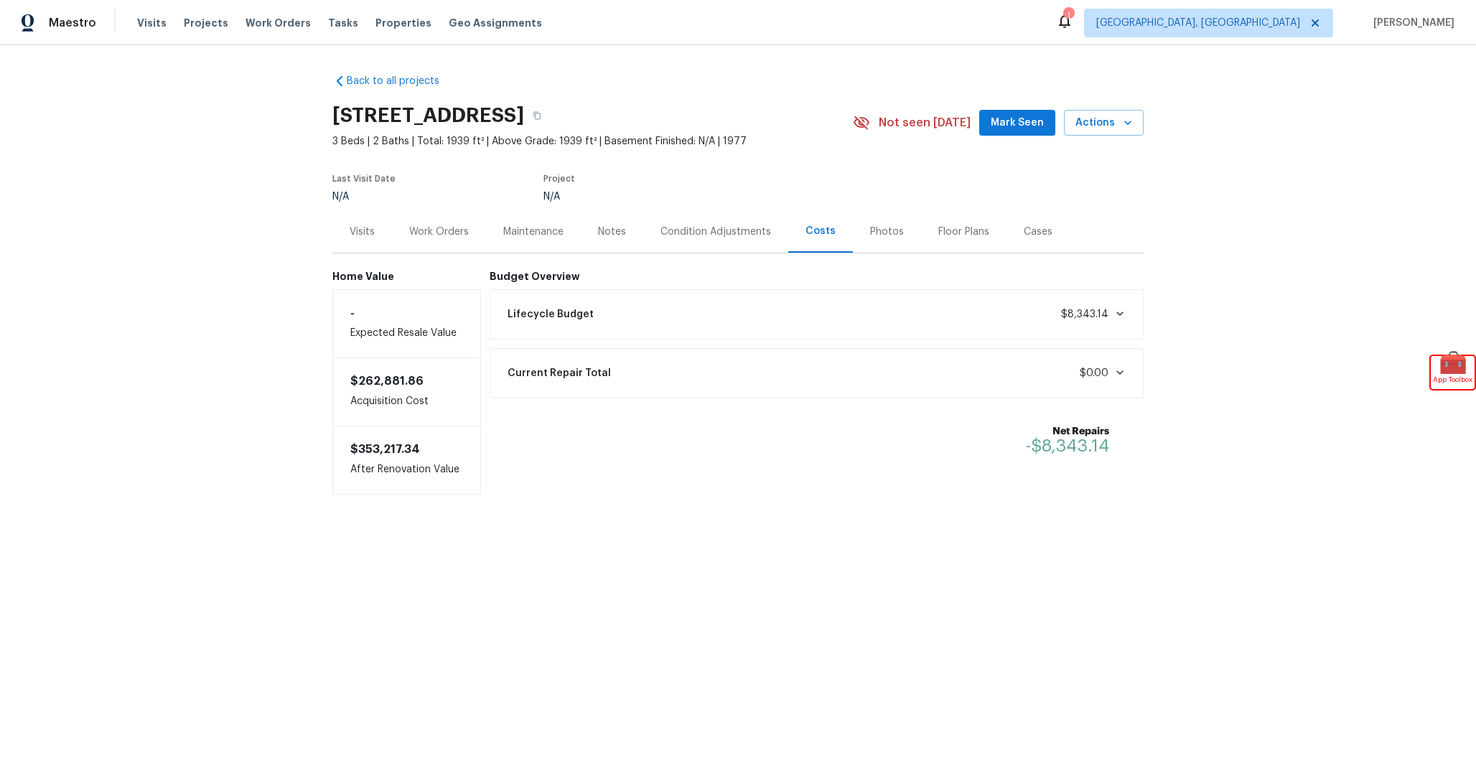
click at [711, 312] on div "Lifecycle Budget $8,343.14" at bounding box center [817, 315] width 636 height 32
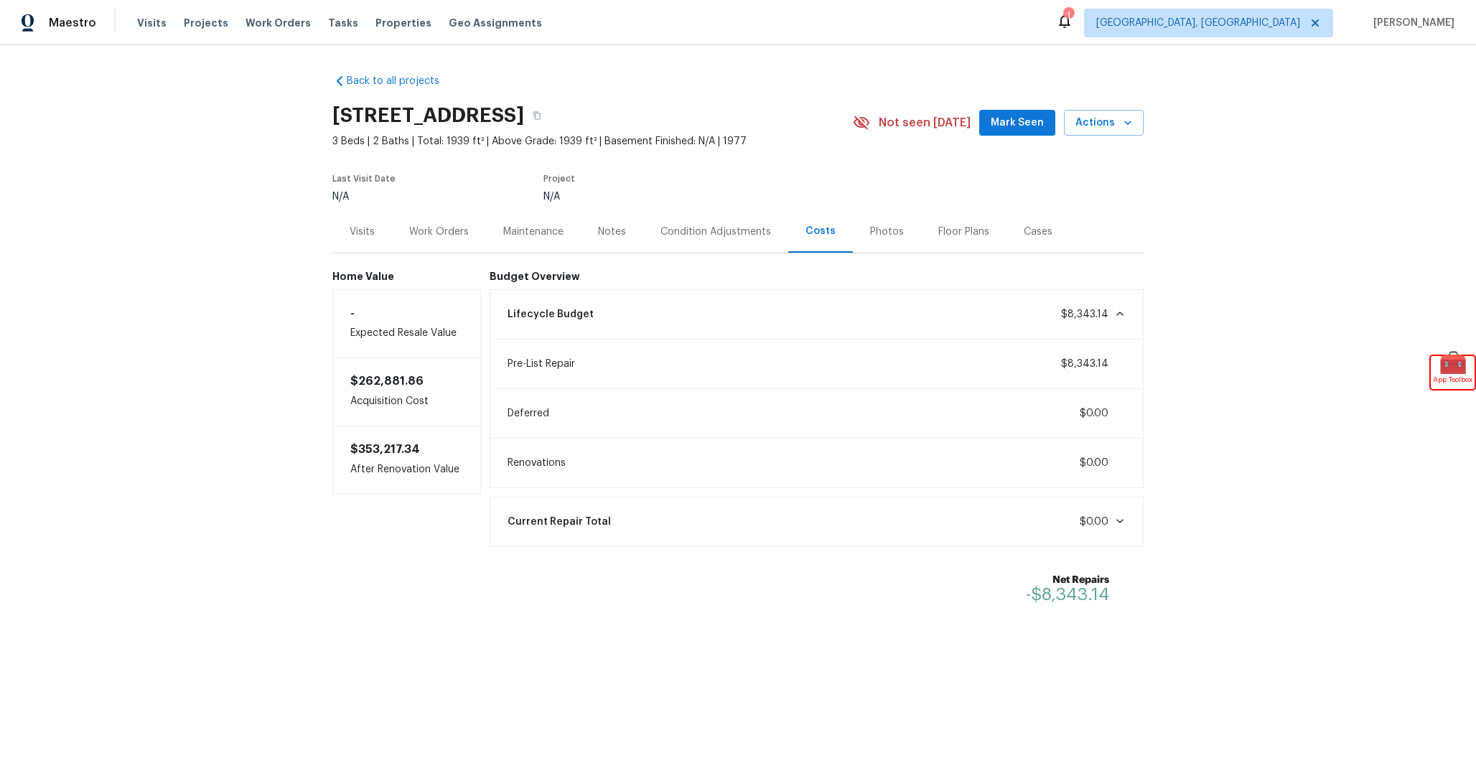
click at [740, 239] on div "Condition Adjustments" at bounding box center [715, 231] width 145 height 42
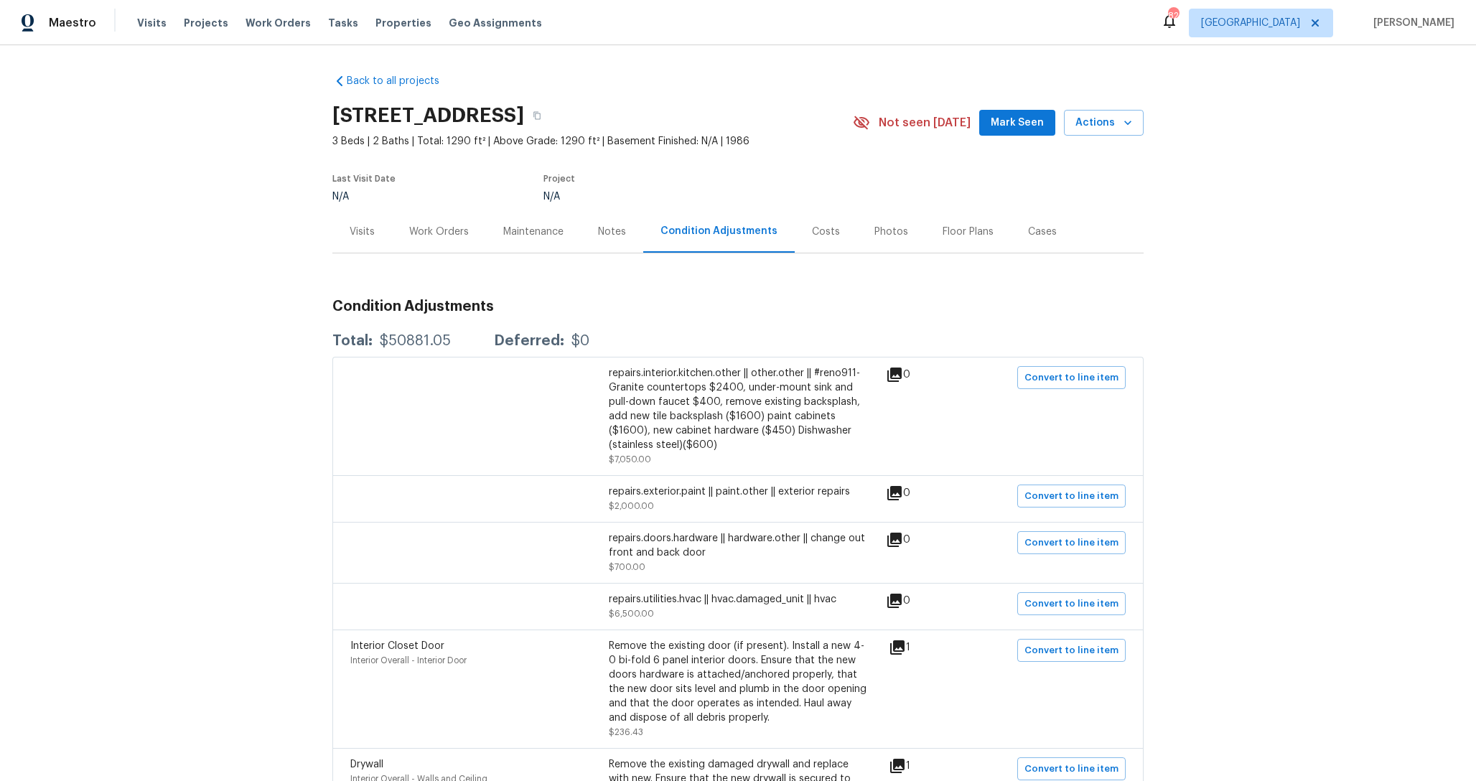
click at [814, 230] on div "Costs" at bounding box center [826, 232] width 28 height 14
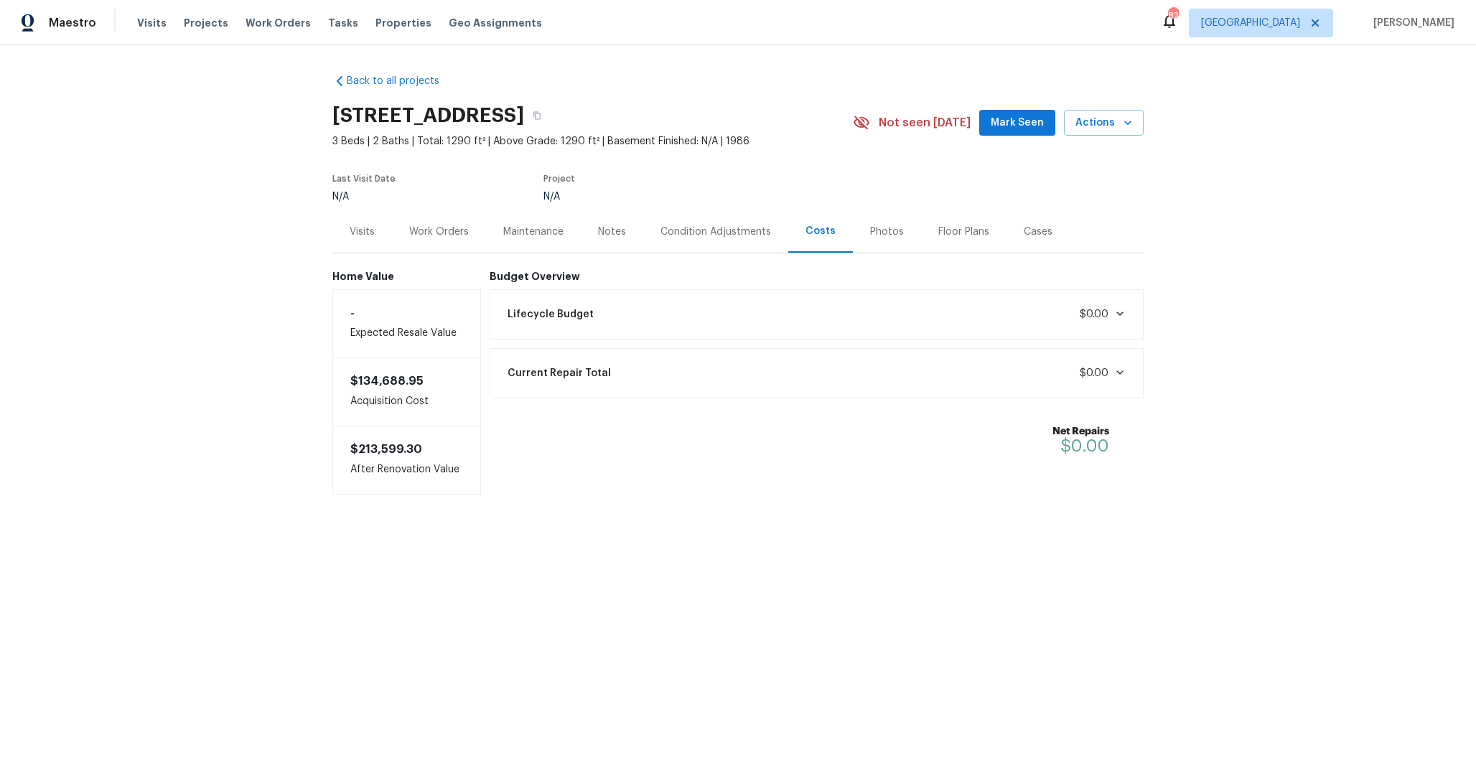
click at [864, 331] on div "Lifecycle Budget $0.00" at bounding box center [817, 314] width 655 height 50
click at [864, 317] on div "Lifecycle Budget $0.00" at bounding box center [817, 315] width 636 height 32
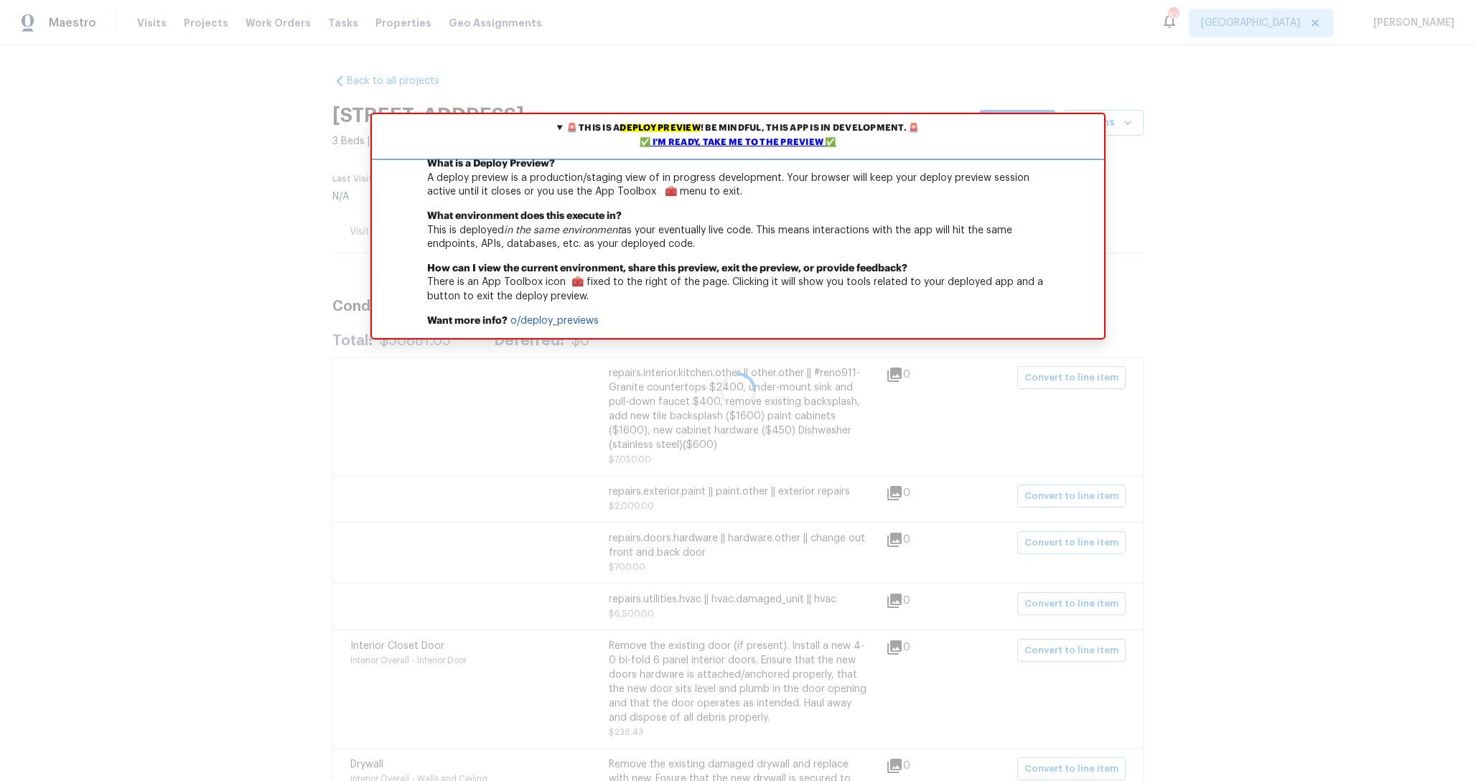
click at [774, 144] on div "✅ I'm ready, take me to the preview ✅" at bounding box center [738, 143] width 725 height 14
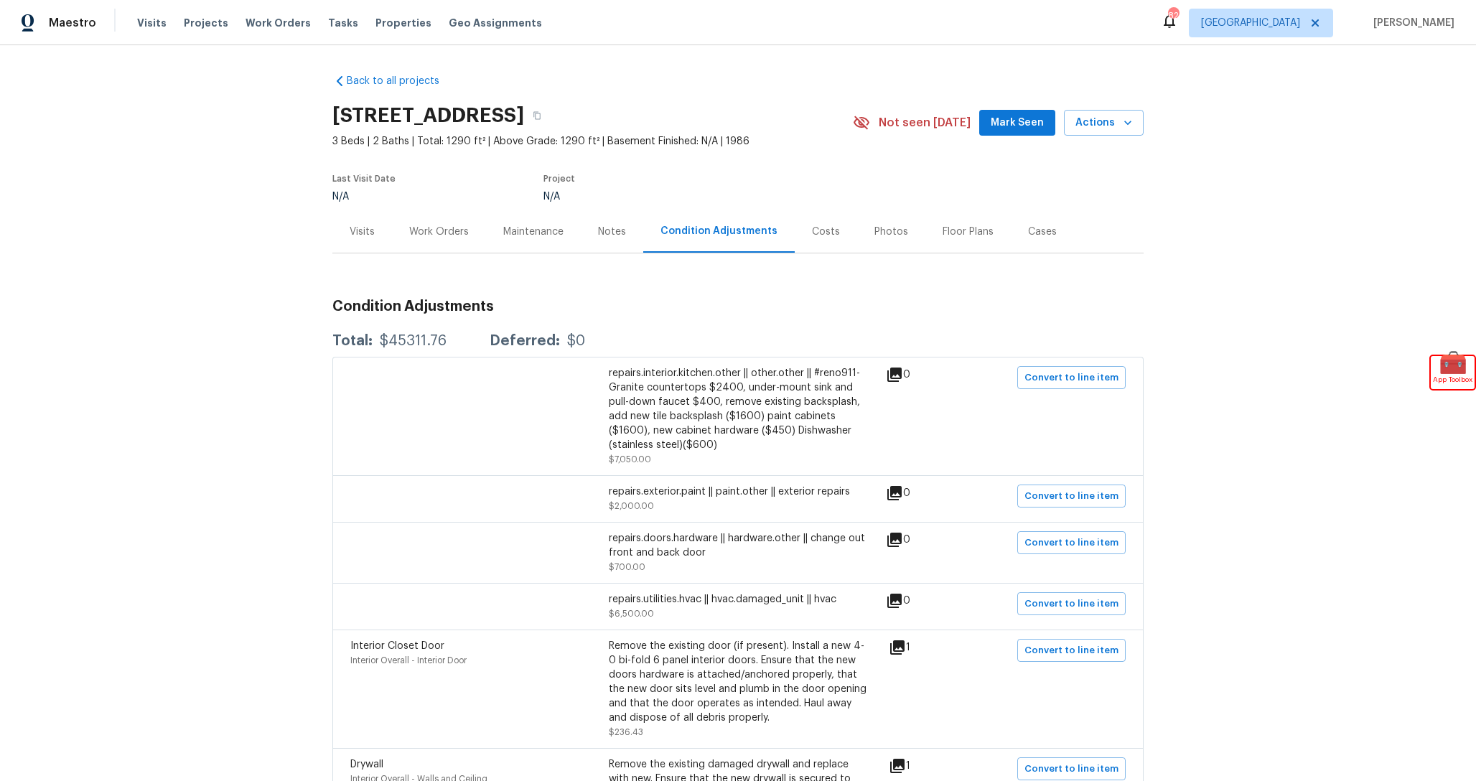
click at [815, 230] on div "Costs" at bounding box center [826, 232] width 28 height 14
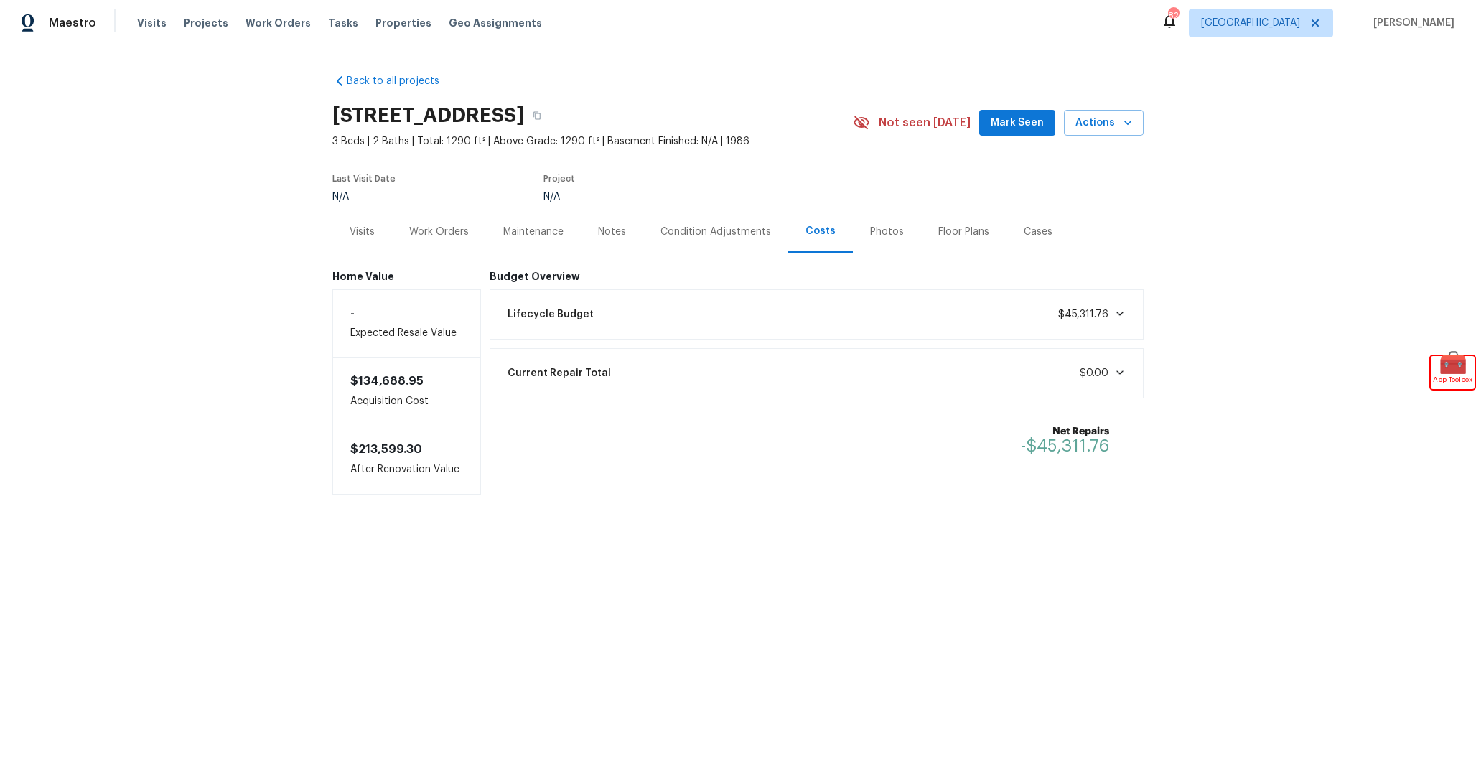
click at [745, 322] on div "Lifecycle Budget $45,311.76" at bounding box center [817, 315] width 636 height 32
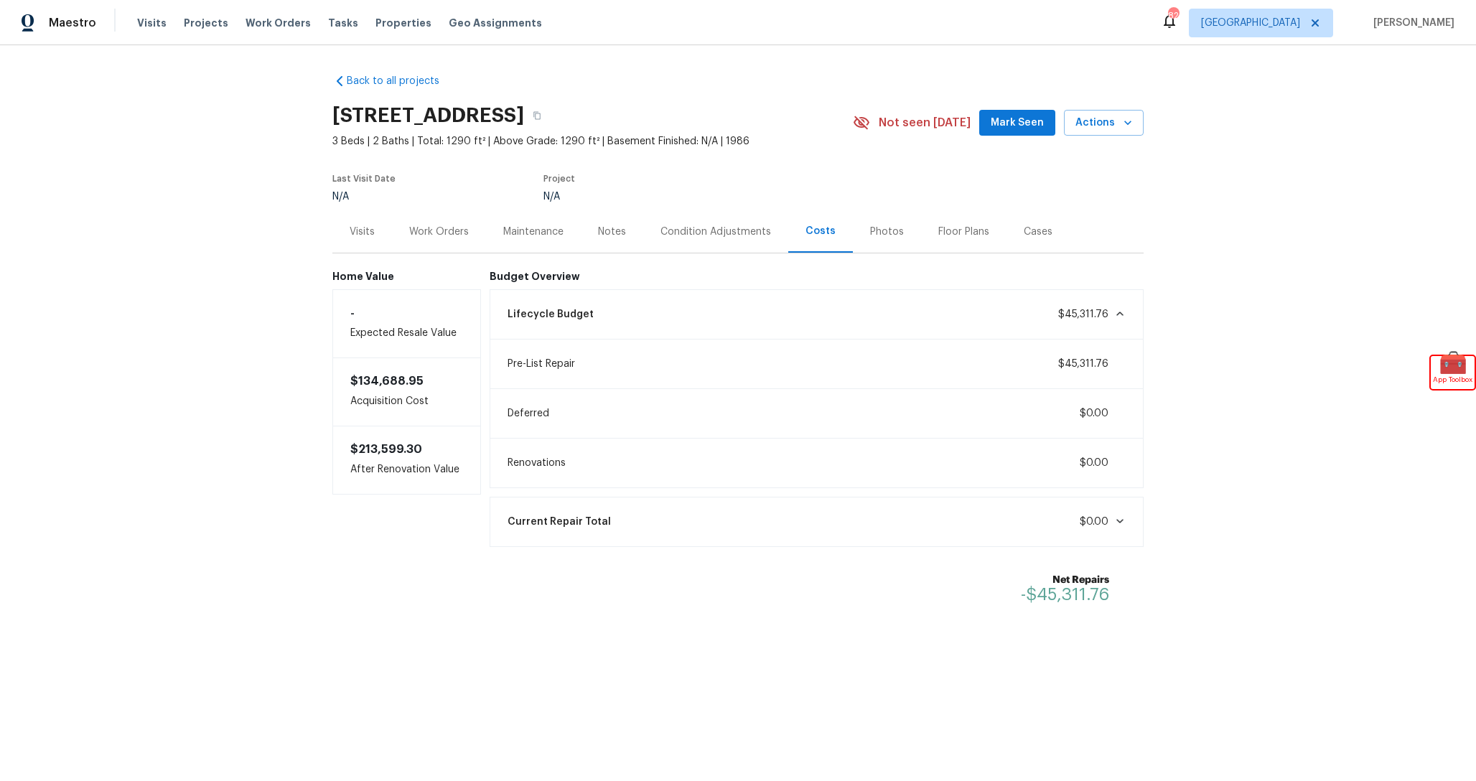
click at [744, 321] on div "Lifecycle Budget $45,311.76" at bounding box center [817, 315] width 636 height 32
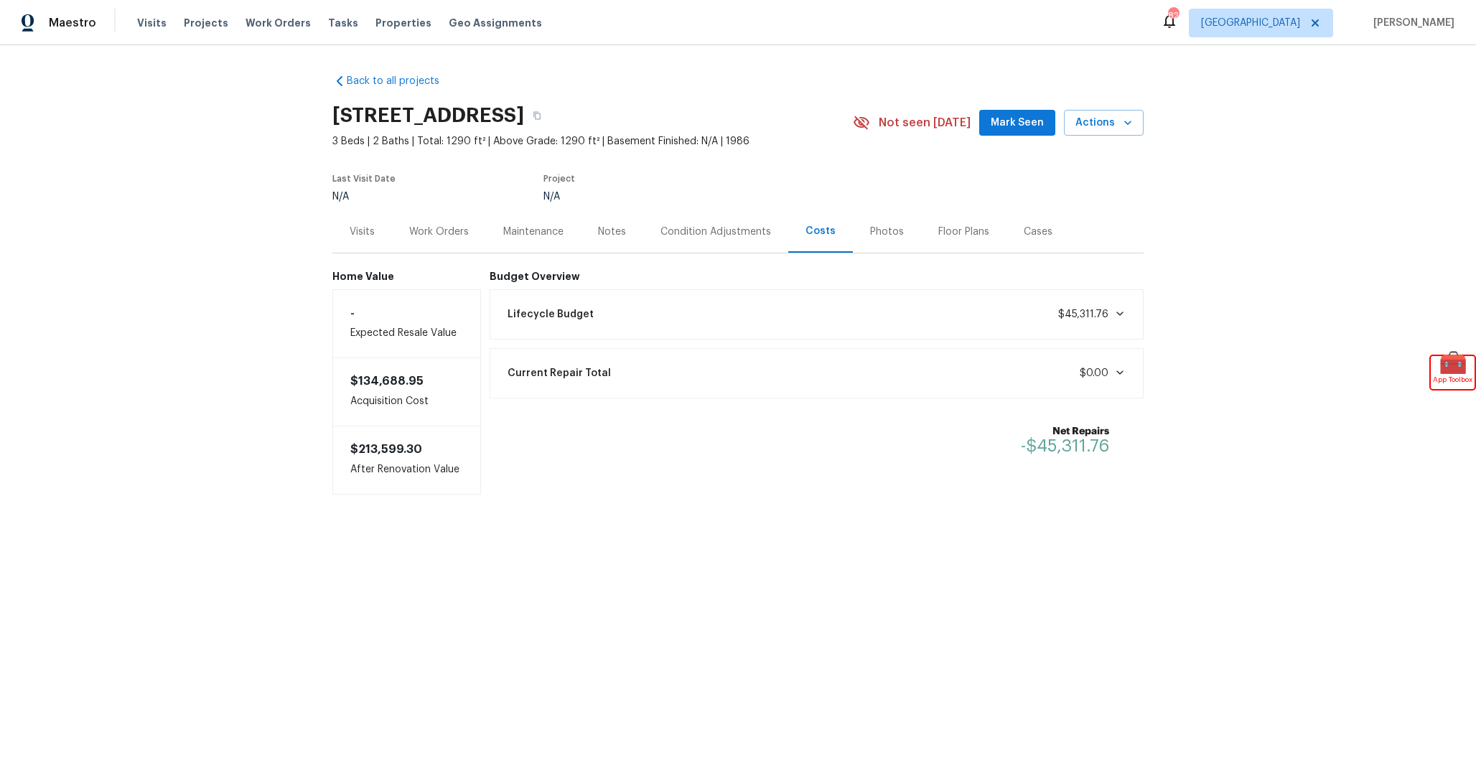
click at [744, 321] on div "Lifecycle Budget $45,311.76" at bounding box center [817, 315] width 636 height 32
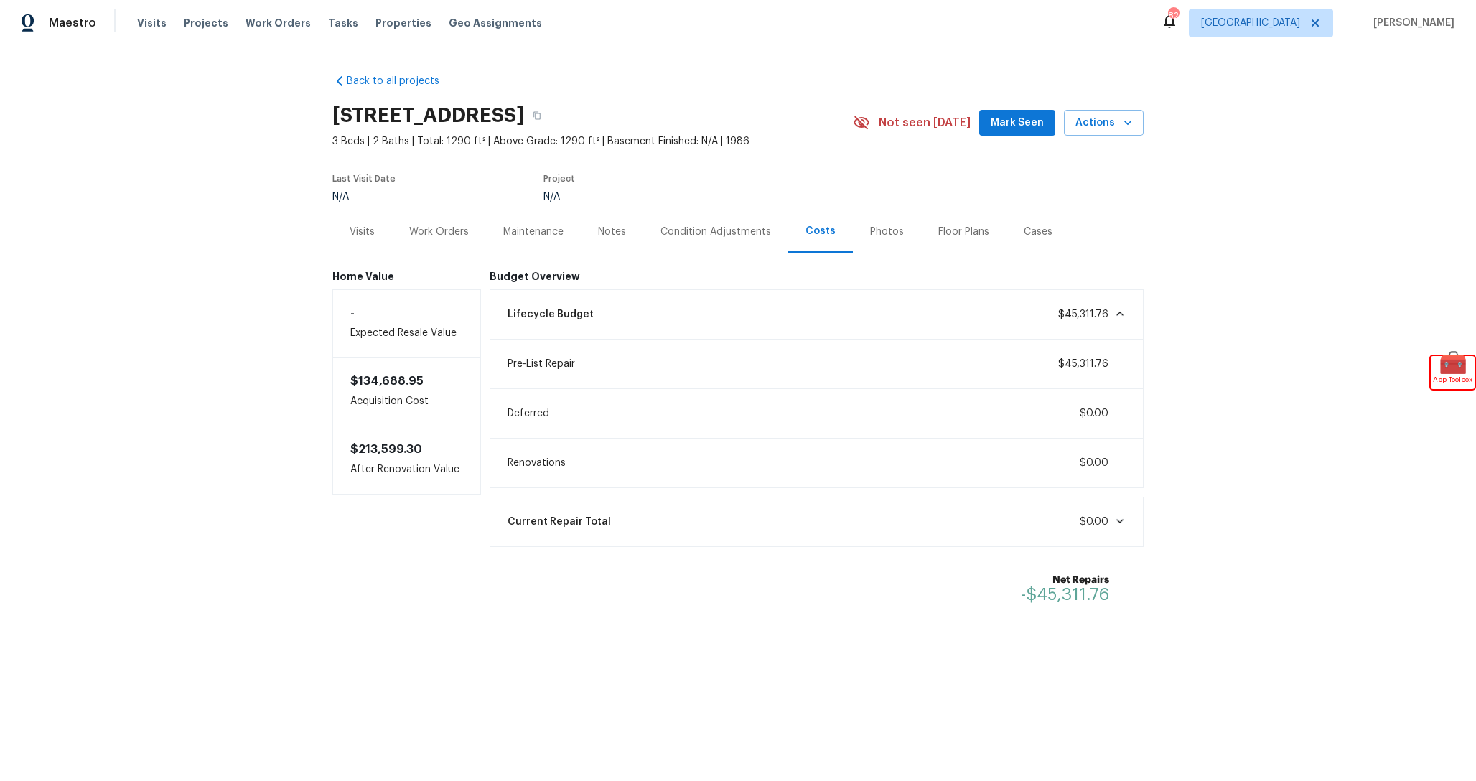
click at [744, 321] on div "Lifecycle Budget $45,311.76" at bounding box center [817, 315] width 636 height 32
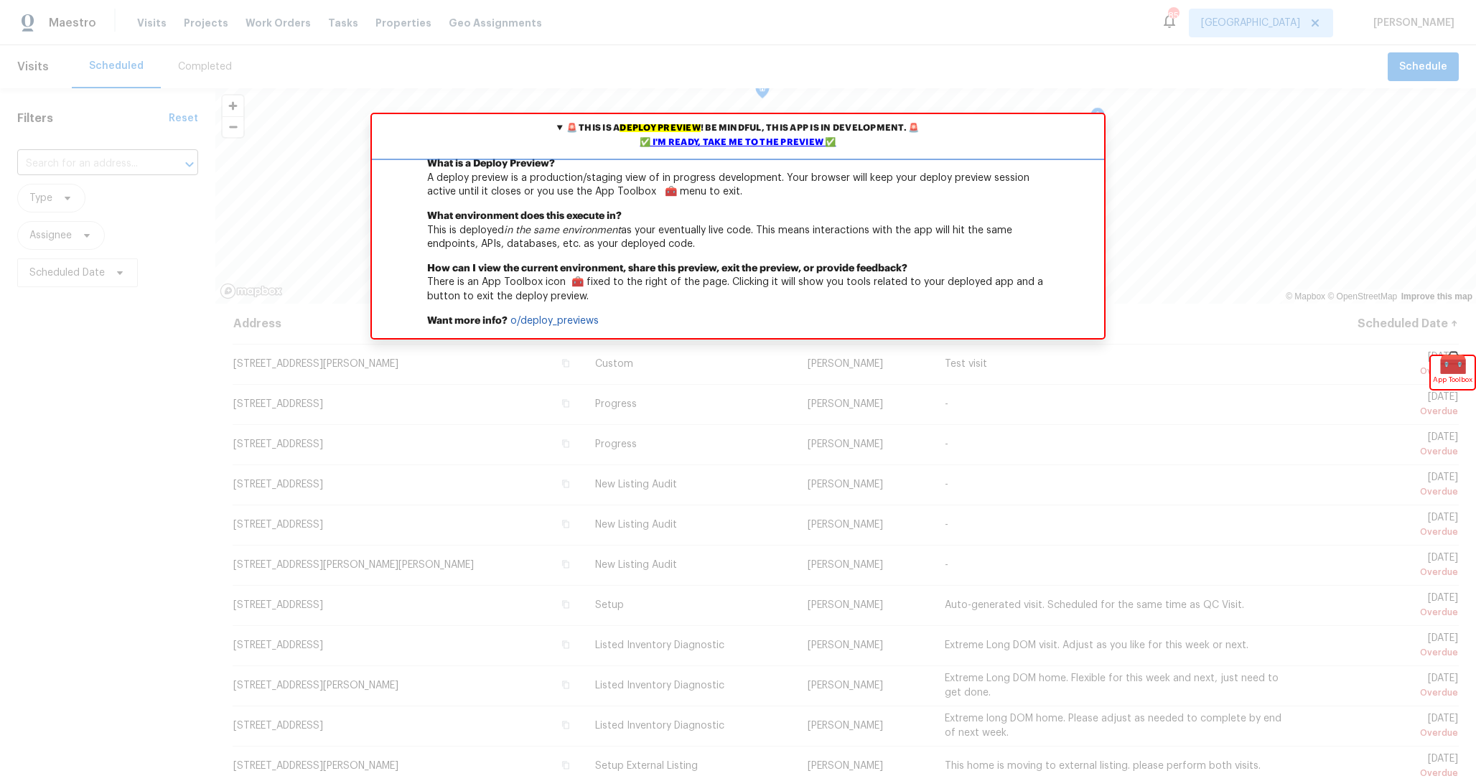
click at [769, 142] on div "✅ I'm ready, take me to the preview ✅" at bounding box center [738, 143] width 725 height 14
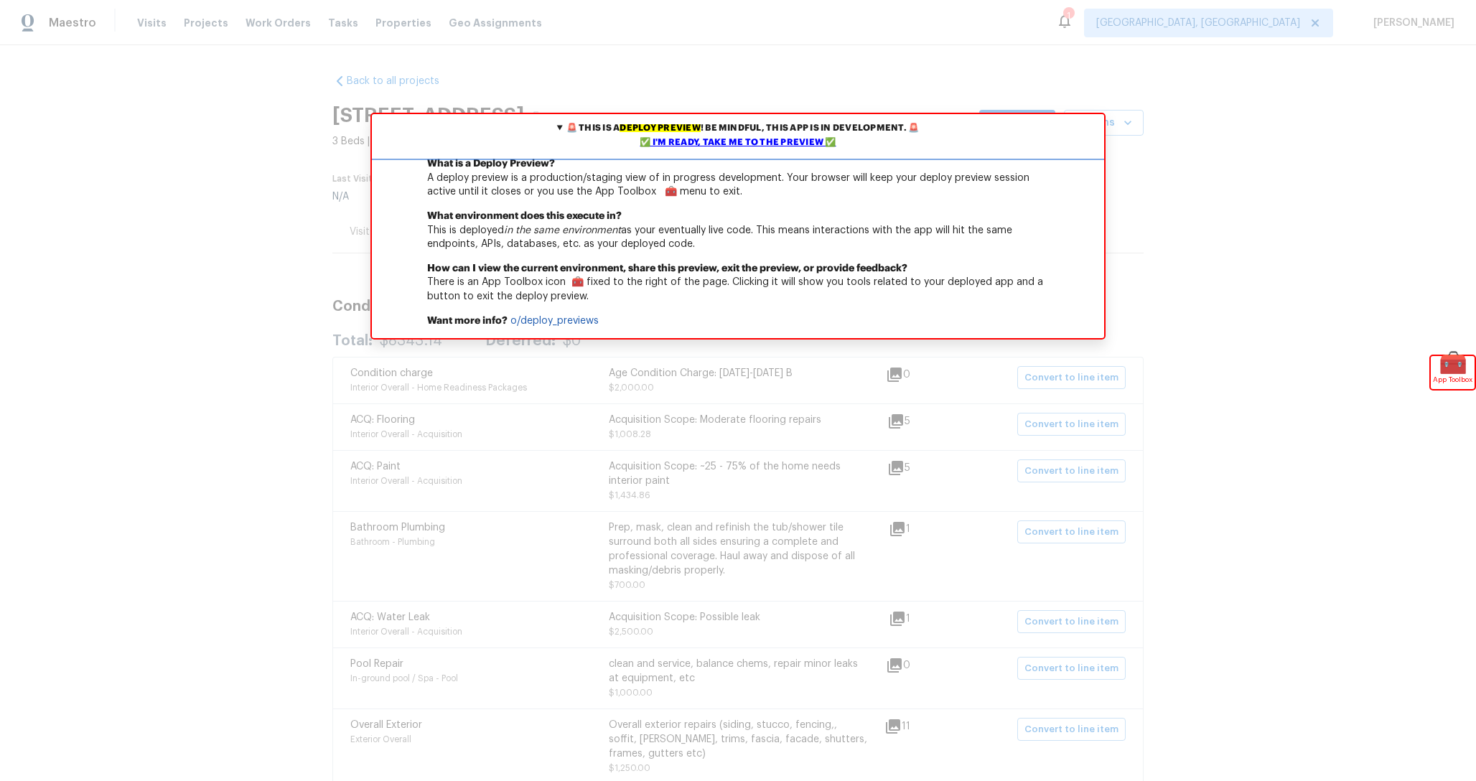
click at [773, 144] on div "✅ I'm ready, take me to the preview ✅" at bounding box center [738, 143] width 725 height 14
click at [734, 143] on div "✅ I'm ready, take me to the preview ✅" at bounding box center [738, 143] width 725 height 14
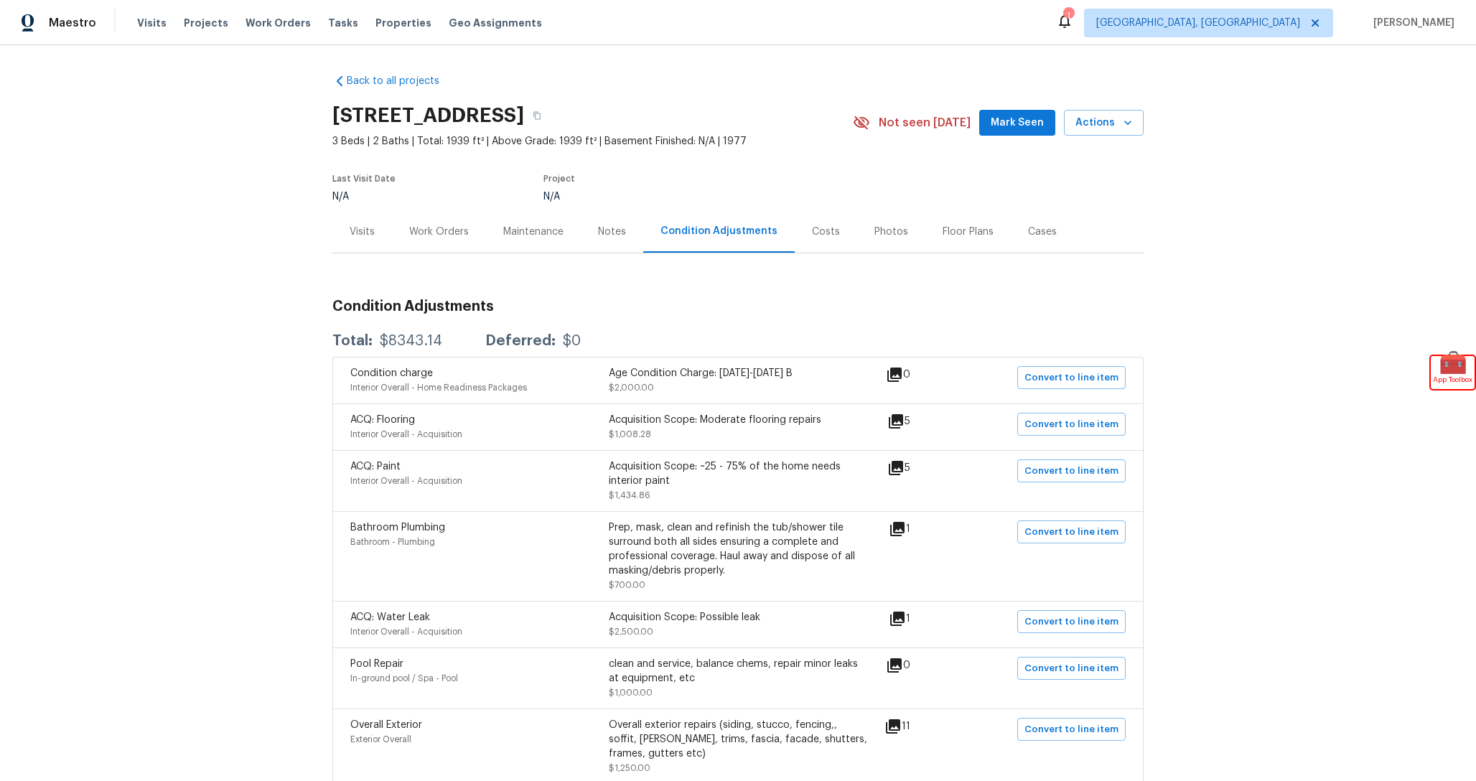
click at [805, 241] on div "Costs" at bounding box center [826, 231] width 62 height 42
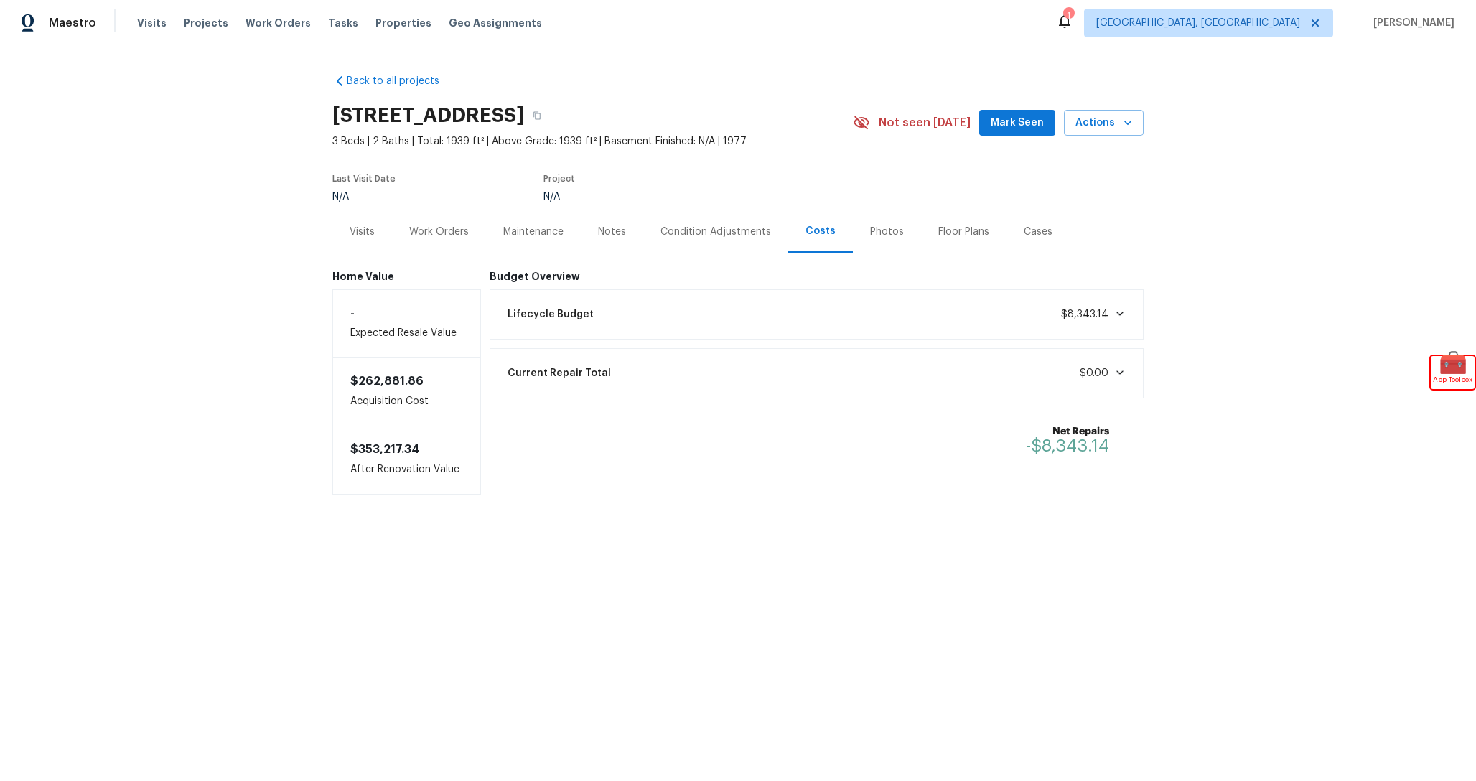
click at [797, 315] on div "Lifecycle Budget $8,343.14" at bounding box center [817, 315] width 636 height 32
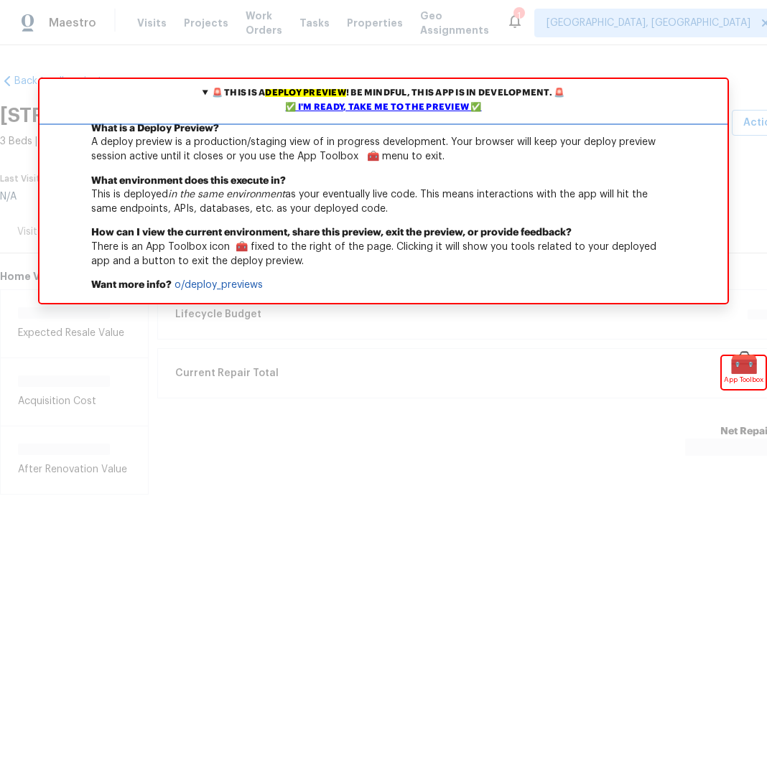
click at [370, 105] on div "✅ I'm ready, take me to the preview ✅" at bounding box center [383, 108] width 680 height 14
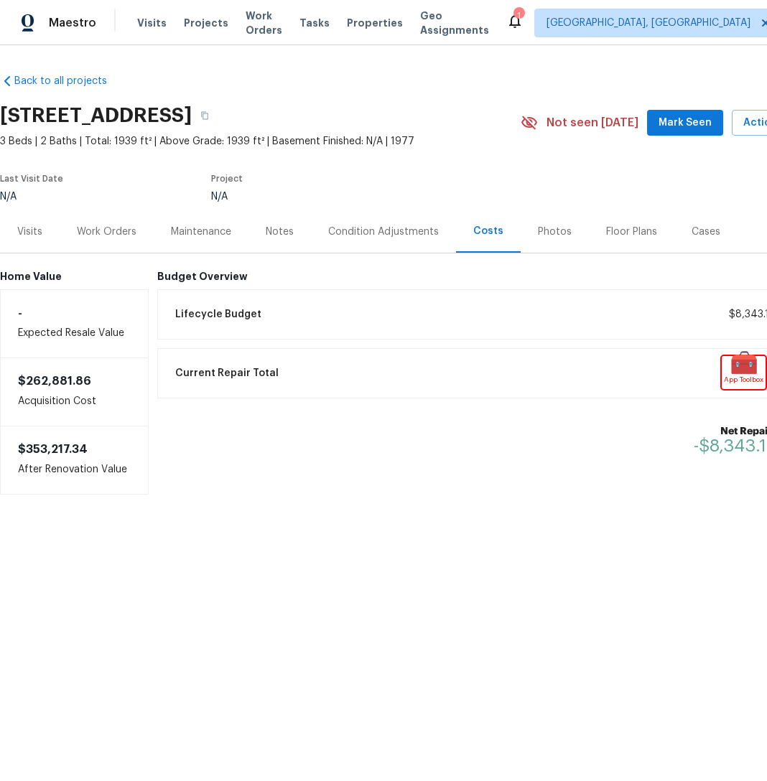
click at [383, 237] on div "Condition Adjustments" at bounding box center [383, 232] width 111 height 14
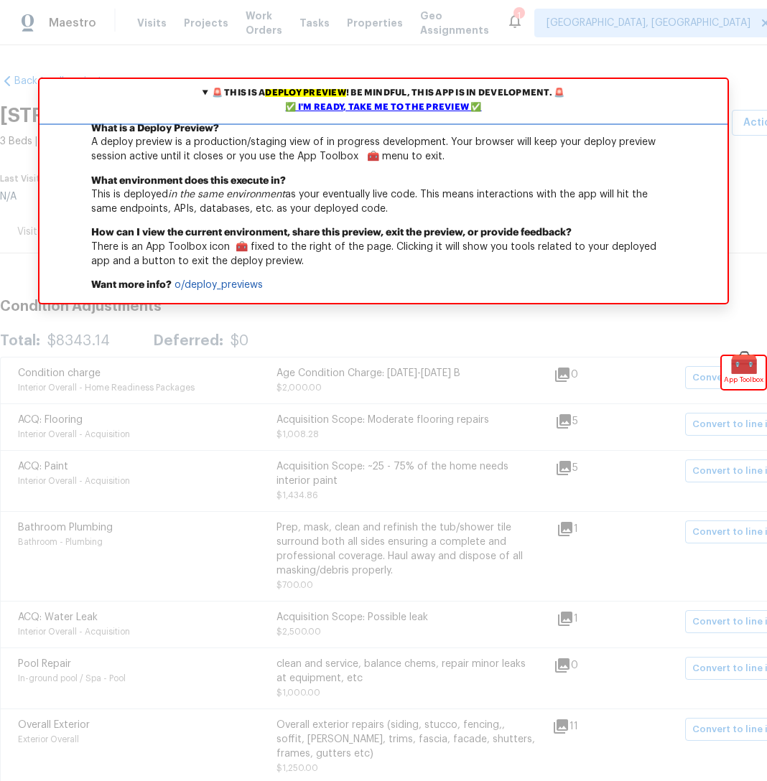
click at [388, 106] on div "✅ I'm ready, take me to the preview ✅" at bounding box center [383, 108] width 680 height 14
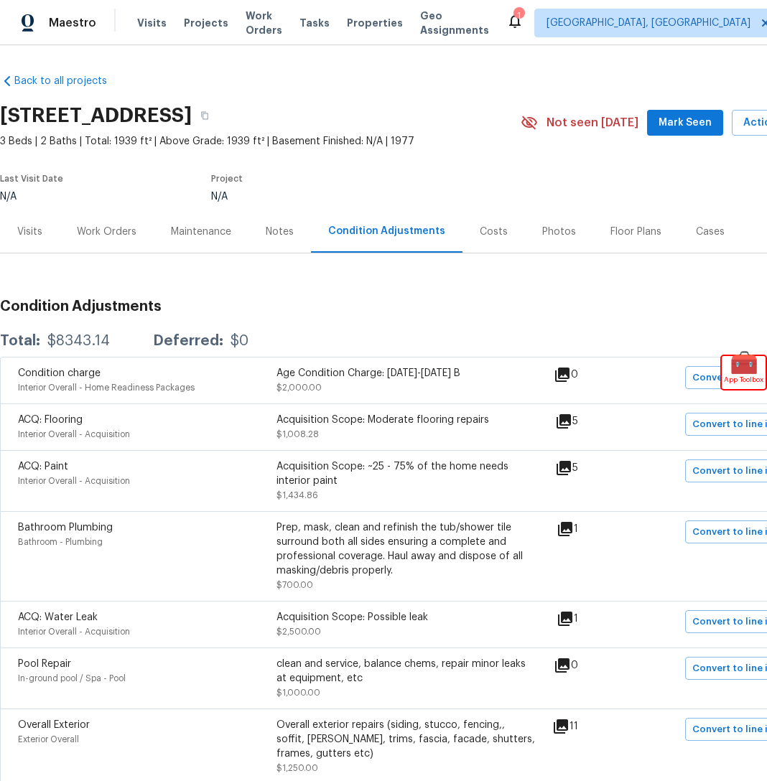
click at [495, 246] on div "Costs" at bounding box center [493, 231] width 62 height 42
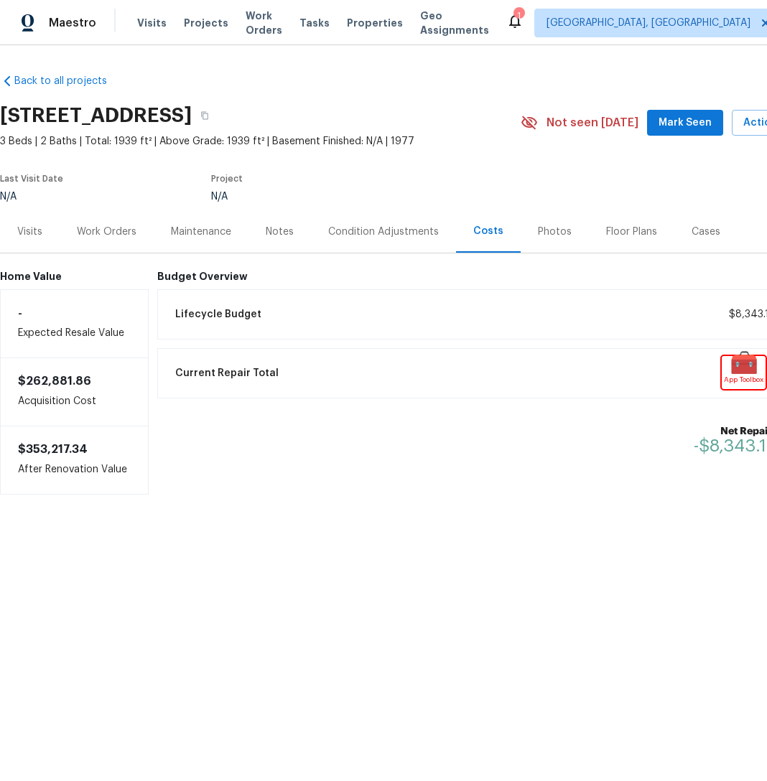
click at [286, 308] on div "Lifecycle Budget $8,343.14" at bounding box center [485, 315] width 636 height 32
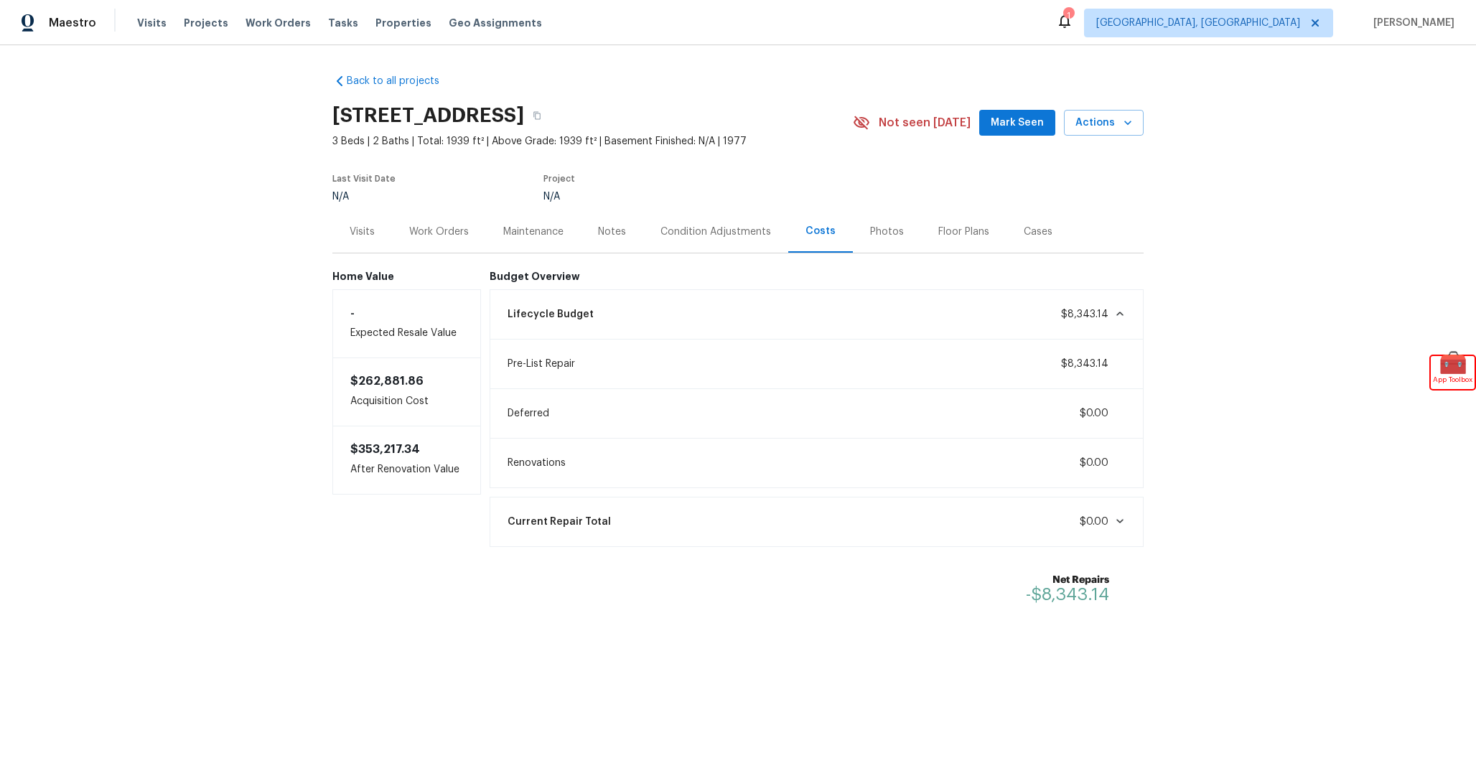
click at [648, 224] on div "Condition Adjustments" at bounding box center [715, 231] width 145 height 42
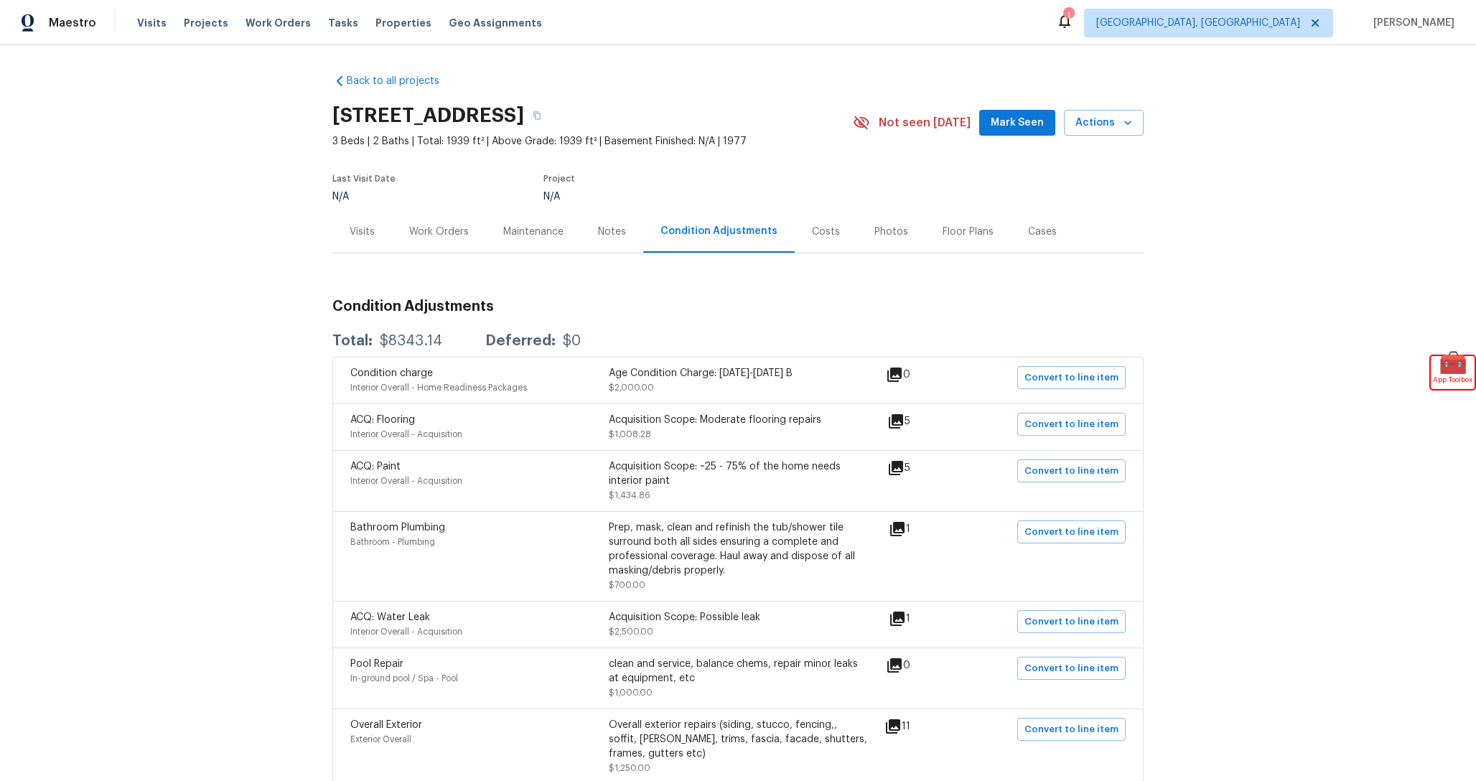
click at [766, 238] on div "Costs" at bounding box center [826, 231] width 62 height 42
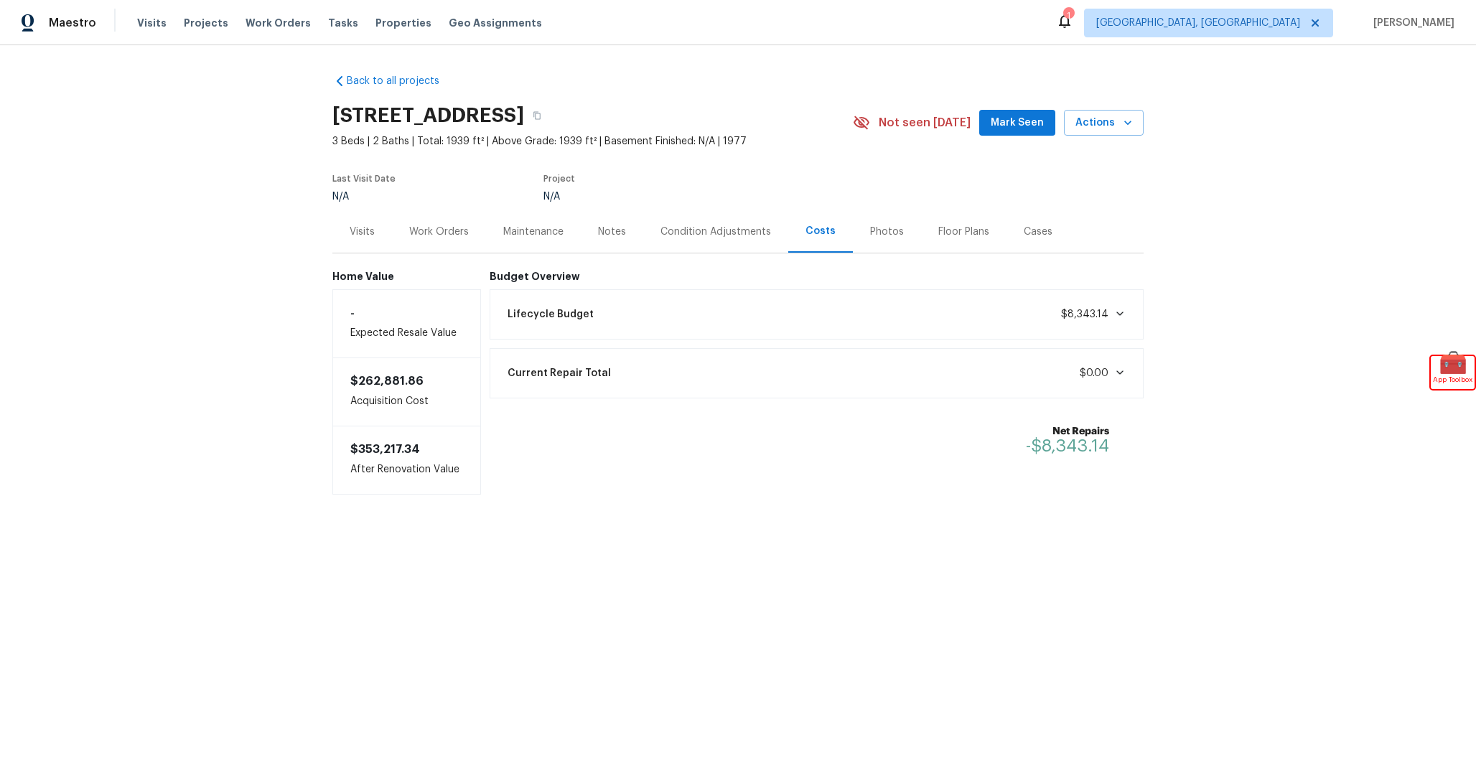
click at [739, 304] on div "Lifecycle Budget $8,343.14" at bounding box center [817, 315] width 636 height 32
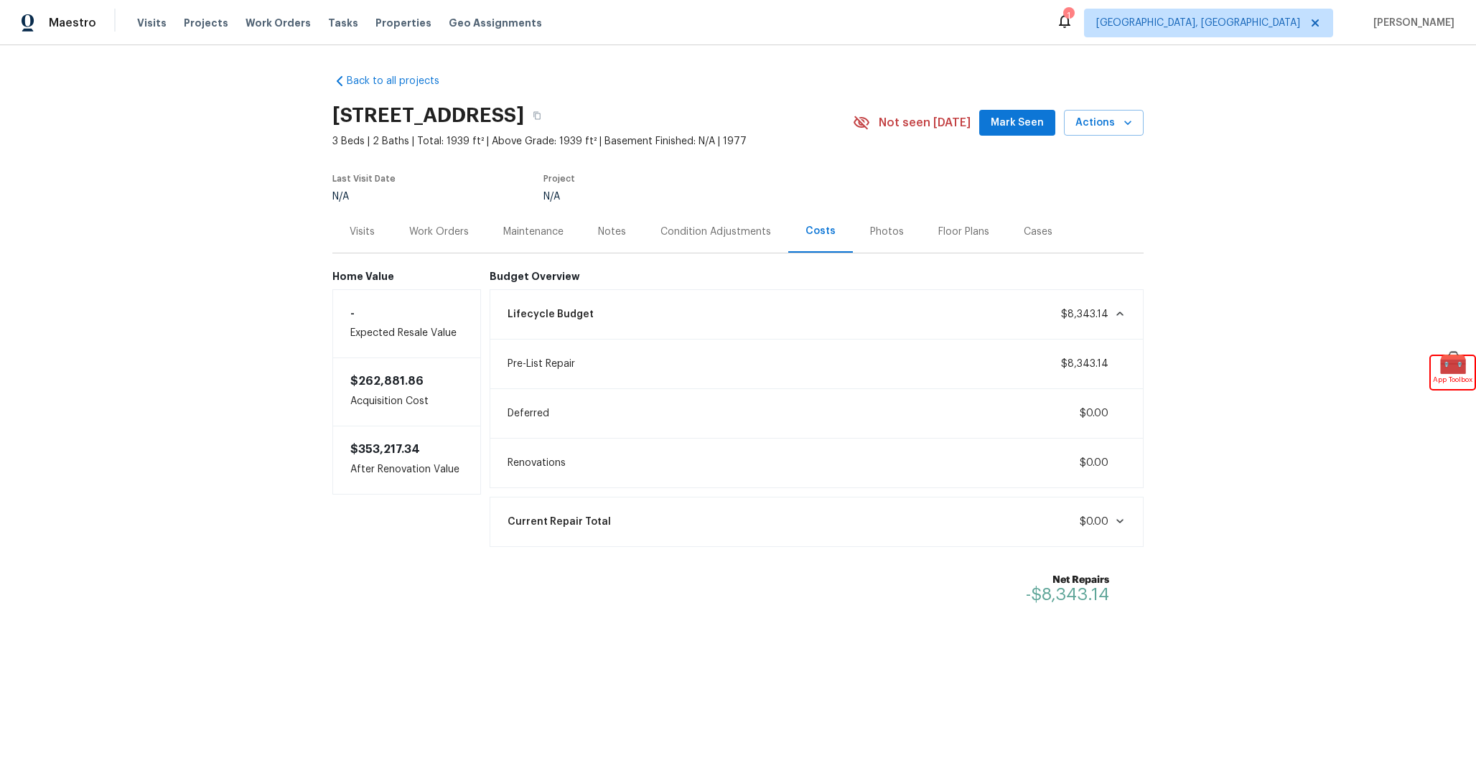
click at [739, 304] on div "Lifecycle Budget $8,343.14" at bounding box center [817, 315] width 636 height 32
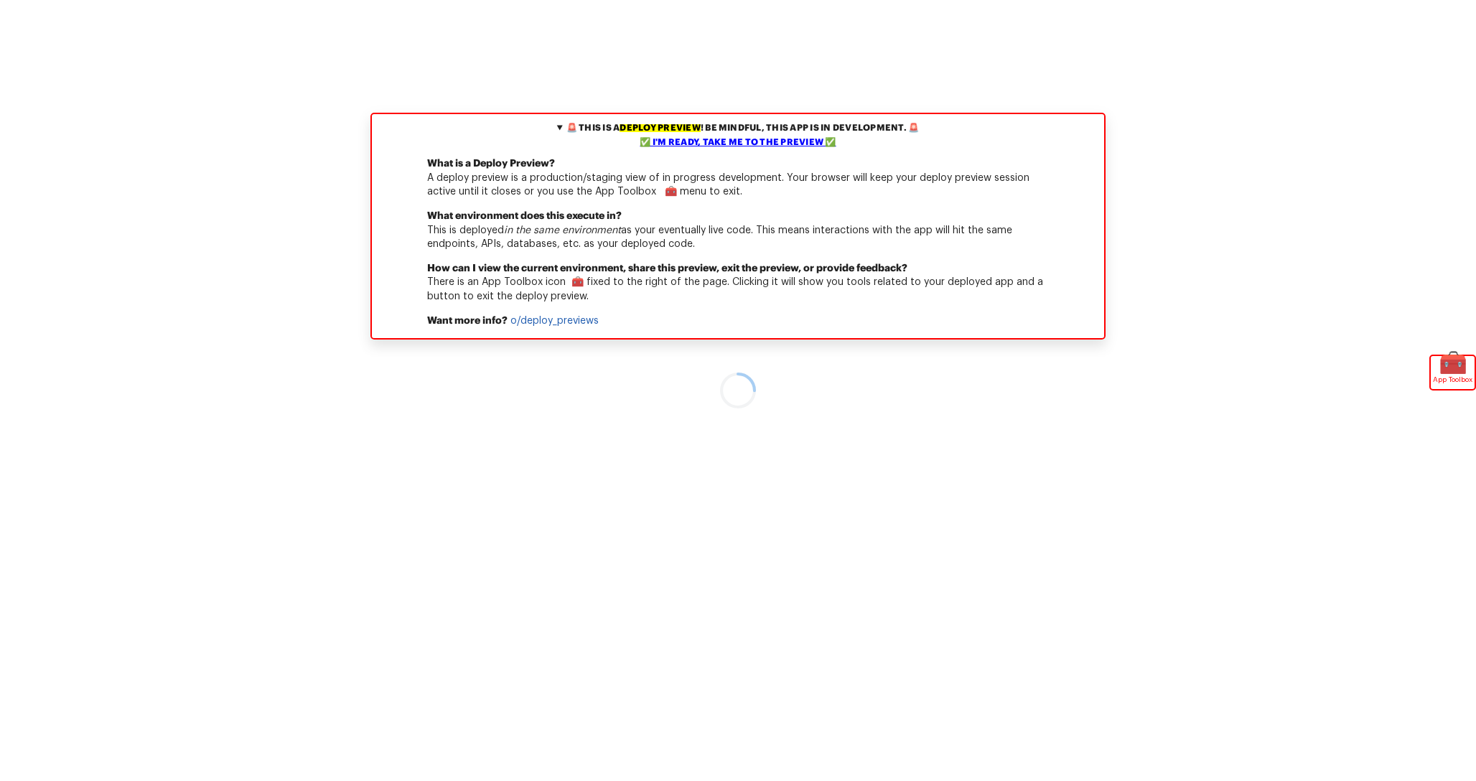
click at [775, 153] on summary "🚨 This is a deploy preview ! Be mindful, this app is in development. 🚨 ✅ I'm re…" at bounding box center [738, 135] width 732 height 43
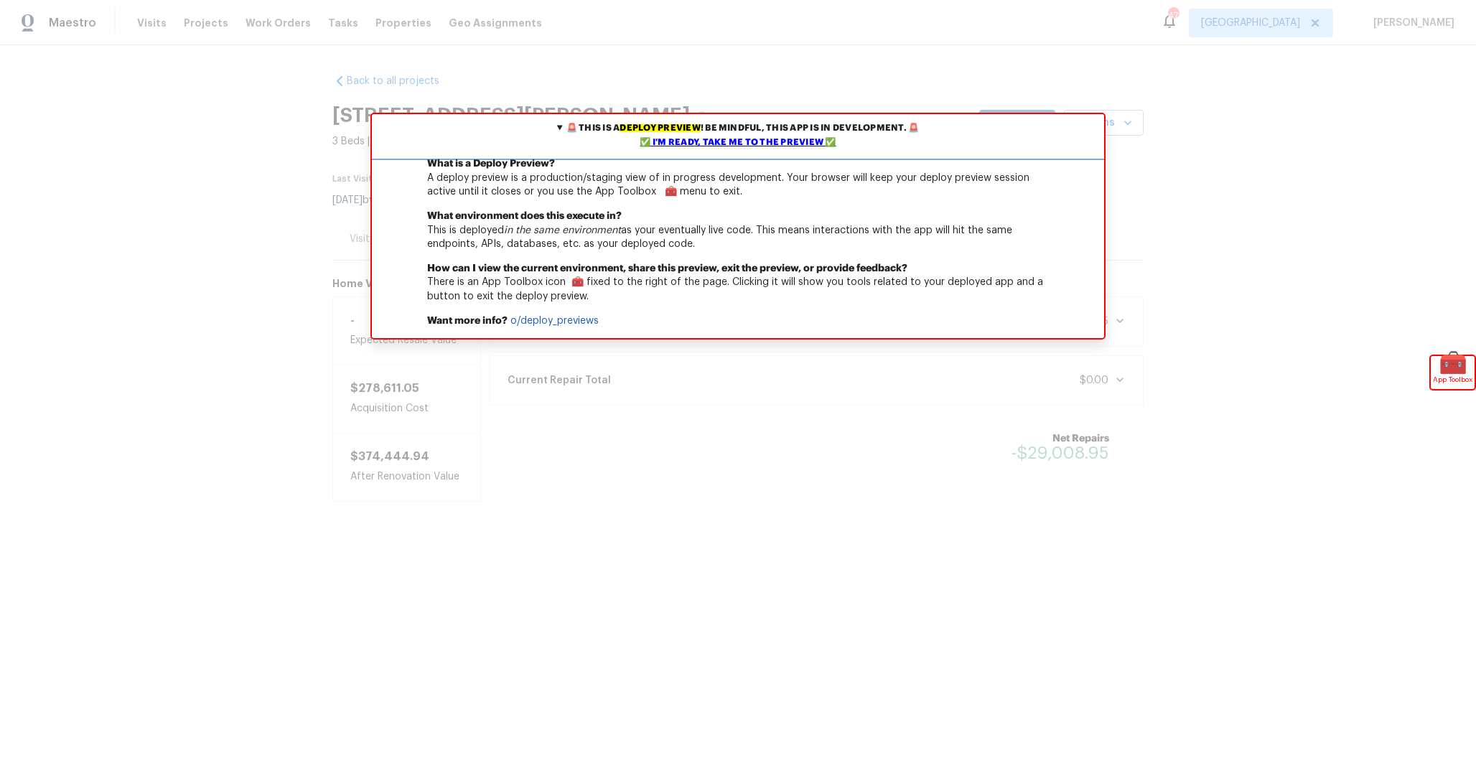
click at [752, 145] on div "✅ I'm ready, take me to the preview ✅" at bounding box center [738, 143] width 725 height 14
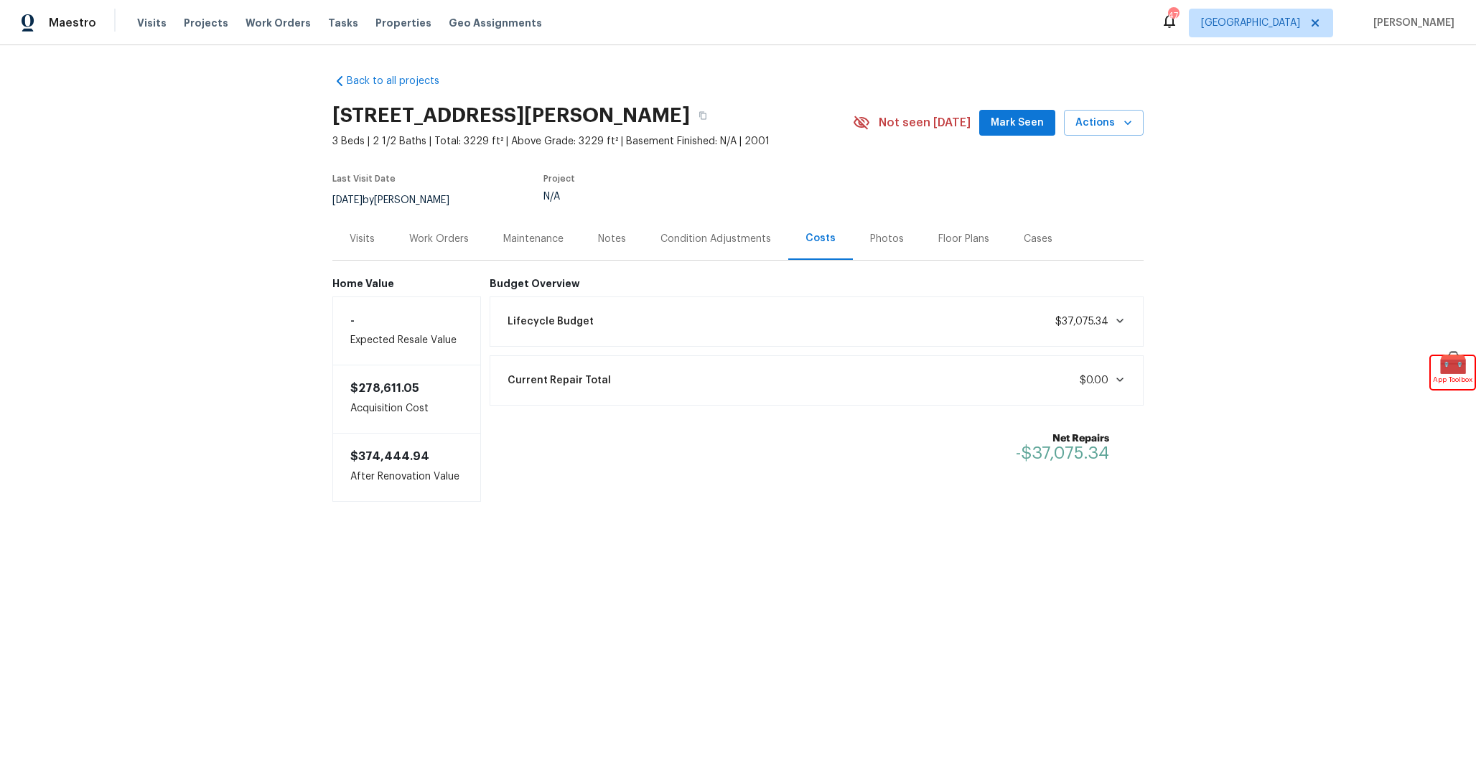
click at [911, 332] on div "Lifecycle Budget $37,075.34" at bounding box center [817, 322] width 636 height 32
click at [905, 326] on div "Lifecycle Budget $37,075.34" at bounding box center [817, 322] width 636 height 32
click at [712, 233] on div "Condition Adjustments" at bounding box center [716, 239] width 111 height 14
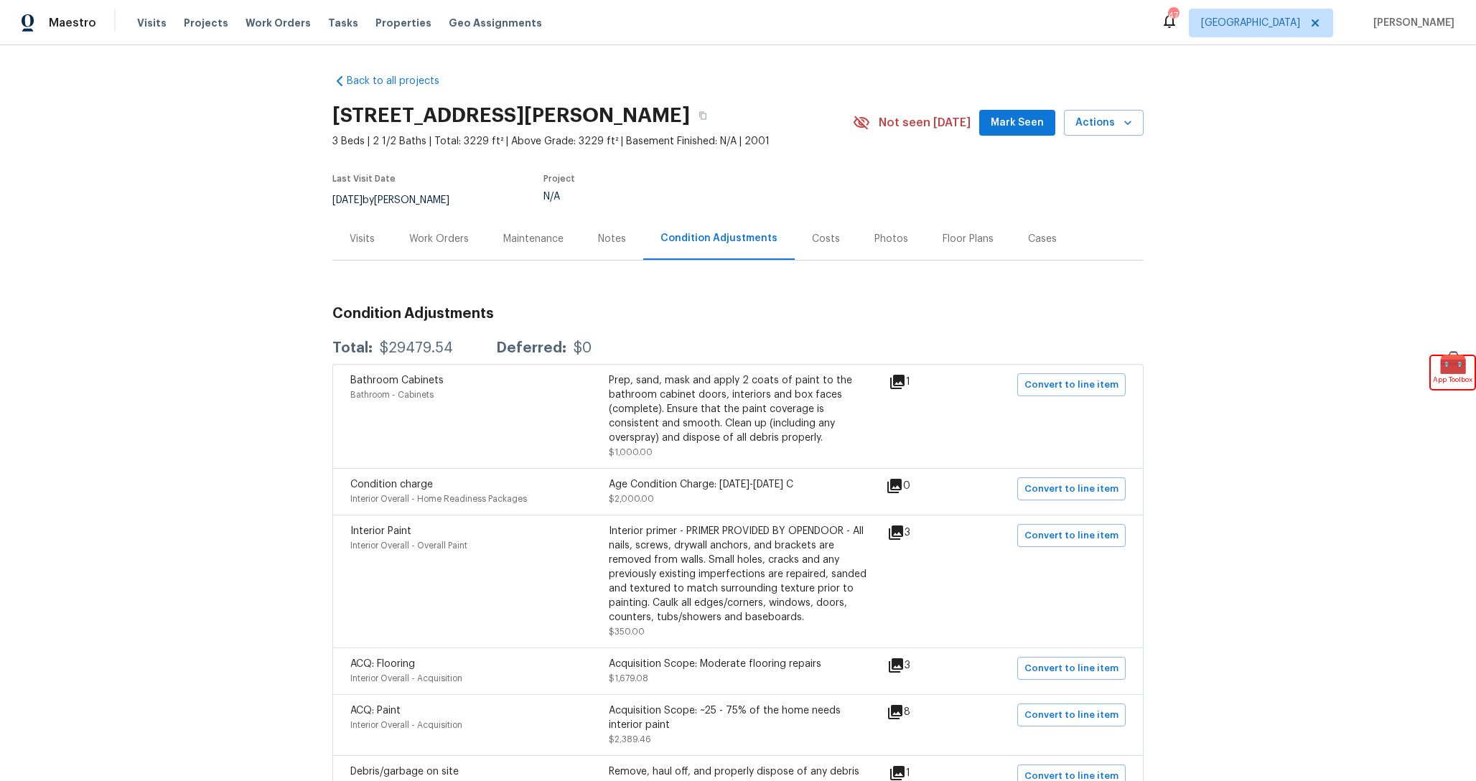
click at [827, 245] on div "Costs" at bounding box center [826, 239] width 28 height 14
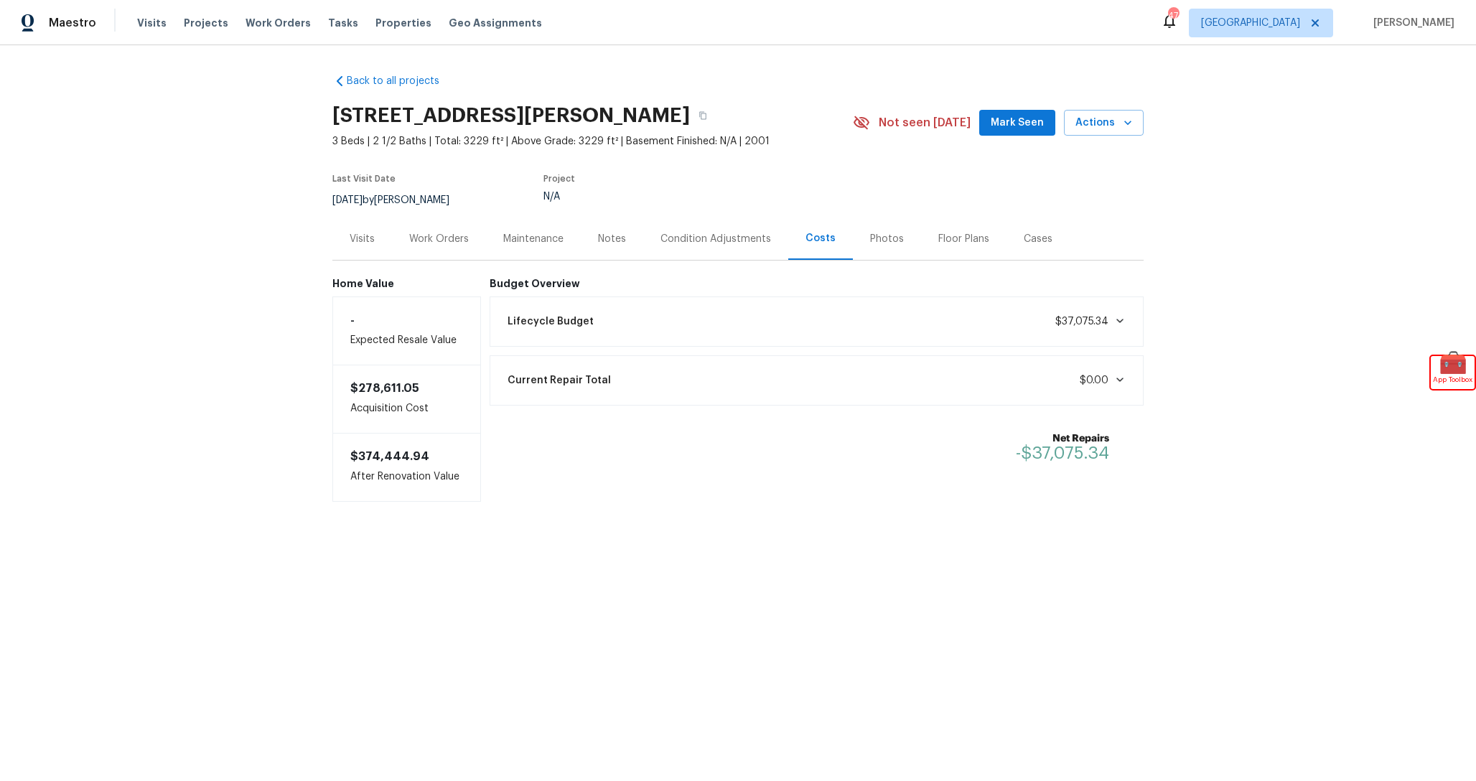
click at [847, 321] on div "Lifecycle Budget $37,075.34" at bounding box center [817, 322] width 636 height 32
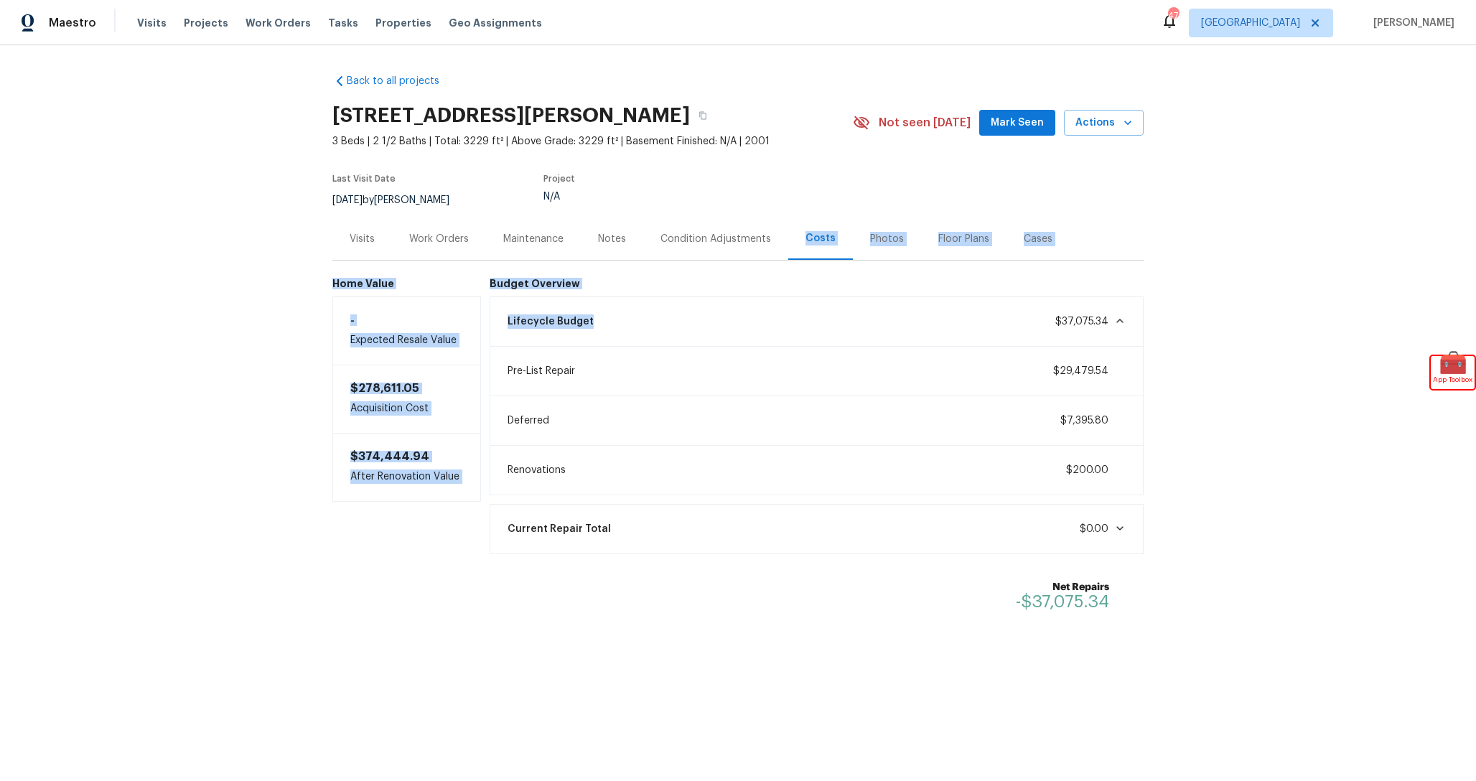
drag, startPoint x: 834, startPoint y: 322, endPoint x: 651, endPoint y: 249, distance: 197.2
click at [652, 249] on div "Back to all projects 513 Keble Dr, Crowley, TX 76036 3 Beds | 2 1/2 Baths | Tot…" at bounding box center [737, 345] width 811 height 567
click at [704, 284] on h6 "Budget Overview" at bounding box center [817, 283] width 655 height 11
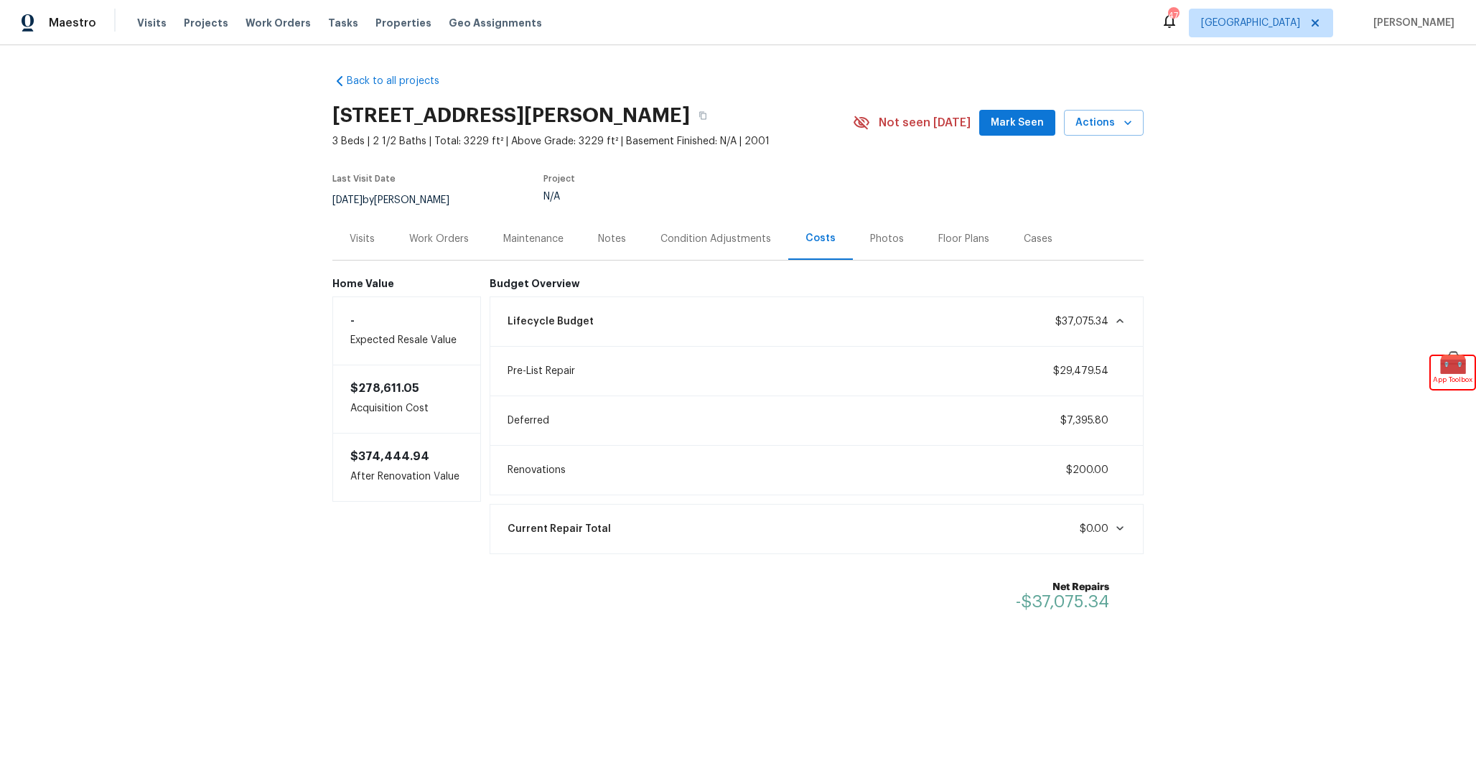
click at [716, 236] on div "Condition Adjustments" at bounding box center [716, 239] width 111 height 14
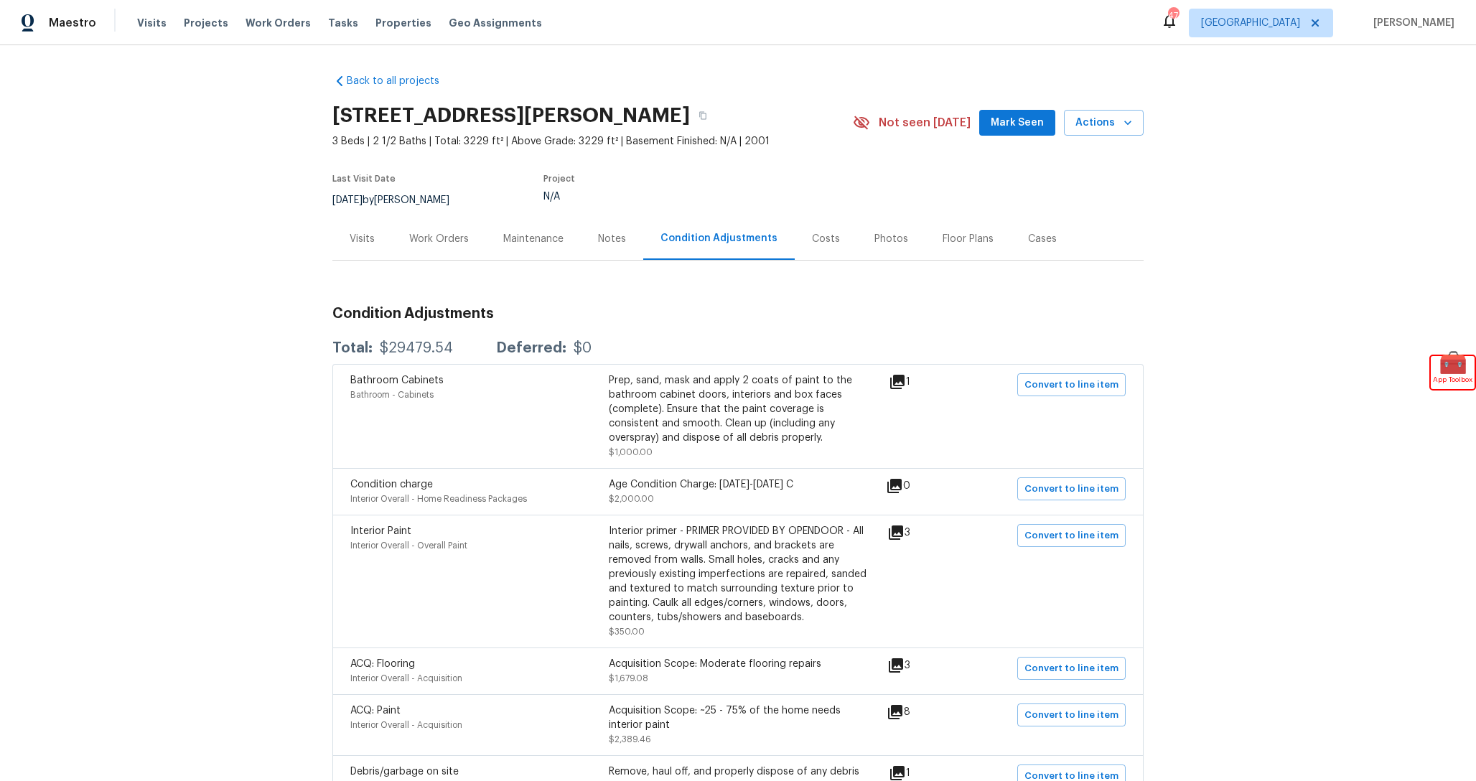
click at [420, 355] on div "$29479.54" at bounding box center [416, 348] width 73 height 14
click at [188, 366] on div "Back to all projects 513 Keble Dr, Crowley, TX 76036 3 Beds | 2 1/2 Baths | Tot…" at bounding box center [738, 413] width 1476 height 736
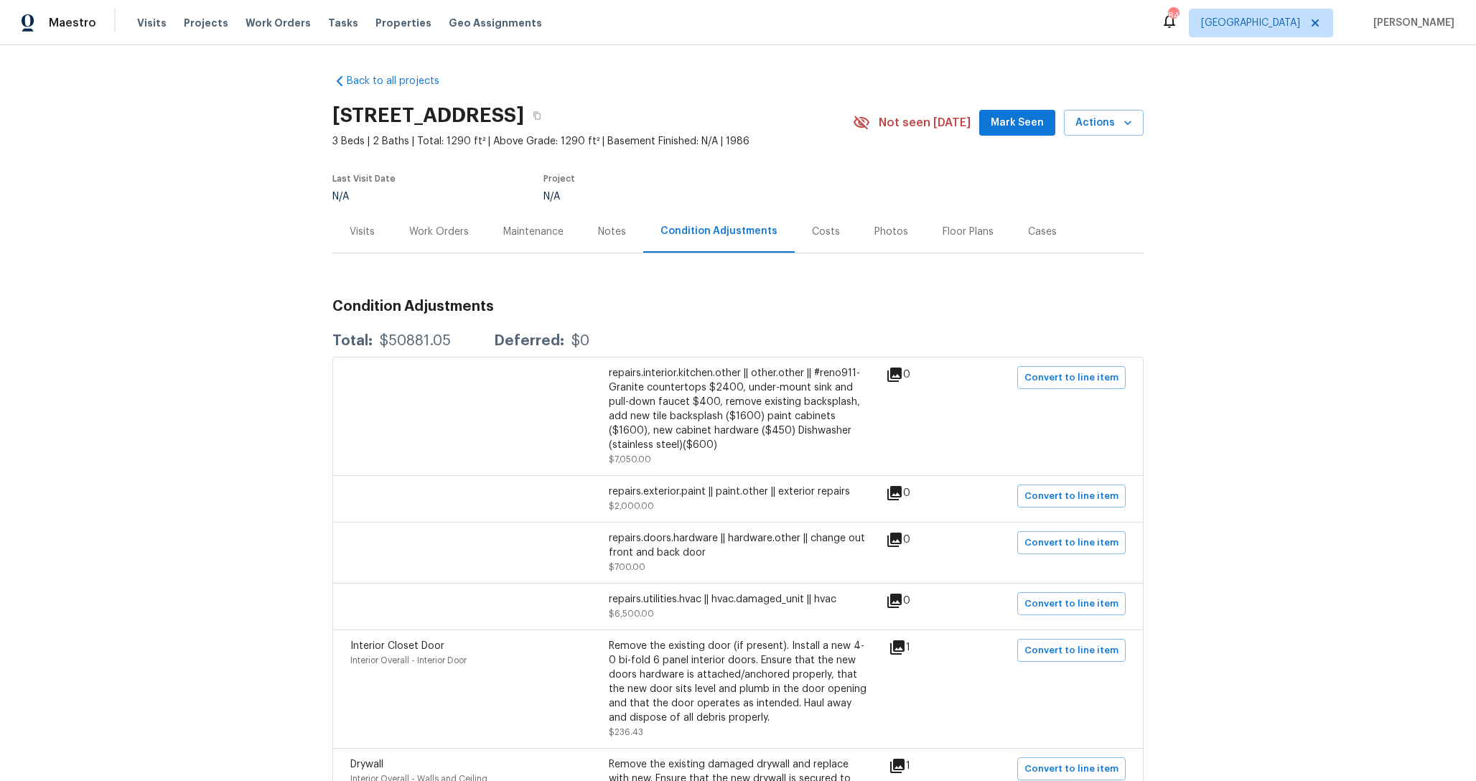
click at [824, 239] on div "Costs" at bounding box center [826, 231] width 62 height 42
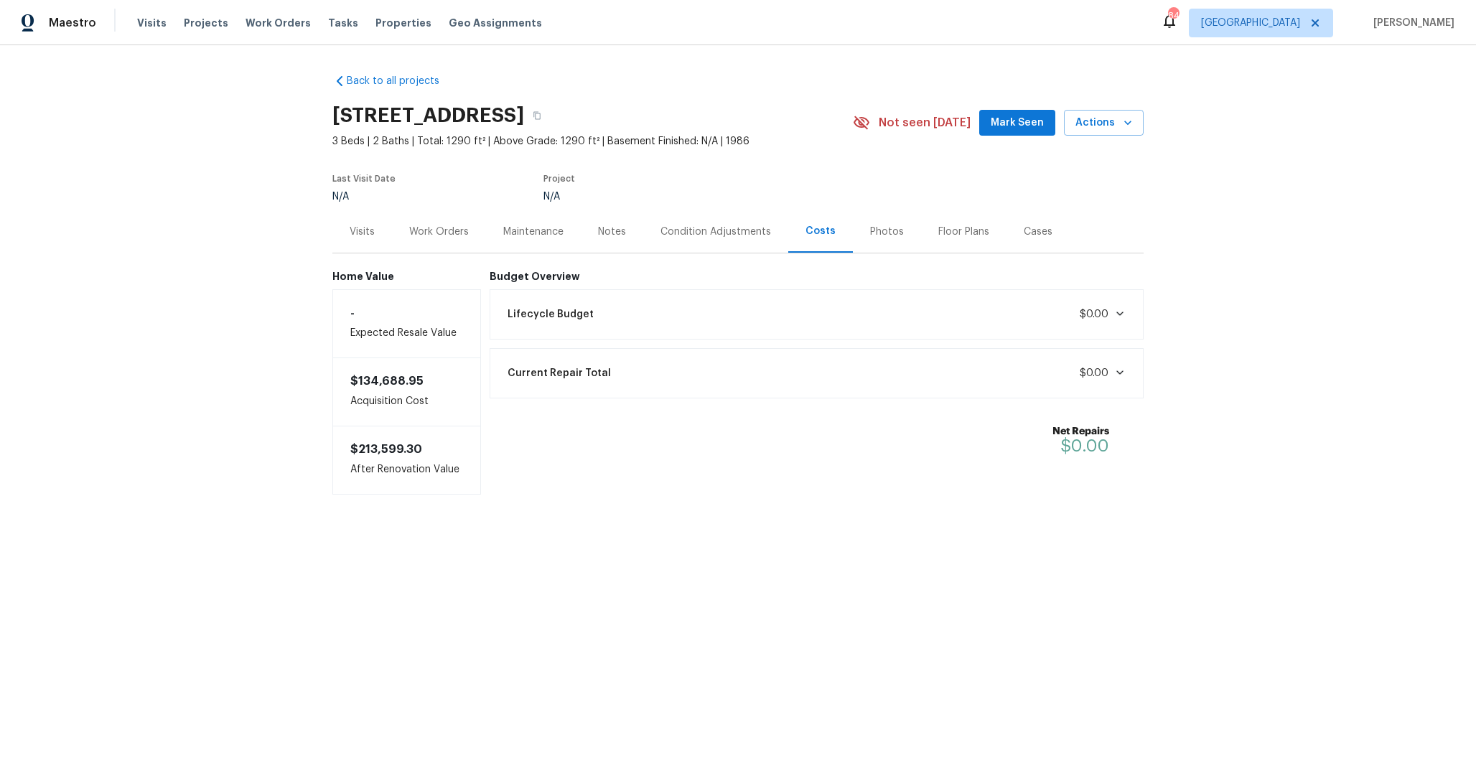
click at [733, 306] on div "Lifecycle Budget $0.00" at bounding box center [817, 315] width 636 height 32
click at [729, 241] on div "Condition Adjustments" at bounding box center [715, 231] width 145 height 42
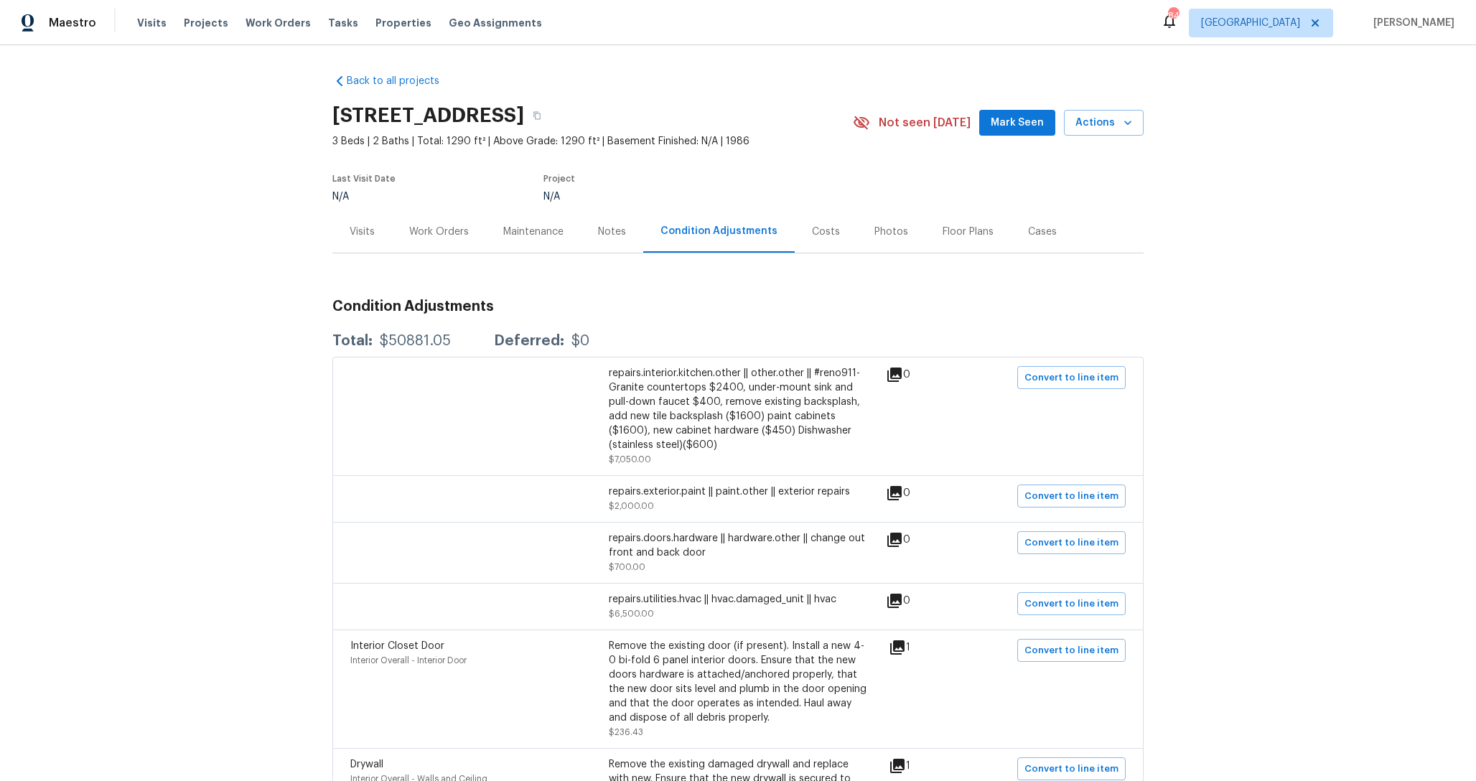
click at [775, 243] on div "Condition Adjustments" at bounding box center [719, 231] width 152 height 42
click at [812, 236] on div "Costs" at bounding box center [826, 232] width 28 height 14
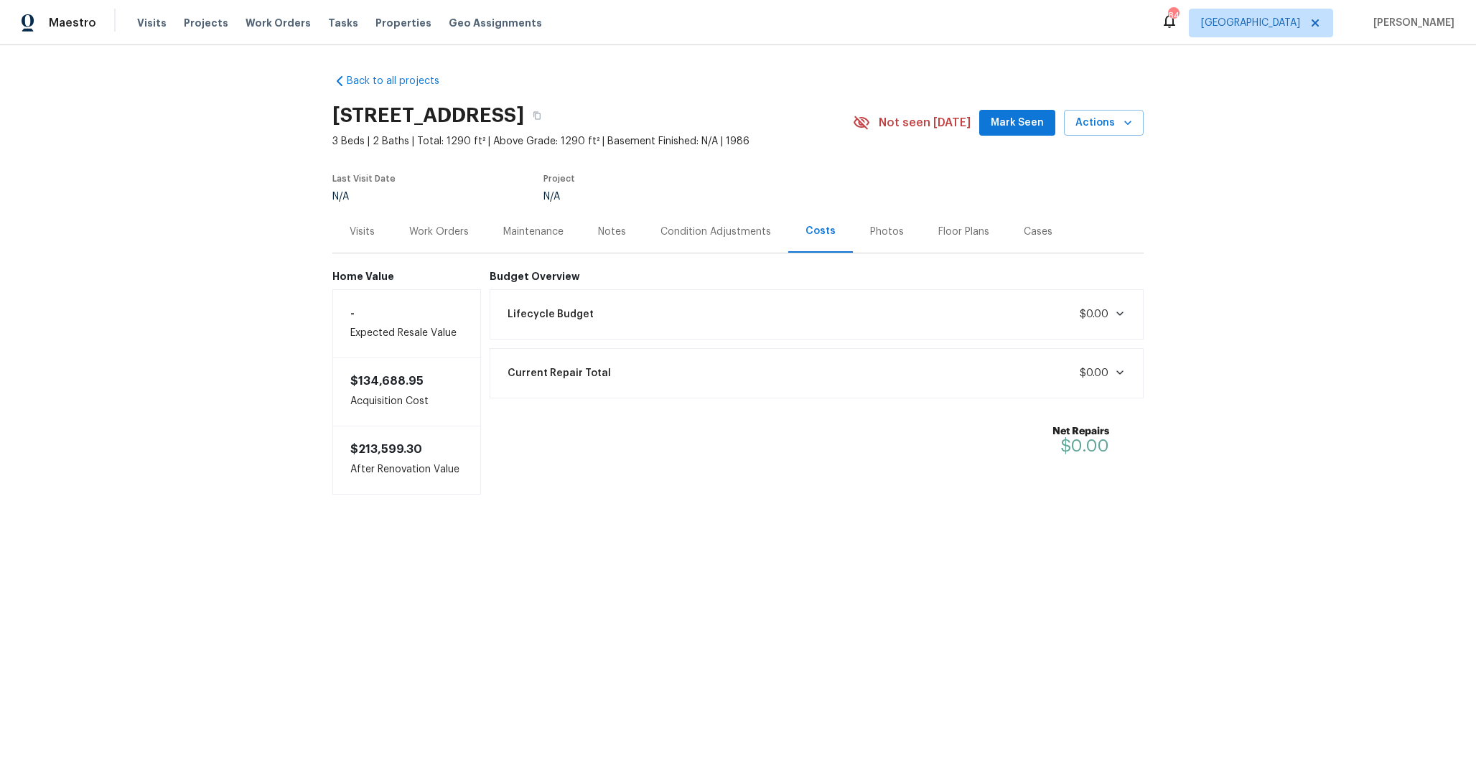
click at [794, 305] on div "Lifecycle Budget $0.00" at bounding box center [817, 315] width 636 height 32
click at [739, 274] on h6 "Budget Overview" at bounding box center [817, 276] width 655 height 11
click at [737, 289] on div "Lifecycle Budget $0.00" at bounding box center [817, 314] width 655 height 50
click at [740, 303] on div "Lifecycle Budget $0.00" at bounding box center [817, 315] width 636 height 32
click at [735, 228] on div "Condition Adjustments" at bounding box center [716, 232] width 111 height 14
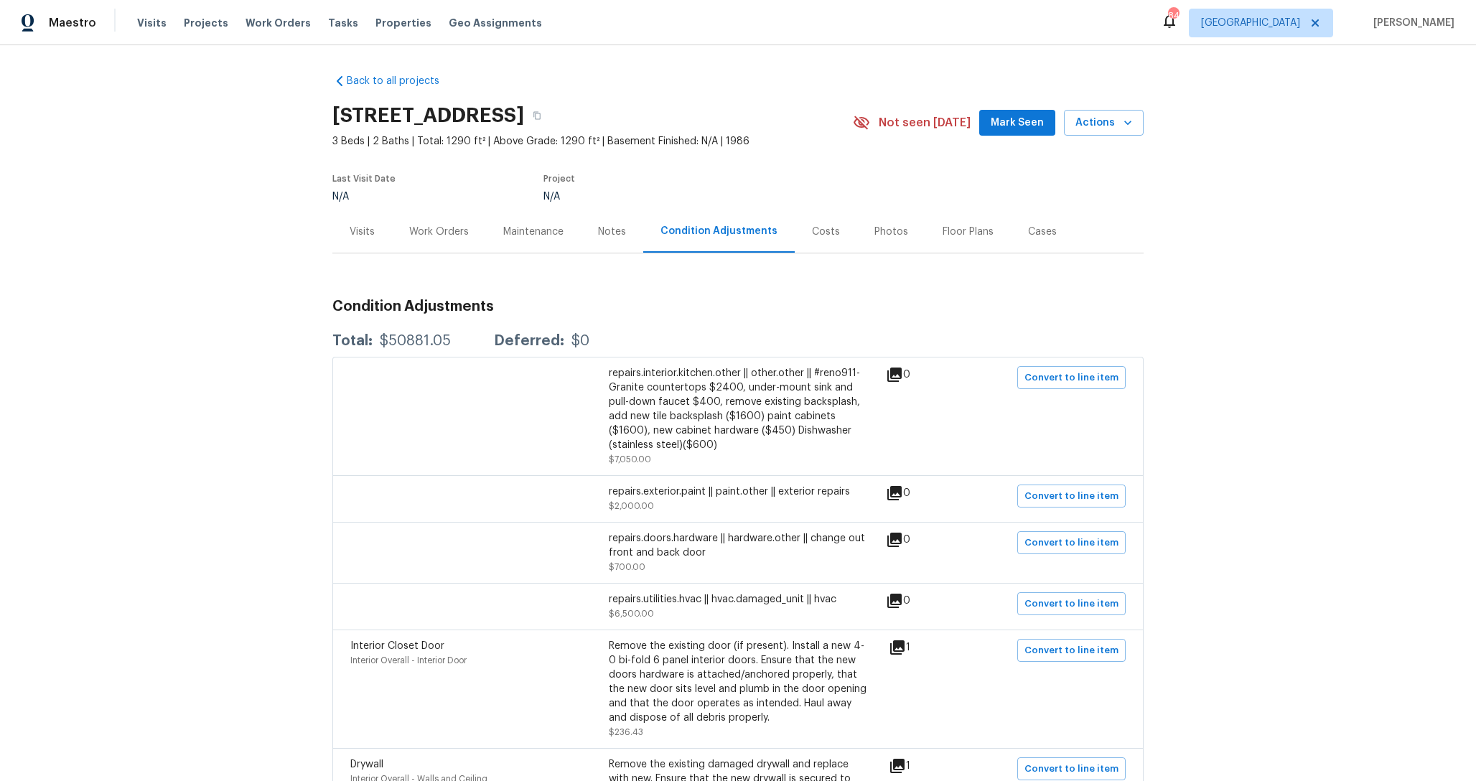
click at [806, 175] on div "Project" at bounding box center [682, 182] width 276 height 17
click at [1178, 19] on icon at bounding box center [1169, 20] width 17 height 17
click at [819, 230] on div "Costs" at bounding box center [826, 232] width 28 height 14
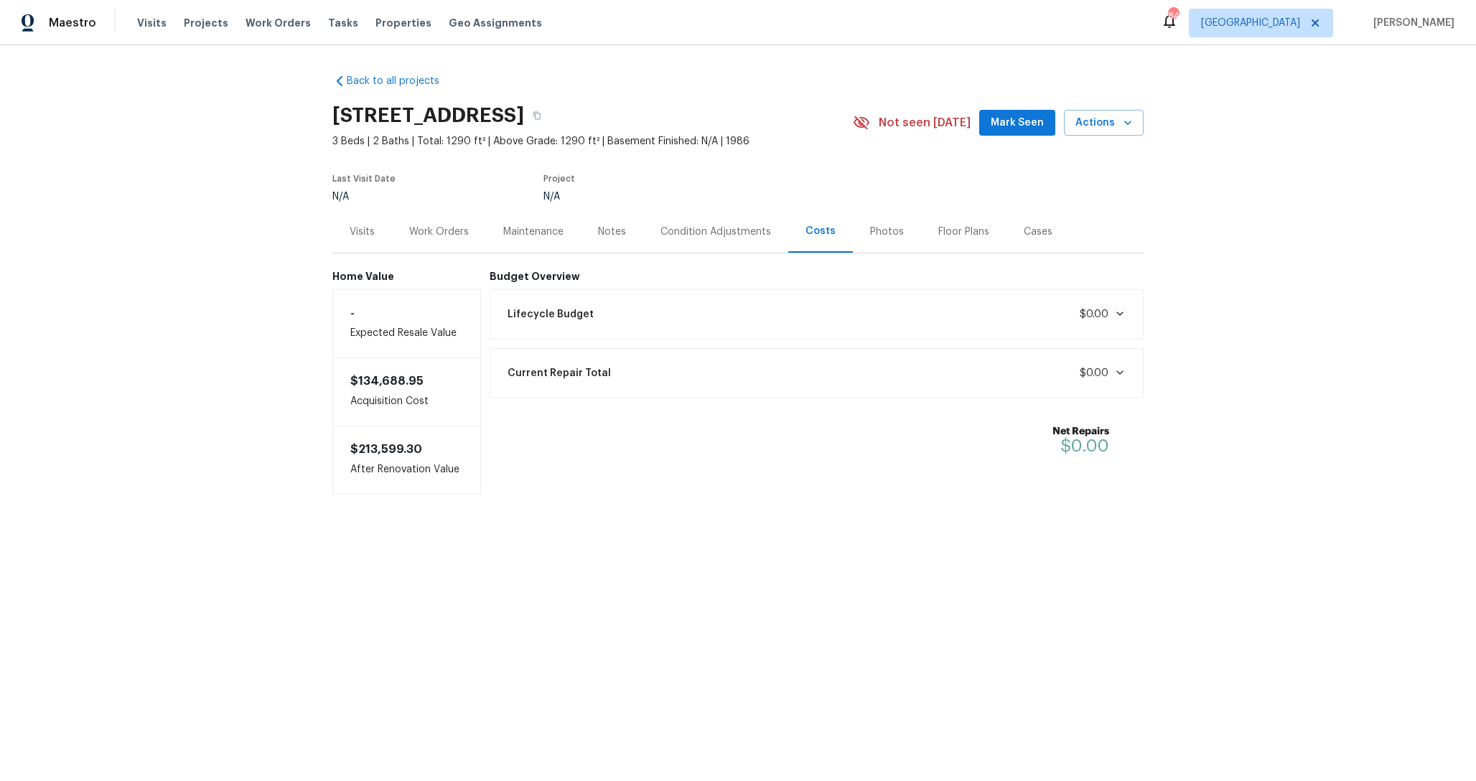
click at [699, 313] on div "Lifecycle Budget $0.00" at bounding box center [817, 315] width 636 height 32
click at [699, 312] on div "Lifecycle Budget $0.00" at bounding box center [817, 315] width 636 height 32
click at [699, 310] on div "Lifecycle Budget $0.00" at bounding box center [817, 315] width 636 height 32
click at [702, 243] on div "Condition Adjustments" at bounding box center [715, 231] width 145 height 42
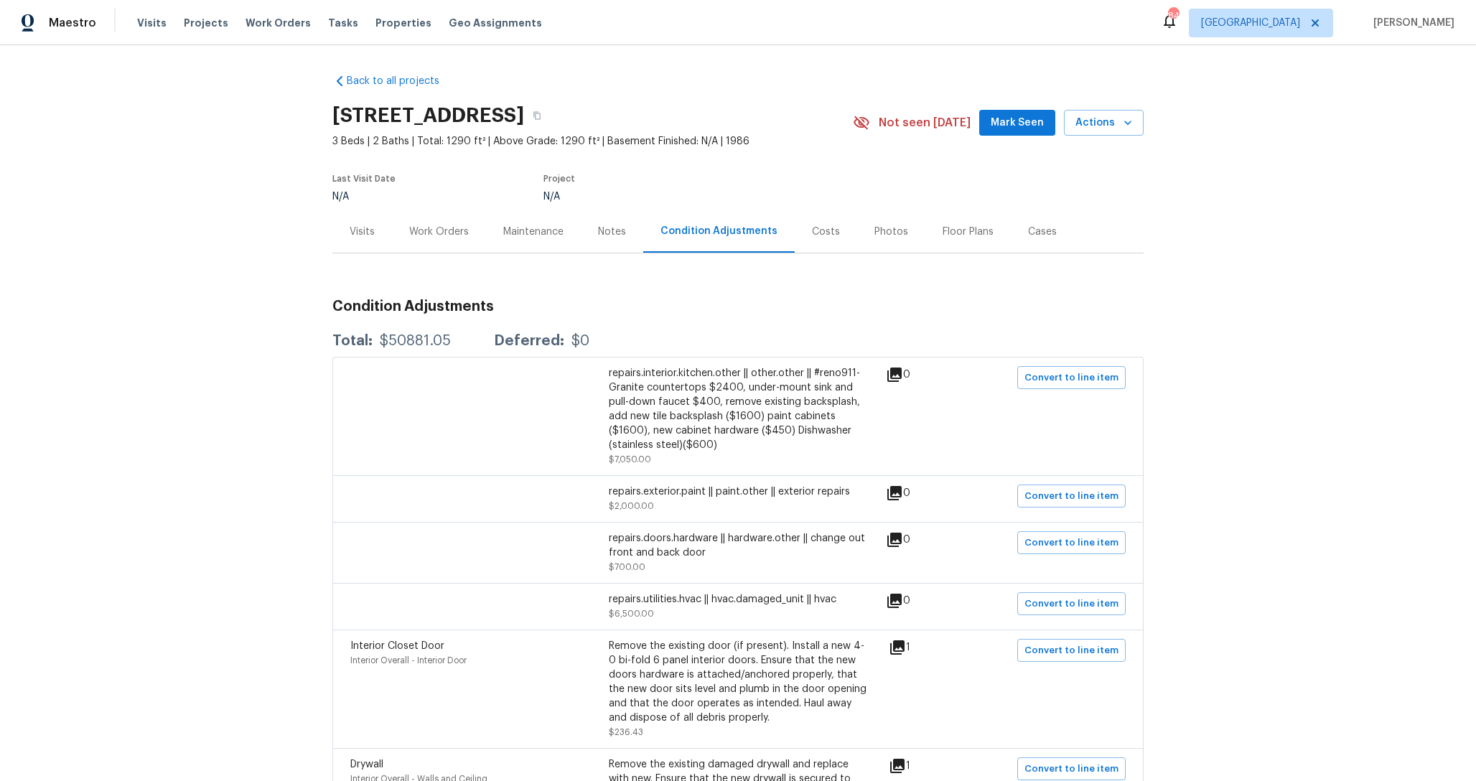
click at [801, 231] on div "Costs" at bounding box center [826, 231] width 62 height 42
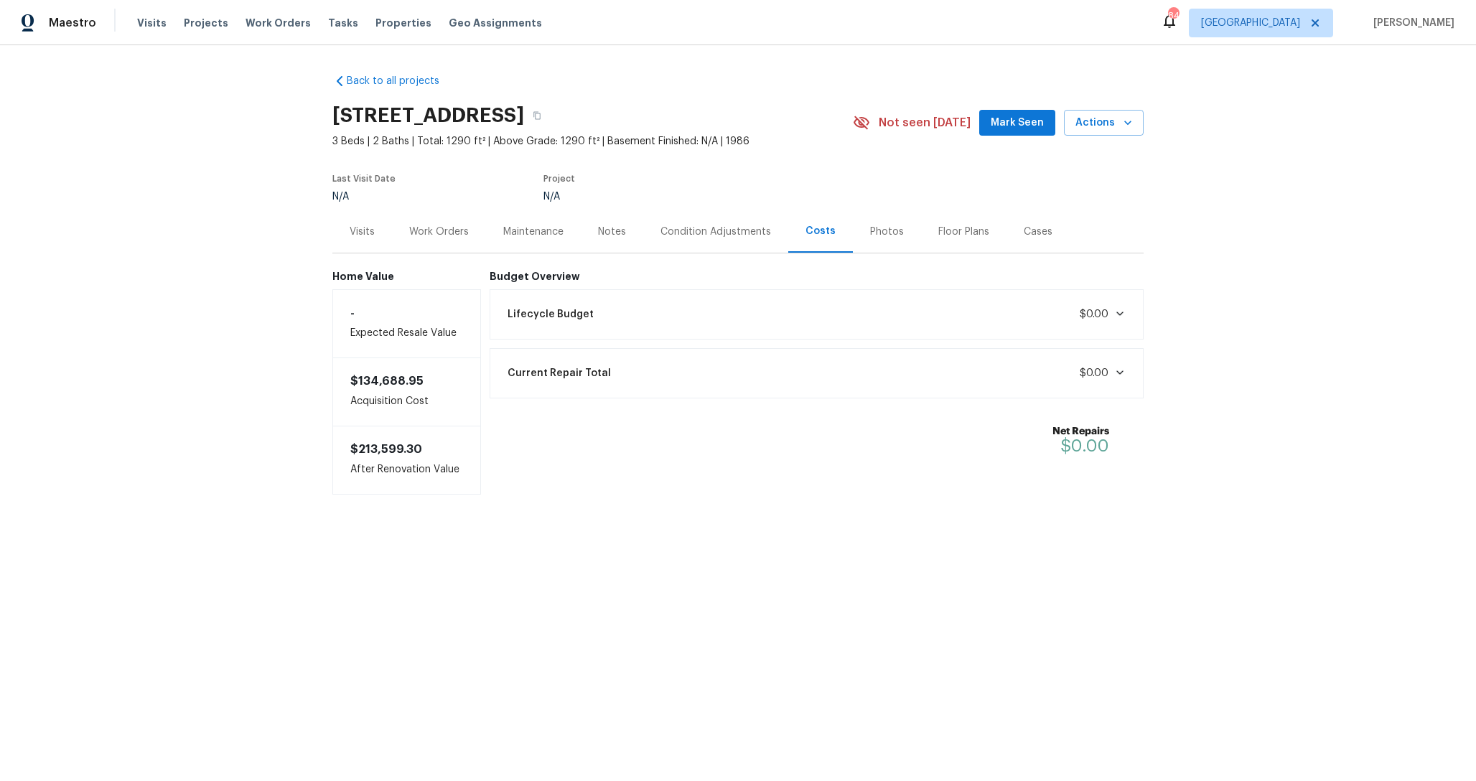
click at [739, 330] on div "Lifecycle Budget $0.00" at bounding box center [817, 315] width 636 height 32
click at [708, 317] on div "Lifecycle Budget $0.00" at bounding box center [817, 315] width 636 height 32
click at [566, 229] on div "Maintenance" at bounding box center [533, 231] width 95 height 42
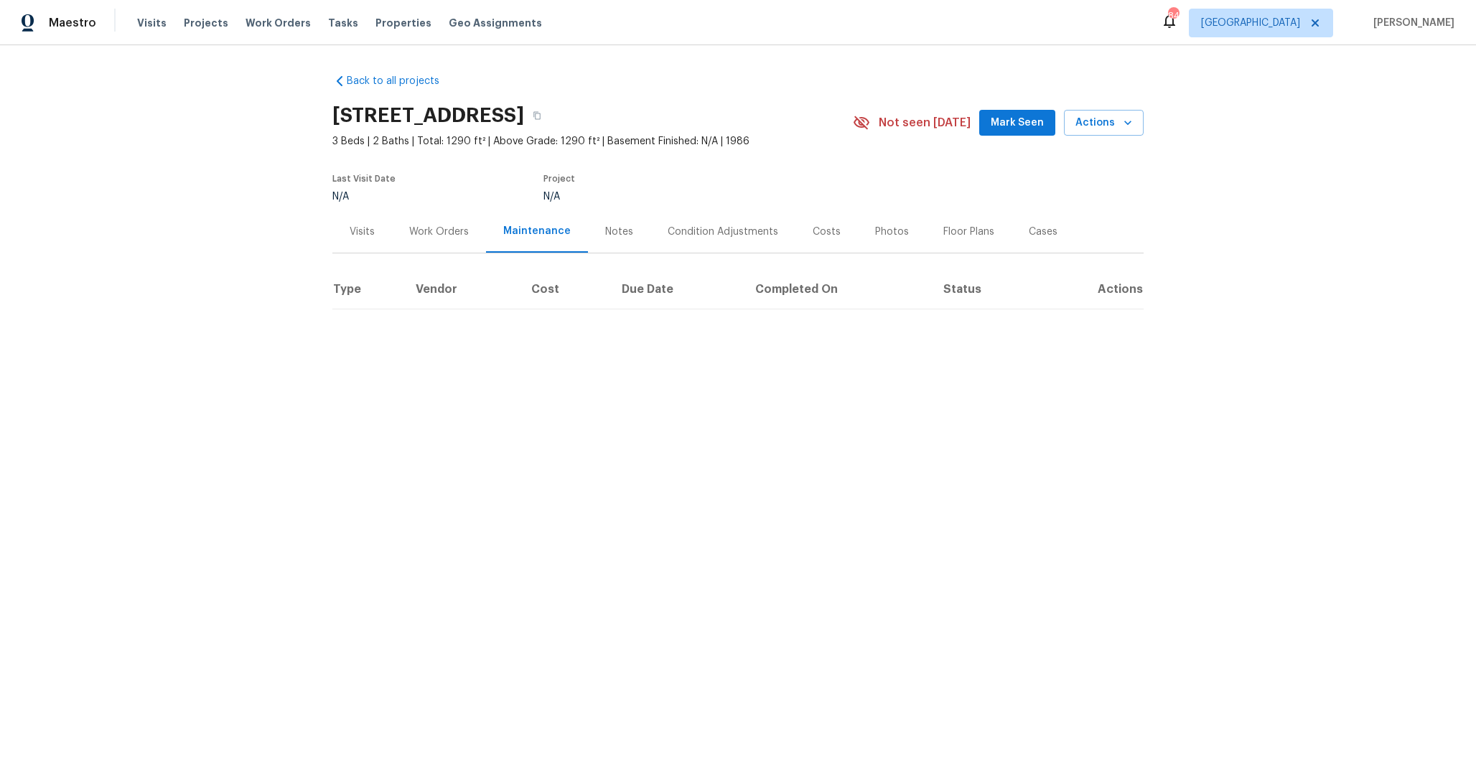
click at [693, 233] on div "Condition Adjustments" at bounding box center [723, 232] width 111 height 14
